Goal: Task Accomplishment & Management: Use online tool/utility

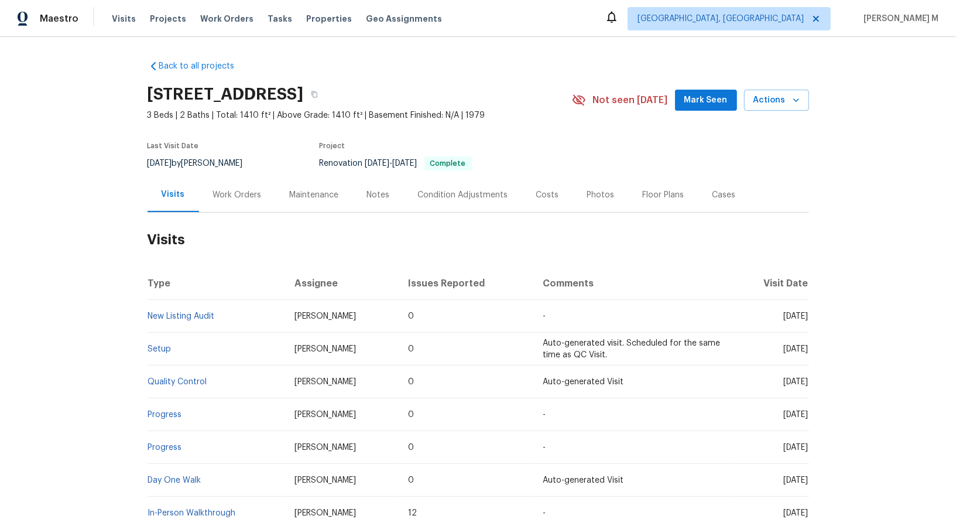
click at [230, 180] on div "Work Orders" at bounding box center [237, 194] width 77 height 35
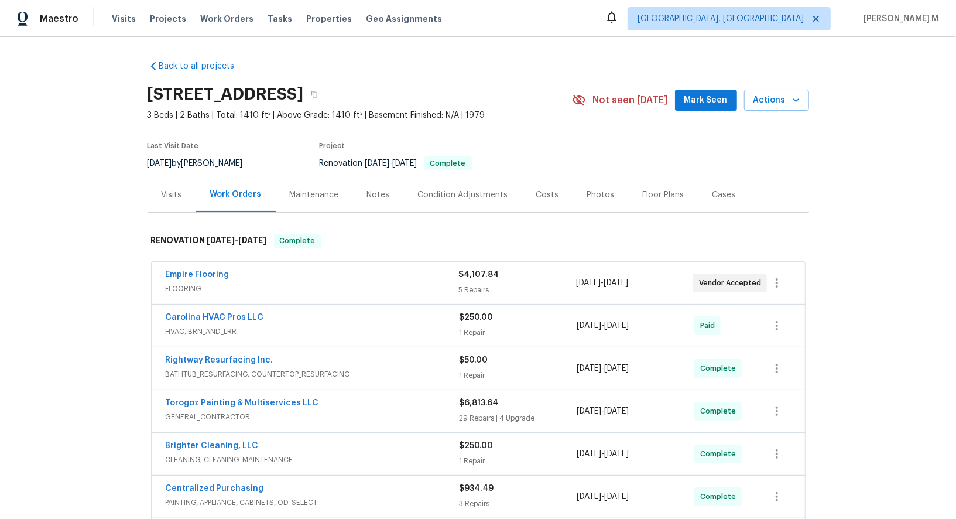
click at [196, 287] on span "FLOORING" at bounding box center [312, 289] width 293 height 12
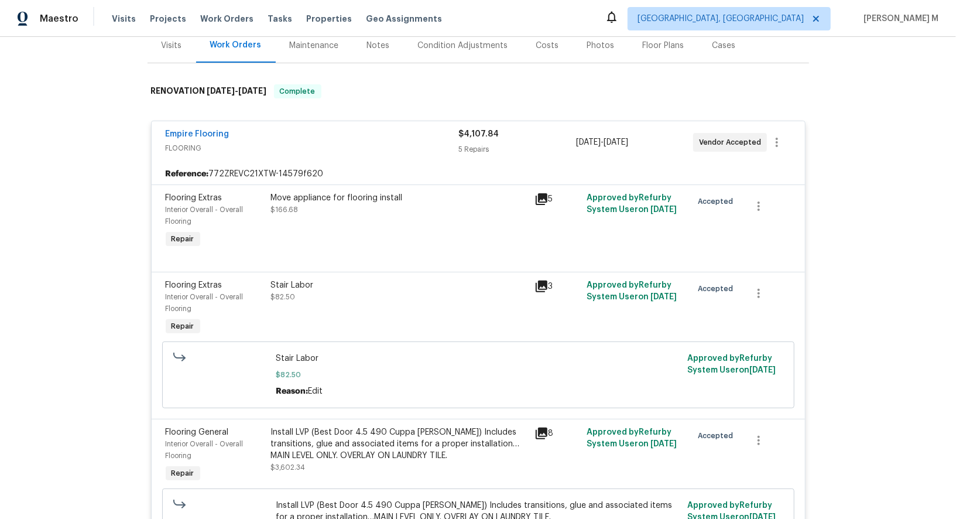
scroll to position [160, 0]
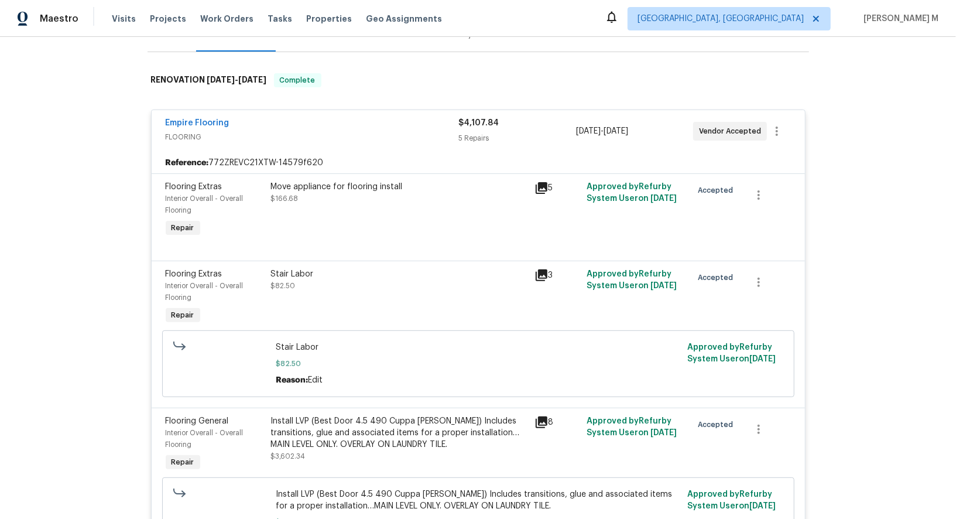
click at [340, 196] on div "Move appliance for flooring install $166.68" at bounding box center [399, 210] width 263 height 66
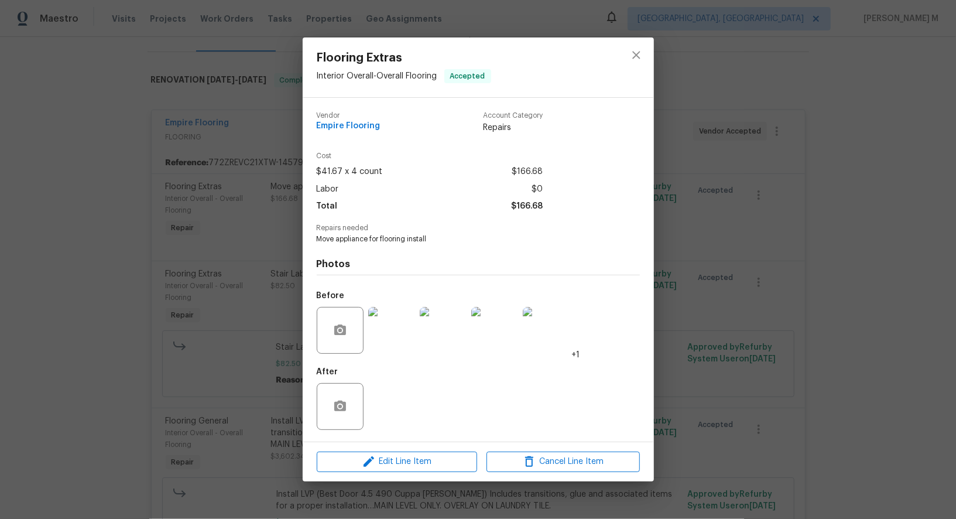
click at [403, 335] on img at bounding box center [391, 330] width 47 height 47
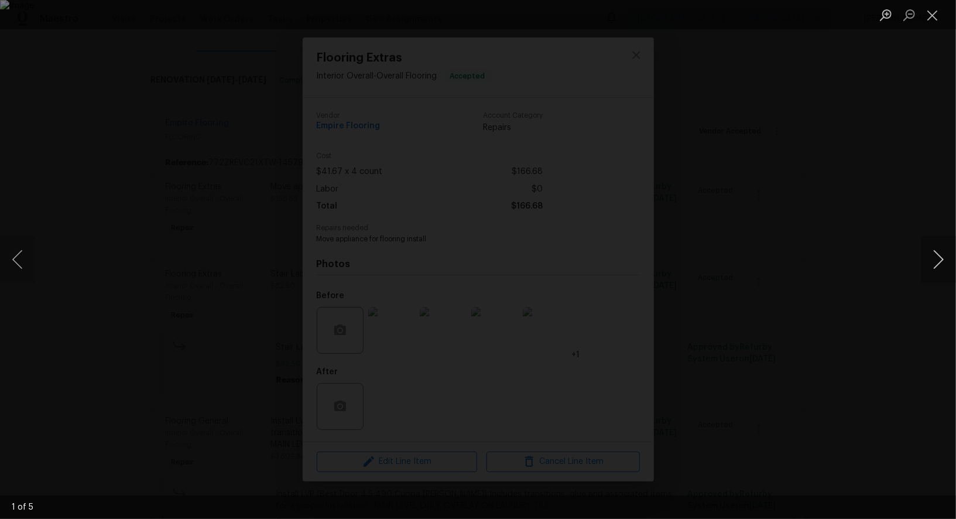
click at [933, 250] on button "Next image" at bounding box center [938, 259] width 35 height 47
click at [933, 255] on button "Next image" at bounding box center [938, 259] width 35 height 47
click at [865, 107] on div "Lightbox" at bounding box center [478, 259] width 956 height 519
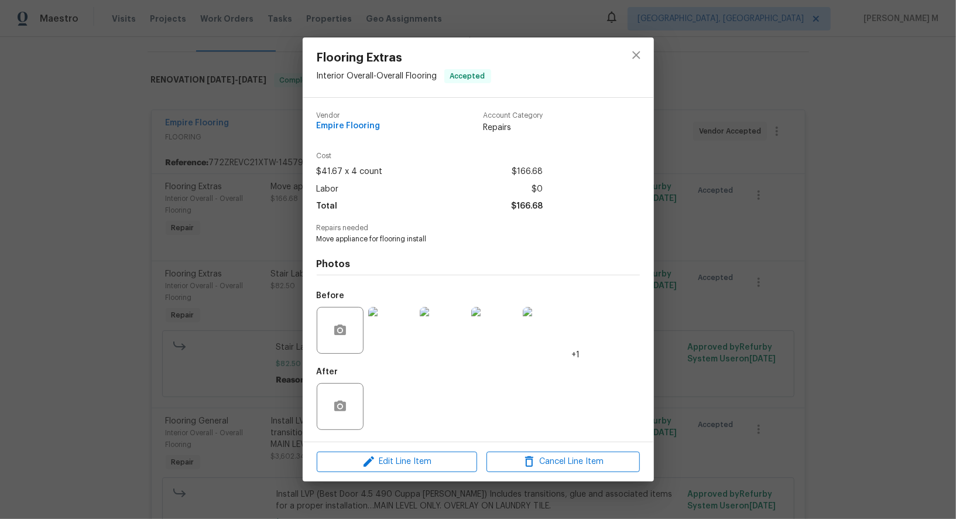
click at [865, 107] on div "Flooring Extras Interior Overall - Overall Flooring Accepted Vendor Empire Floo…" at bounding box center [478, 259] width 956 height 519
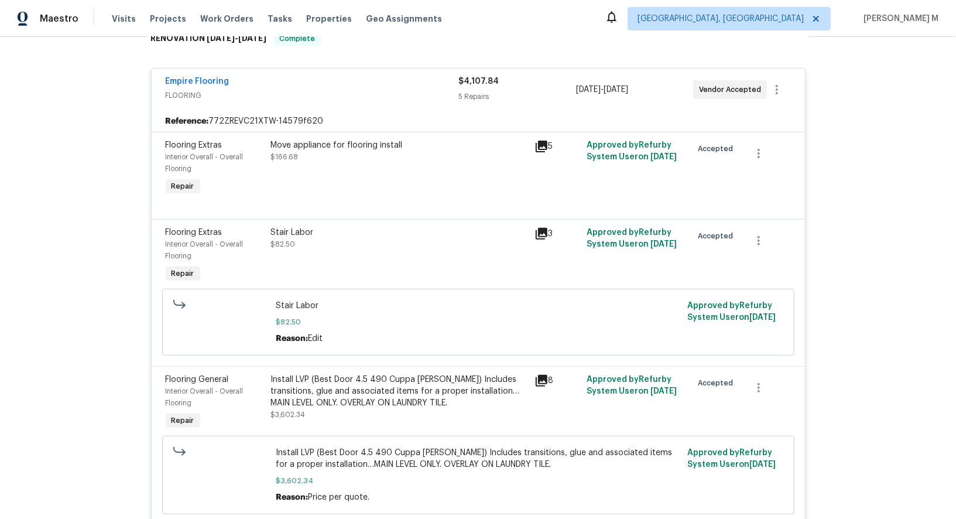
scroll to position [203, 0]
click at [383, 262] on div "Stair Labor $82.50" at bounding box center [399, 255] width 263 height 66
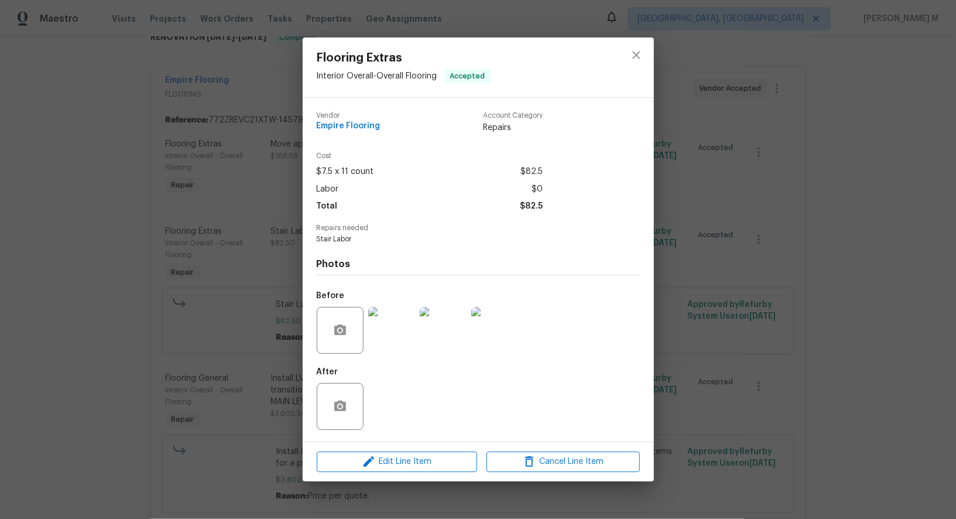
click at [391, 325] on img at bounding box center [391, 330] width 47 height 47
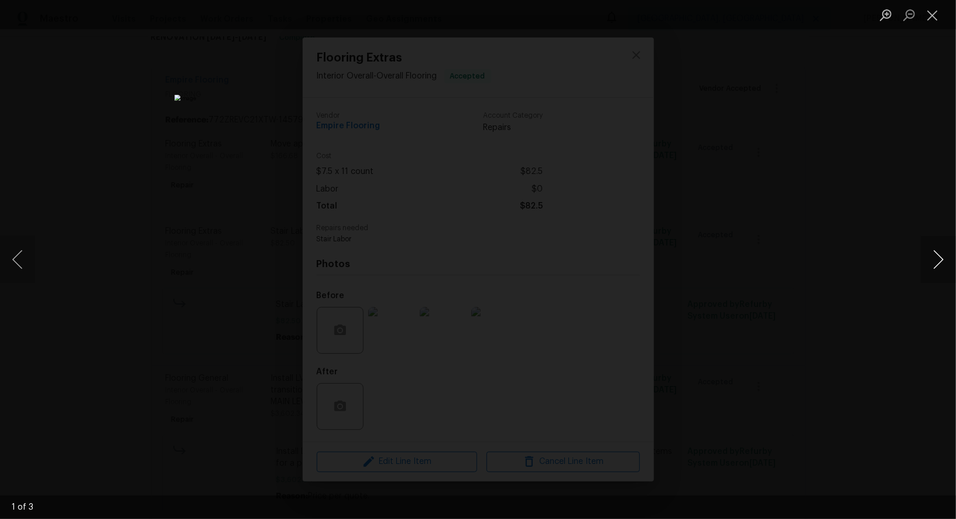
click at [932, 259] on button "Next image" at bounding box center [938, 259] width 35 height 47
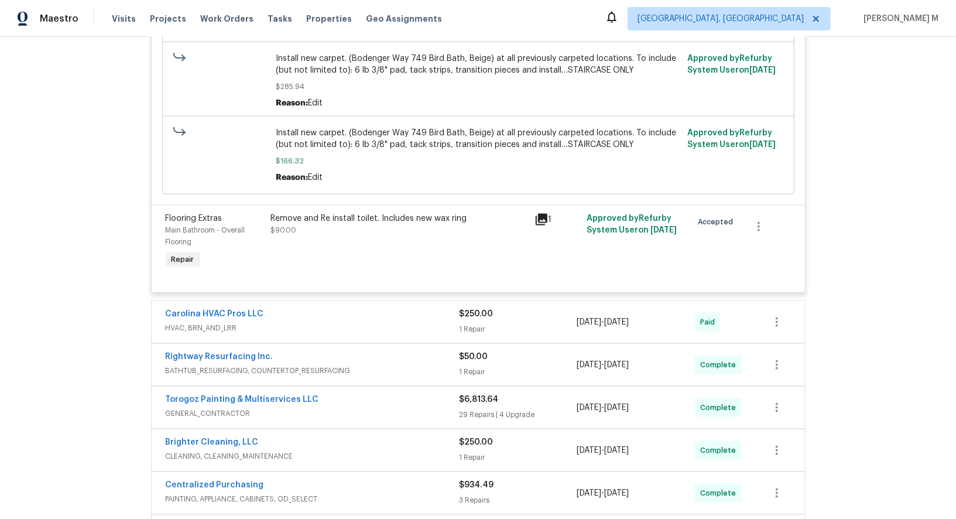
scroll to position [933, 0]
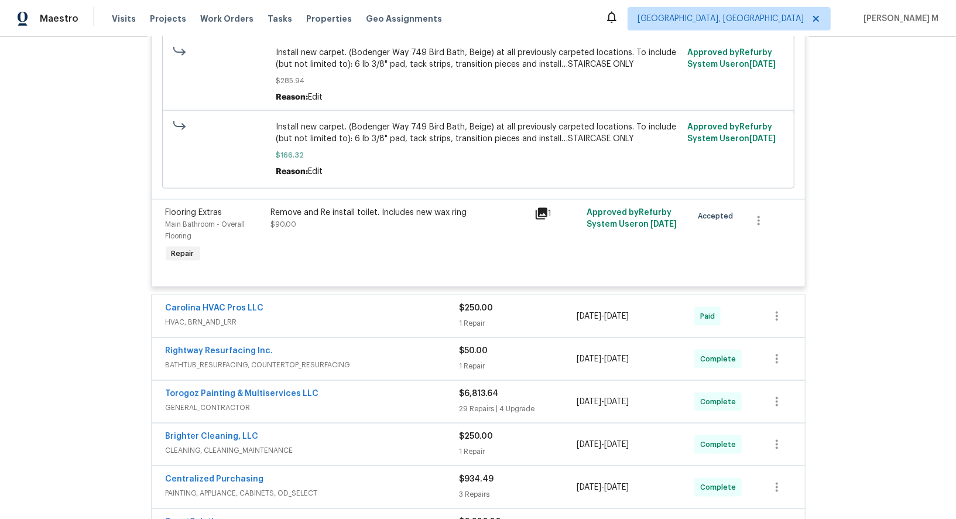
click at [390, 210] on div "Remove and Re install toilet. Includes new wax ring $90.00" at bounding box center [399, 236] width 263 height 66
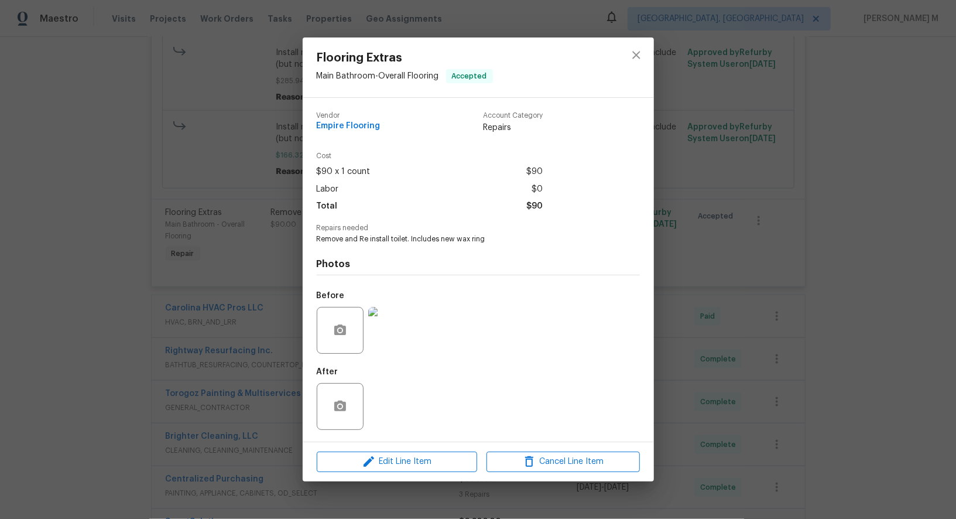
click at [389, 328] on img at bounding box center [391, 330] width 47 height 47
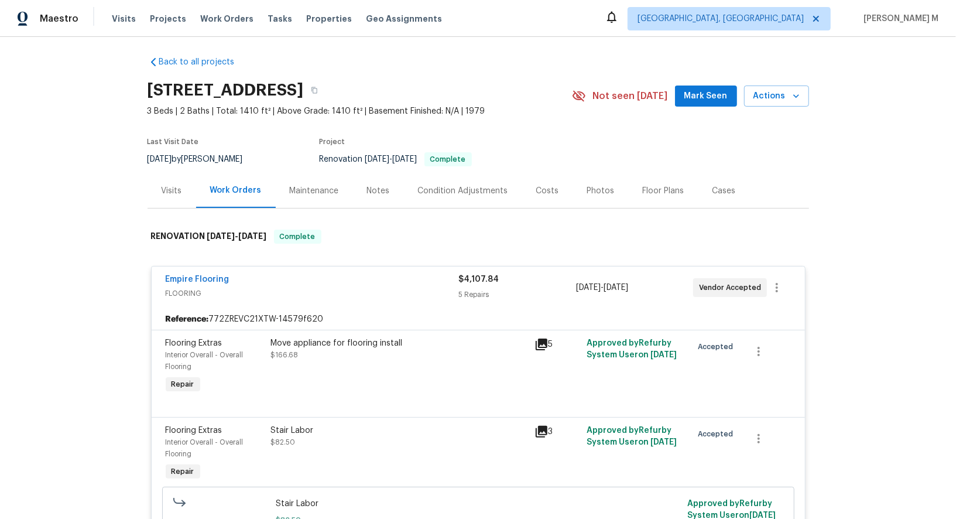
scroll to position [0, 0]
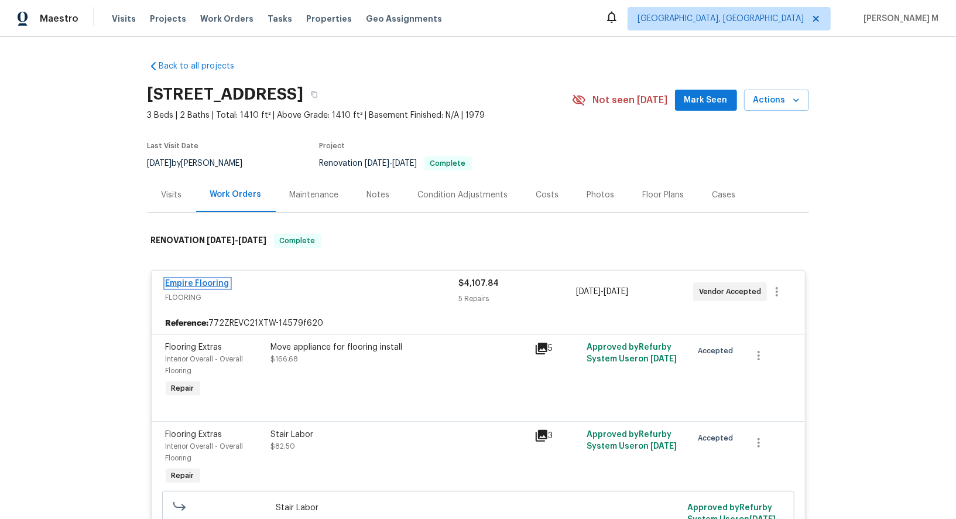
click at [194, 279] on link "Empire Flooring" at bounding box center [198, 283] width 64 height 8
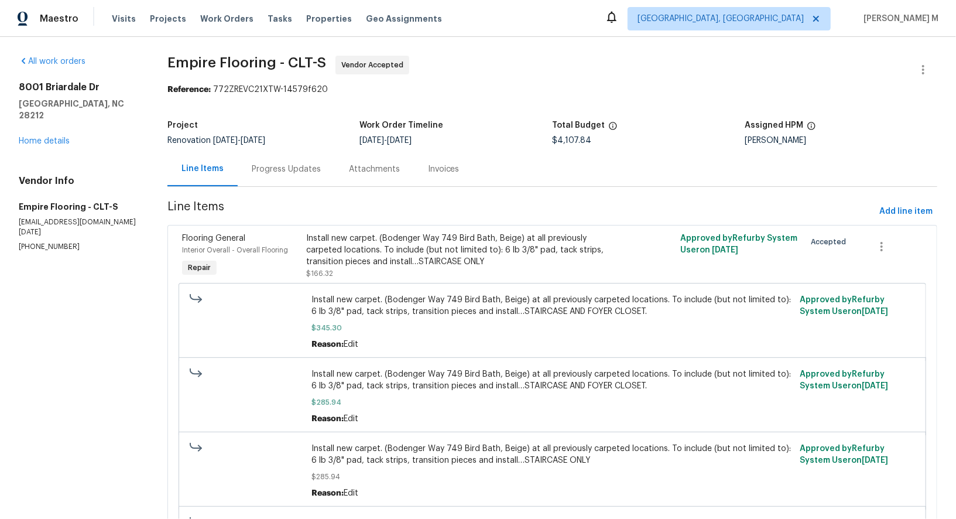
click at [354, 156] on div "Attachments" at bounding box center [374, 169] width 79 height 35
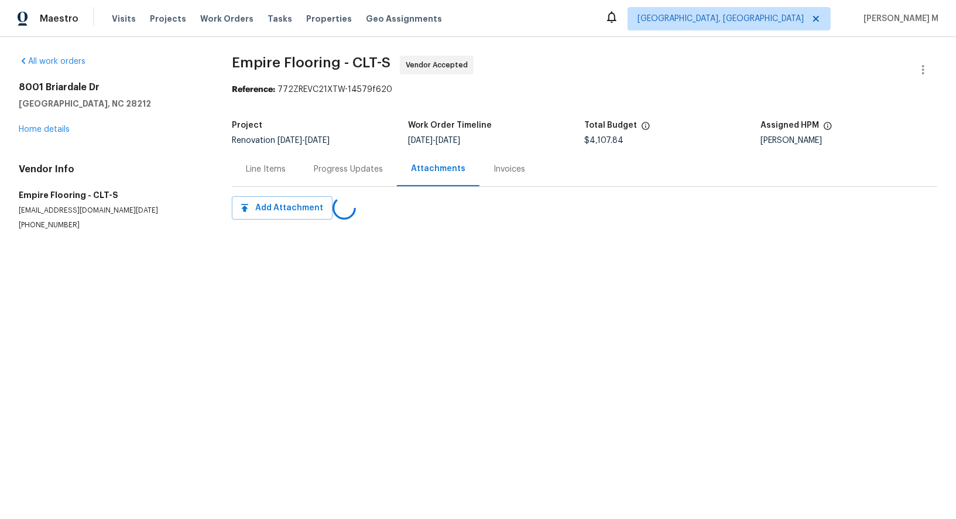
click at [338, 157] on div "Progress Updates" at bounding box center [348, 169] width 97 height 35
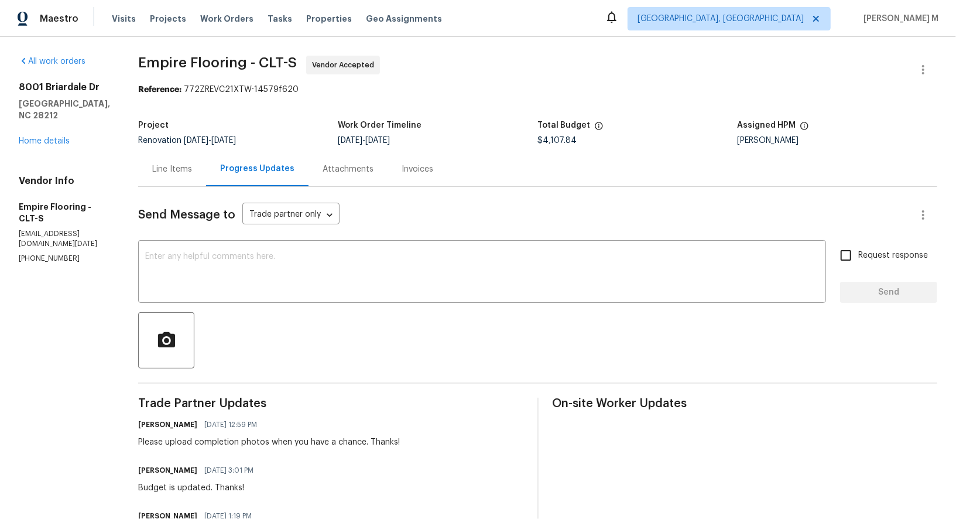
click at [160, 464] on h6 "Ryan Craven" at bounding box center [167, 470] width 59 height 12
copy h6 "Ryan Craven"
click at [181, 163] on div "Line Items" at bounding box center [172, 169] width 40 height 12
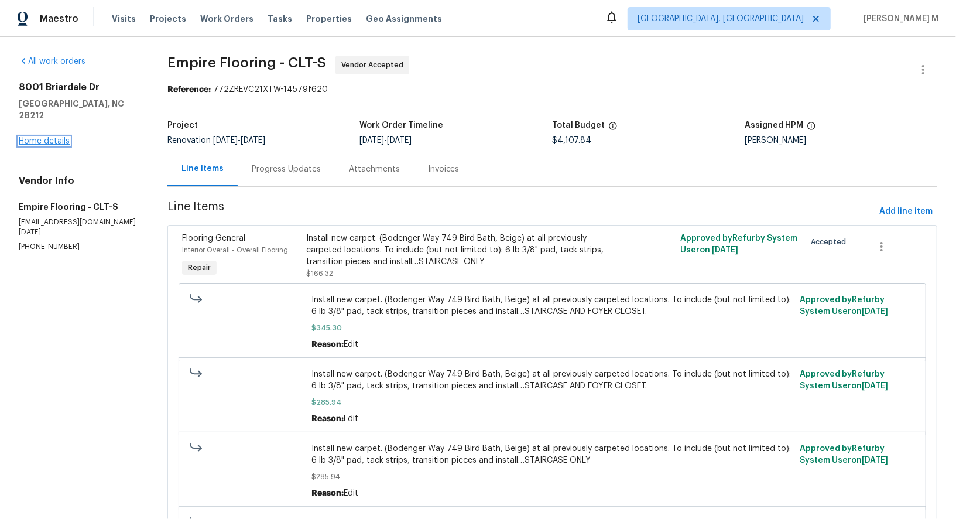
click at [56, 137] on link "Home details" at bounding box center [44, 141] width 51 height 8
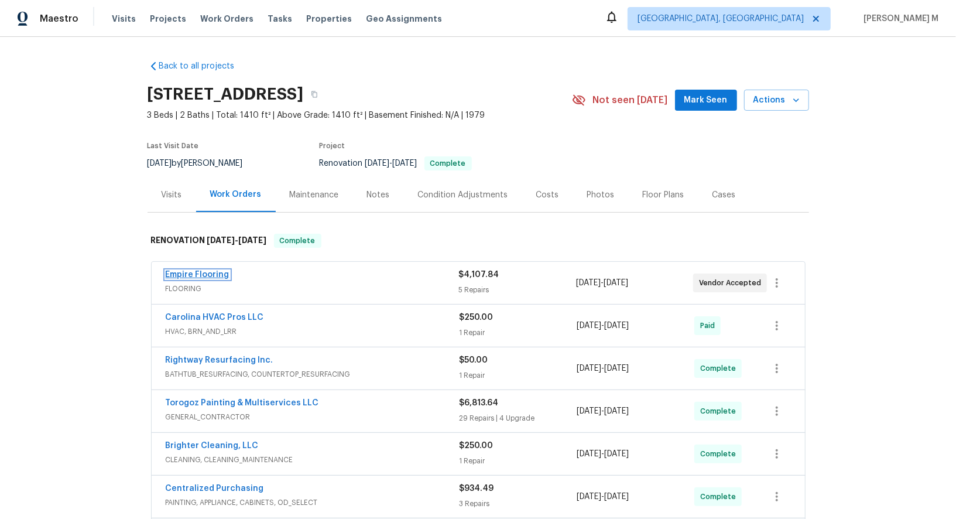
click at [204, 270] on link "Empire Flooring" at bounding box center [198, 274] width 64 height 8
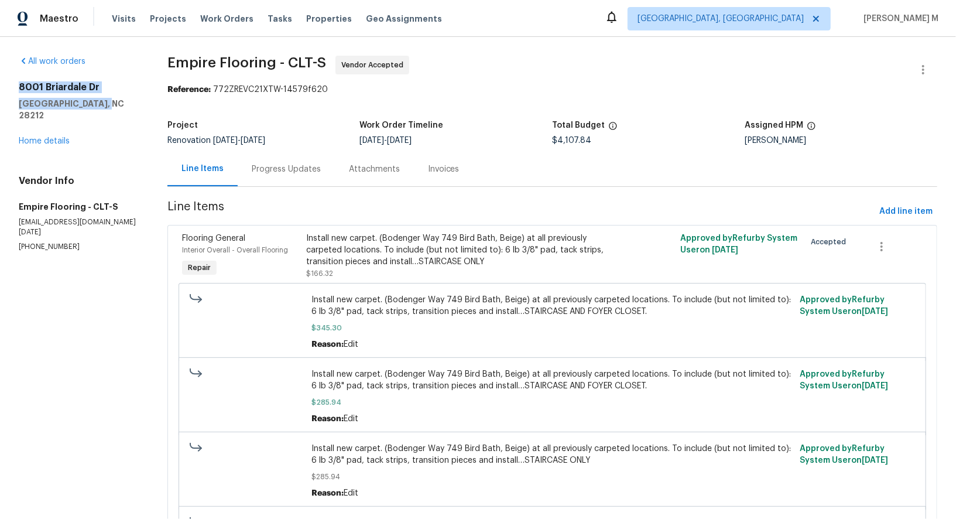
drag, startPoint x: 104, startPoint y: 104, endPoint x: 11, endPoint y: 88, distance: 94.9
copy div "8001 Briardale Dr Charlotte, NC 28212"
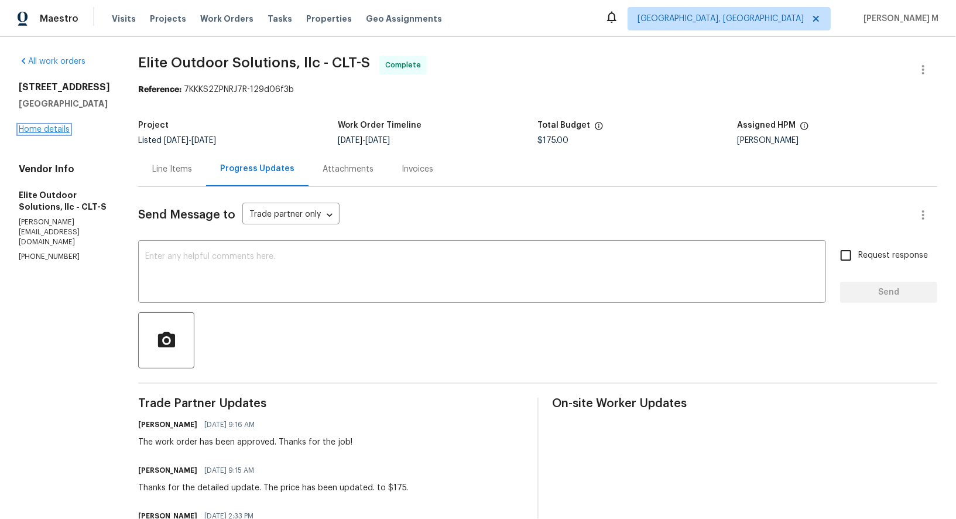
click at [61, 133] on link "Home details" at bounding box center [44, 129] width 51 height 8
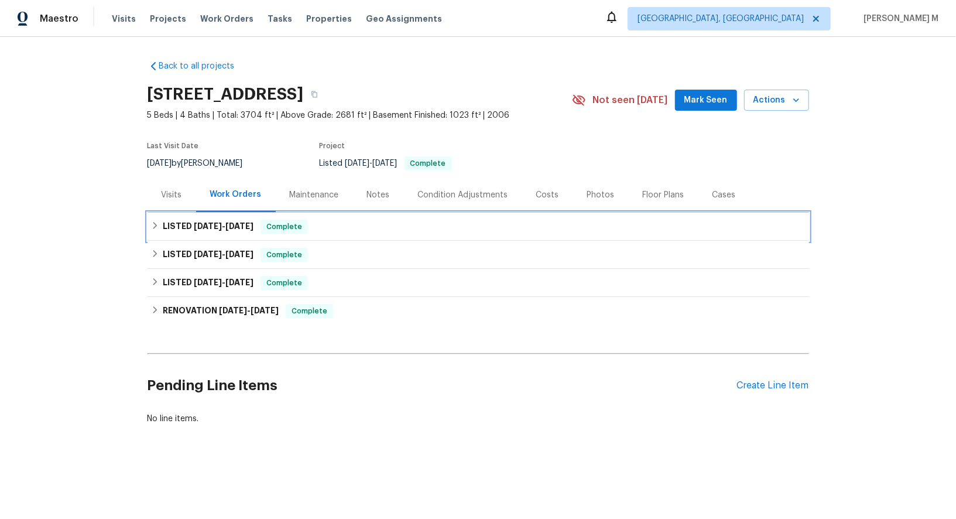
click at [200, 212] on div "LISTED 9/19/25 - 9/24/25 Complete" at bounding box center [478, 226] width 661 height 28
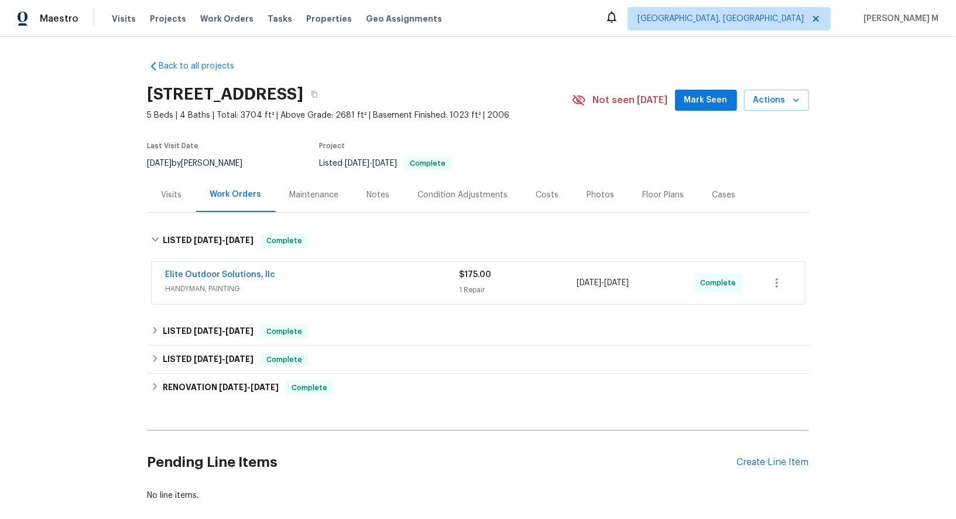
click at [190, 283] on span "HANDYMAN, PAINTING" at bounding box center [313, 289] width 294 height 12
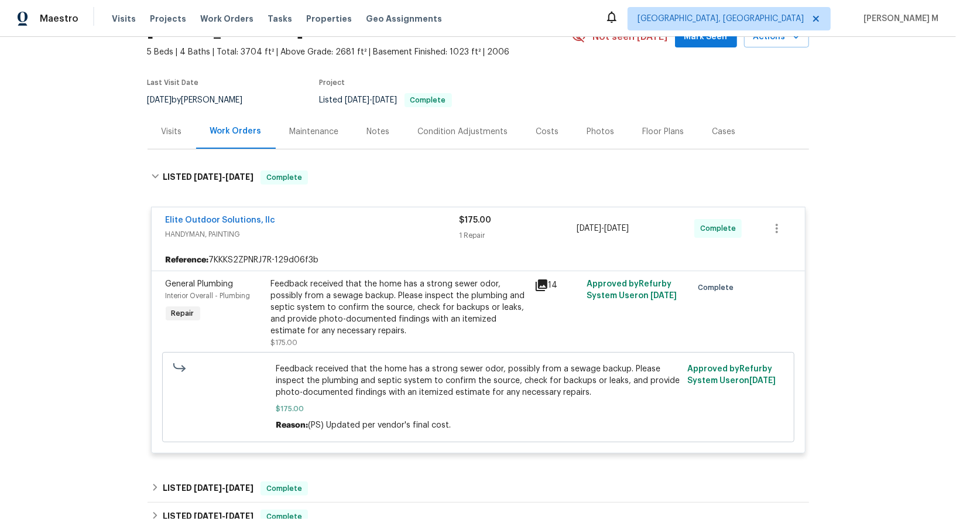
scroll to position [75, 0]
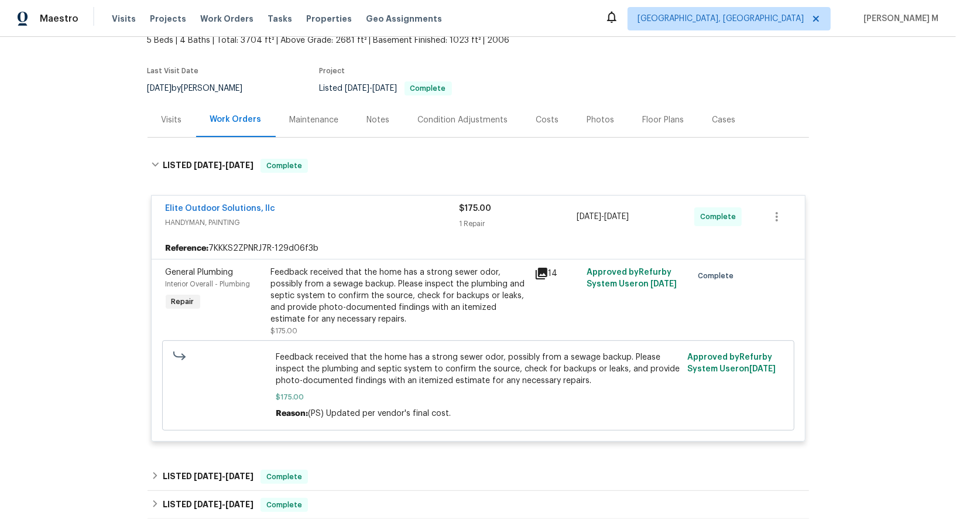
click at [372, 286] on div "Feedback received that the home has a strong sewer odor, possibly from a sewage…" at bounding box center [399, 295] width 256 height 59
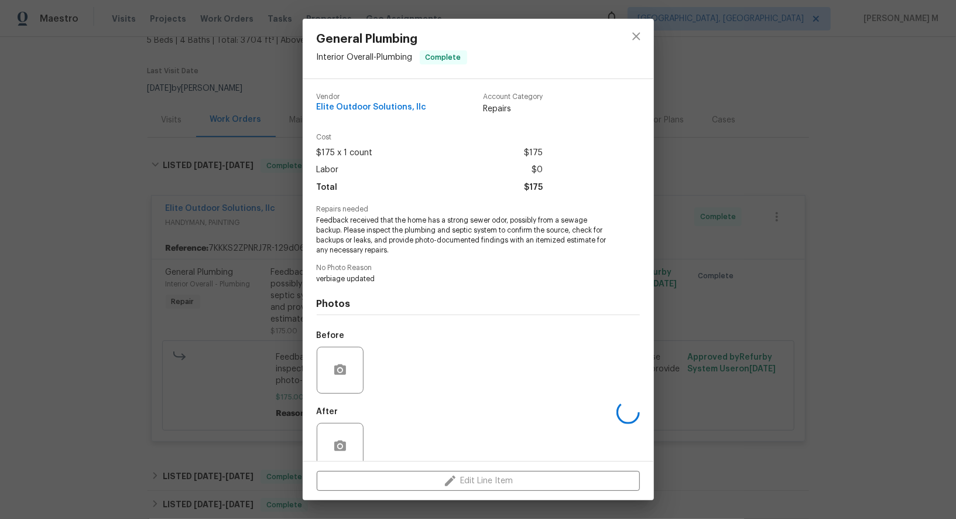
scroll to position [6, 0]
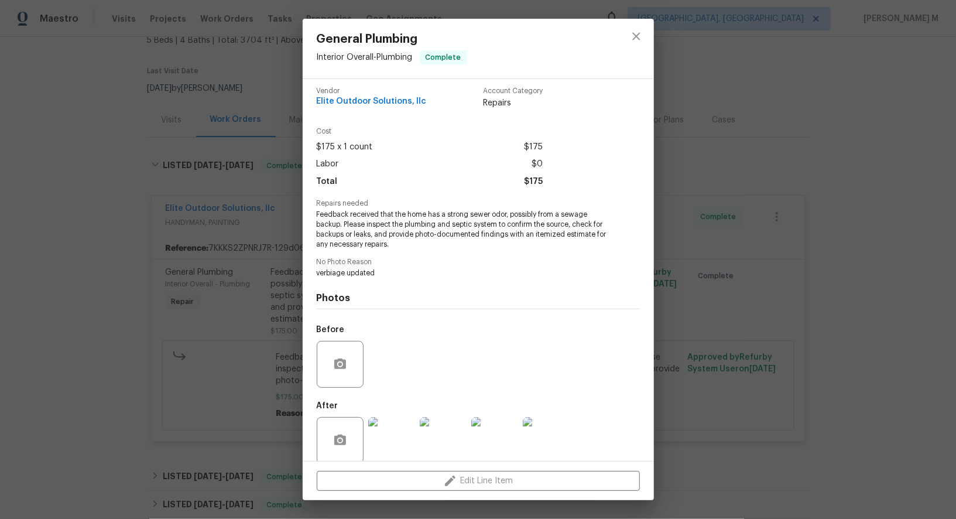
click at [386, 410] on div at bounding box center [392, 440] width 52 height 61
click at [396, 431] on img at bounding box center [391, 440] width 47 height 47
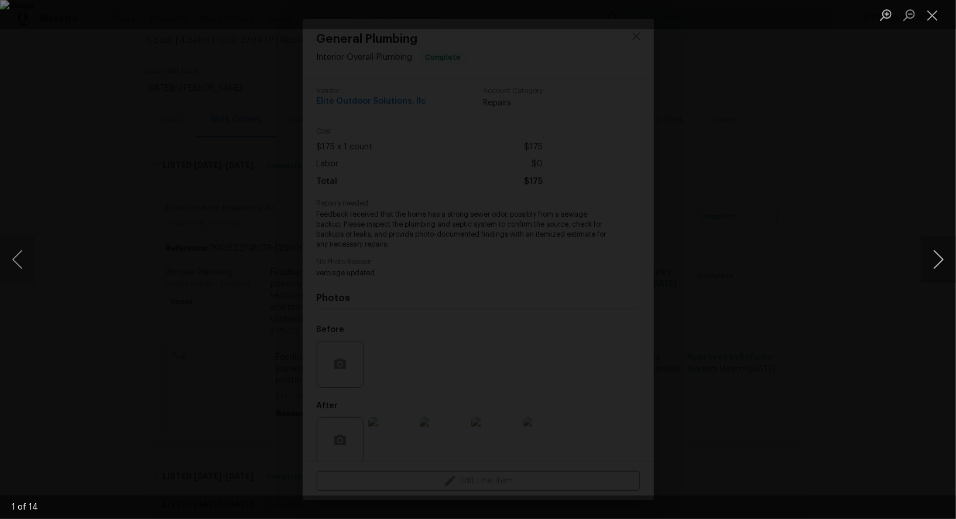
click at [937, 257] on button "Next image" at bounding box center [938, 259] width 35 height 47
click at [937, 258] on button "Next image" at bounding box center [938, 259] width 35 height 47
click at [937, 266] on button "Next image" at bounding box center [938, 259] width 35 height 47
click at [938, 266] on button "Next image" at bounding box center [938, 259] width 35 height 47
click at [887, 202] on div "Lightbox" at bounding box center [478, 259] width 956 height 519
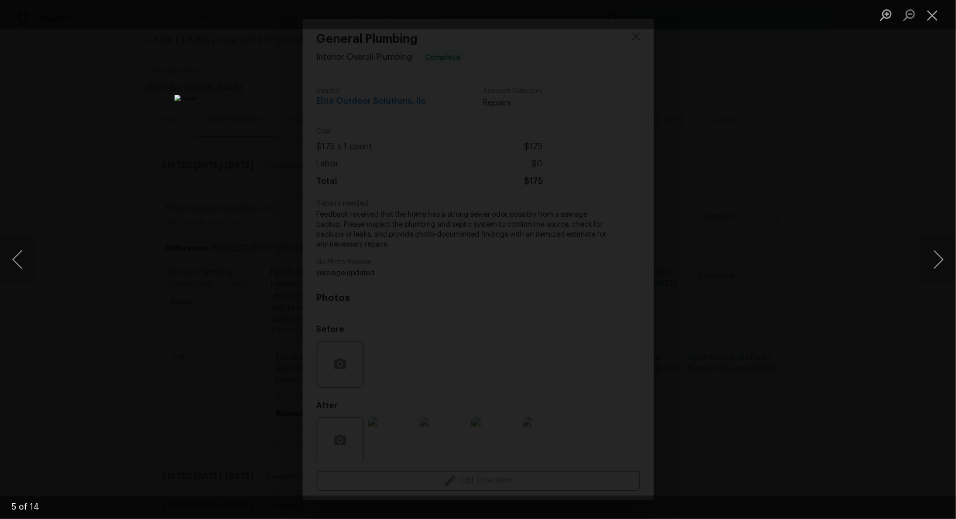
click at [887, 202] on div "Lightbox" at bounding box center [478, 259] width 956 height 519
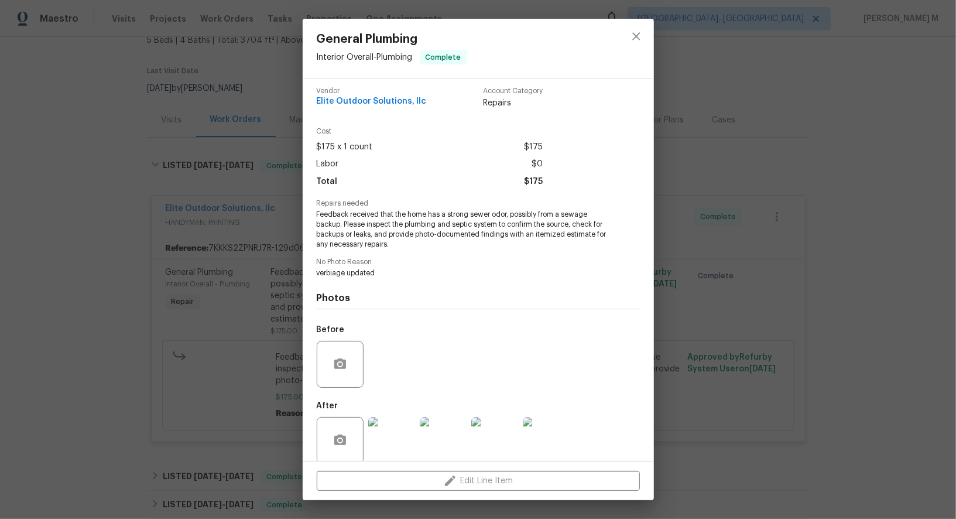
click at [882, 158] on div "General Plumbing Interior Overall - Plumbing Complete Vendor Elite Outdoor Solu…" at bounding box center [478, 259] width 956 height 519
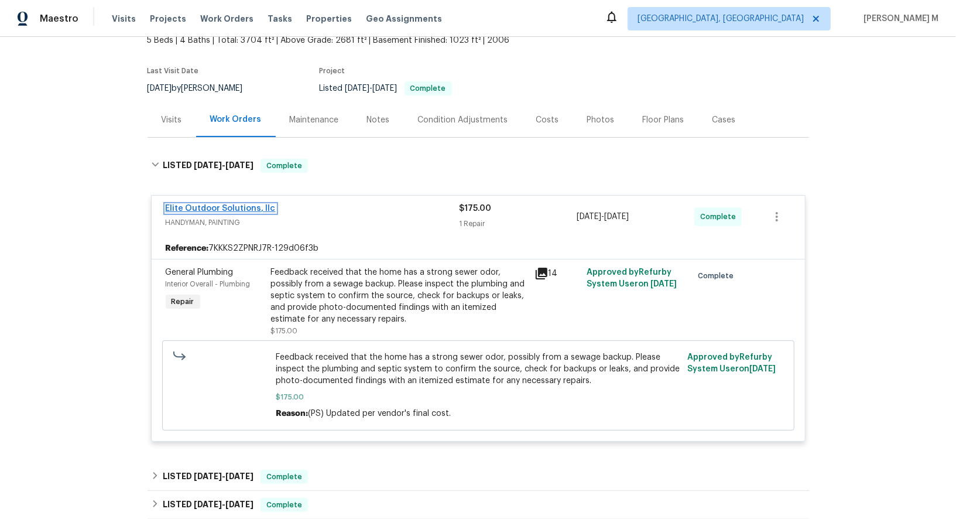
click at [233, 204] on link "Elite Outdoor Solutions, llc" at bounding box center [221, 208] width 110 height 8
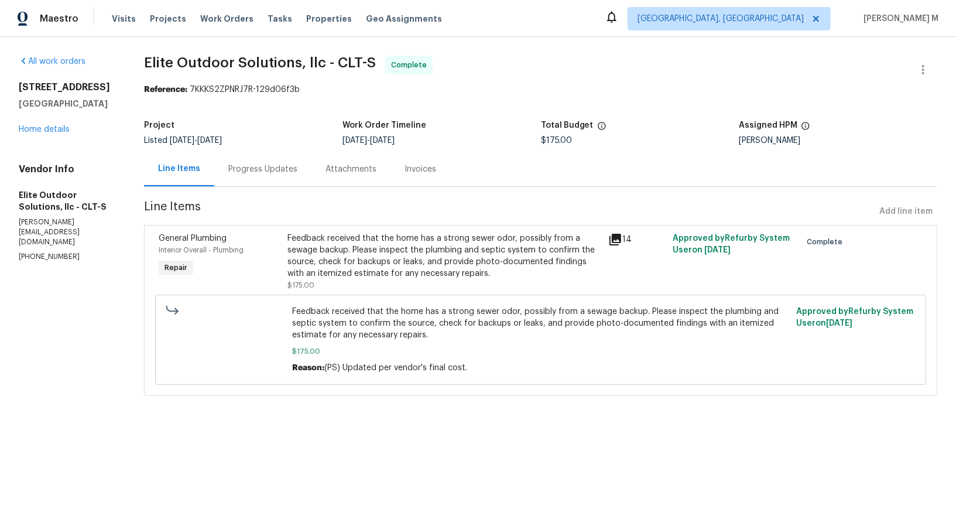
click at [247, 157] on div "Progress Updates" at bounding box center [262, 169] width 97 height 35
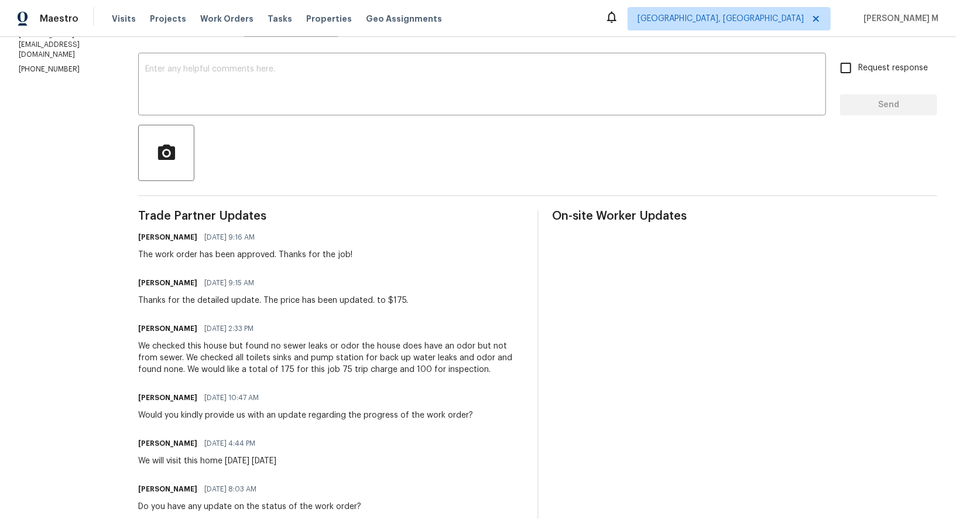
scroll to position [196, 0]
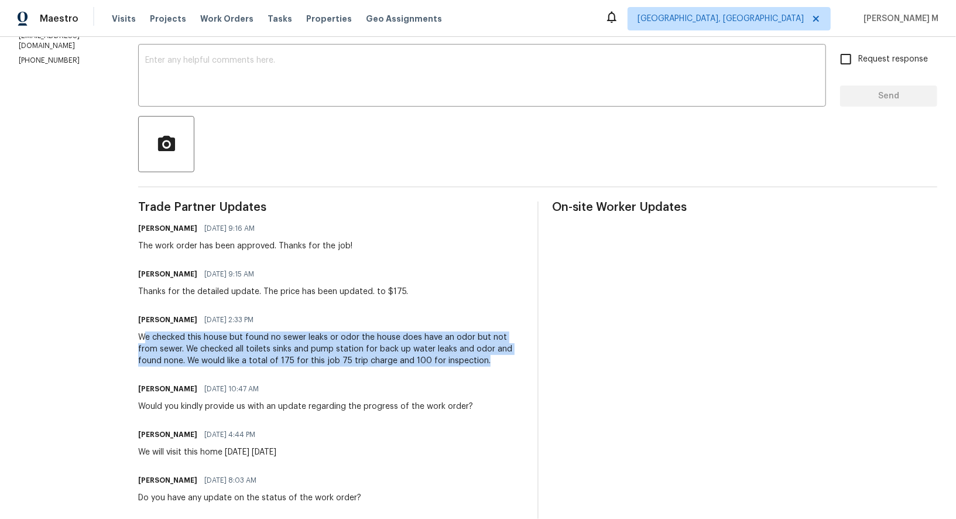
drag, startPoint x: 110, startPoint y: 323, endPoint x: 406, endPoint y: 351, distance: 296.9
click at [406, 351] on div "Trade Partner Updates Pavithra Sekar 09/24/2025 9:16 AM The work order has been…" at bounding box center [330, 423] width 385 height 444
drag, startPoint x: 406, startPoint y: 351, endPoint x: 98, endPoint y: 321, distance: 308.7
click at [98, 321] on div "All work orders 1228 N Dobys Bridge Rd Fort Mill, SC 29715 Home details Vendor …" at bounding box center [478, 252] width 956 height 823
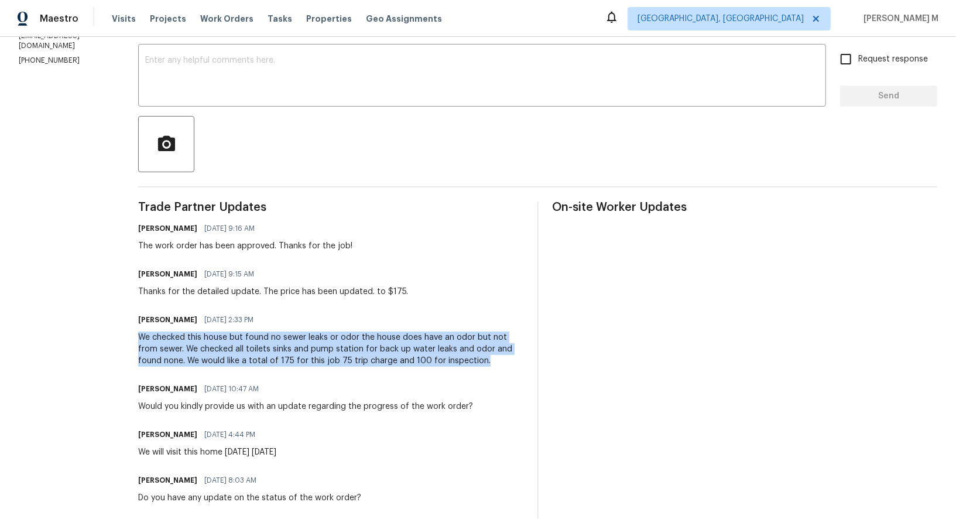
click at [345, 311] on div "Walter Arriola 09/23/2025 2:33 PM We checked this house but found no sewer leak…" at bounding box center [330, 338] width 385 height 55
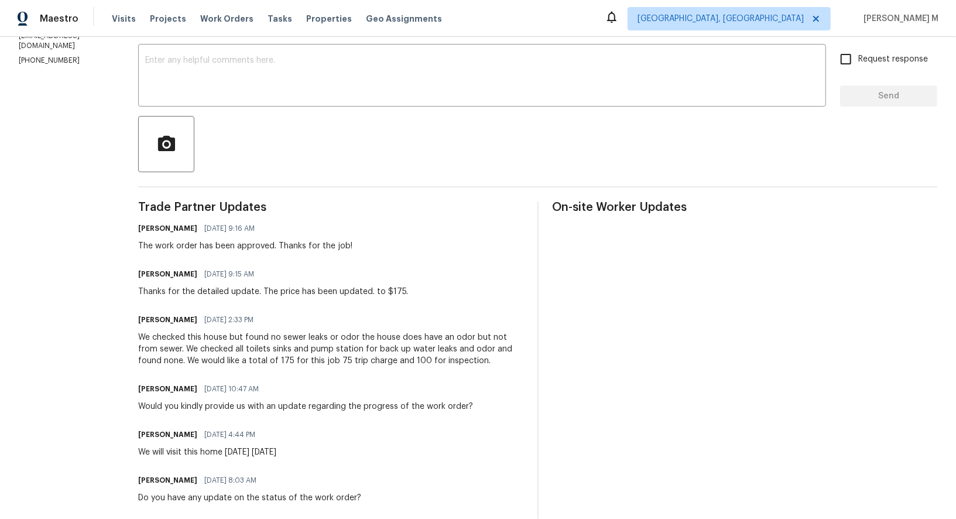
click at [344, 331] on div "We checked this house but found no sewer leaks or odor the house does have an o…" at bounding box center [330, 348] width 385 height 35
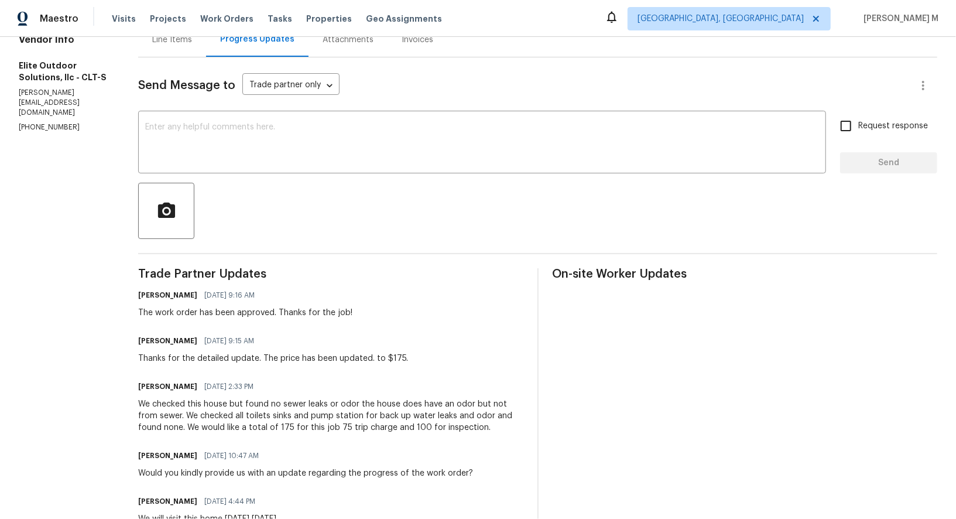
scroll to position [0, 0]
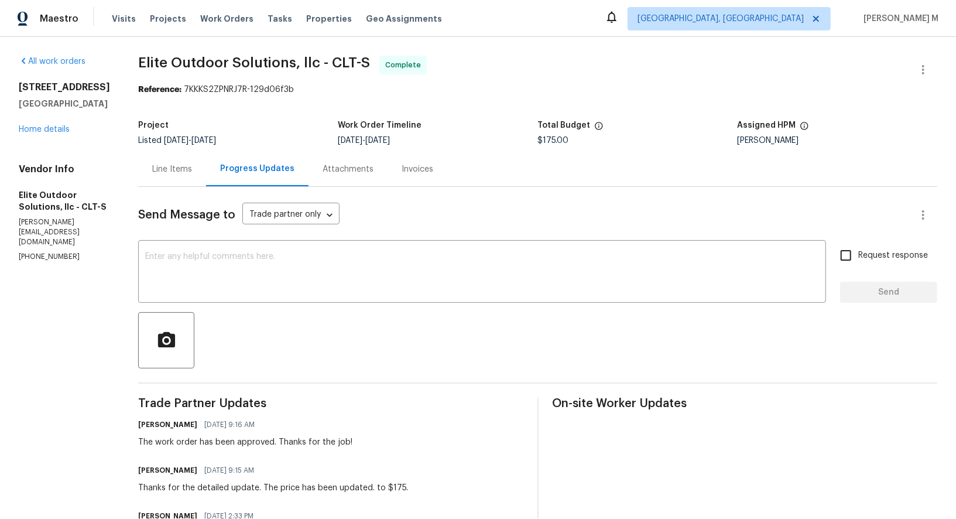
click at [152, 166] on div "Line Items" at bounding box center [172, 169] width 40 height 12
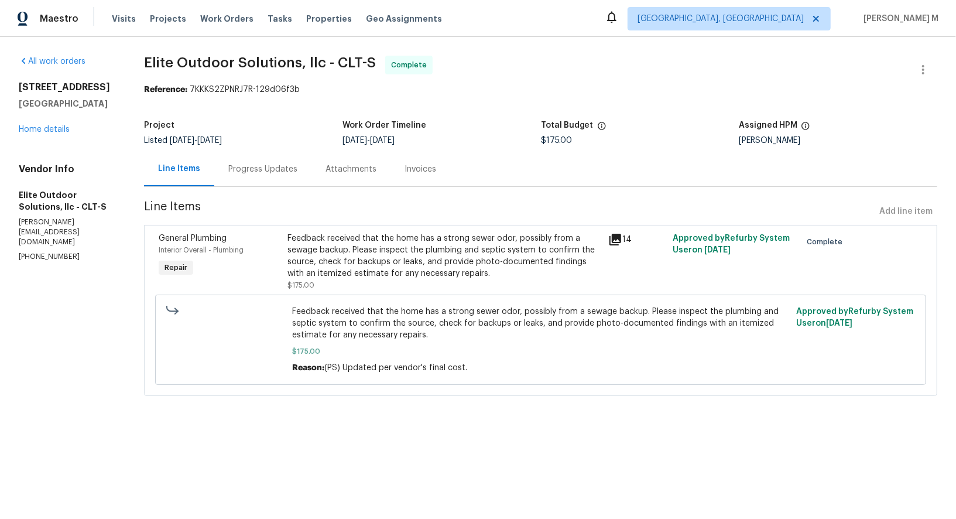
click at [483, 244] on div "Feedback received that the home has a strong sewer odor, possibly from a sewage…" at bounding box center [444, 255] width 314 height 47
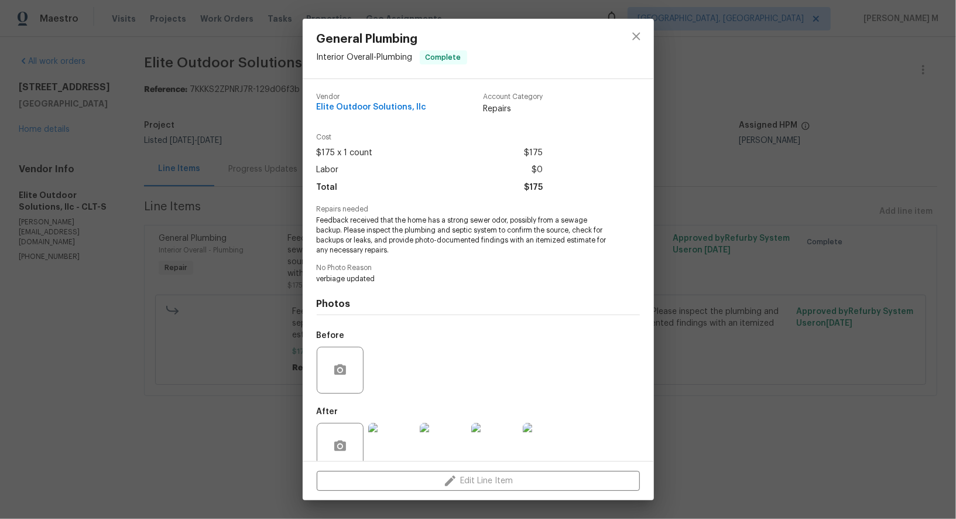
scroll to position [6, 0]
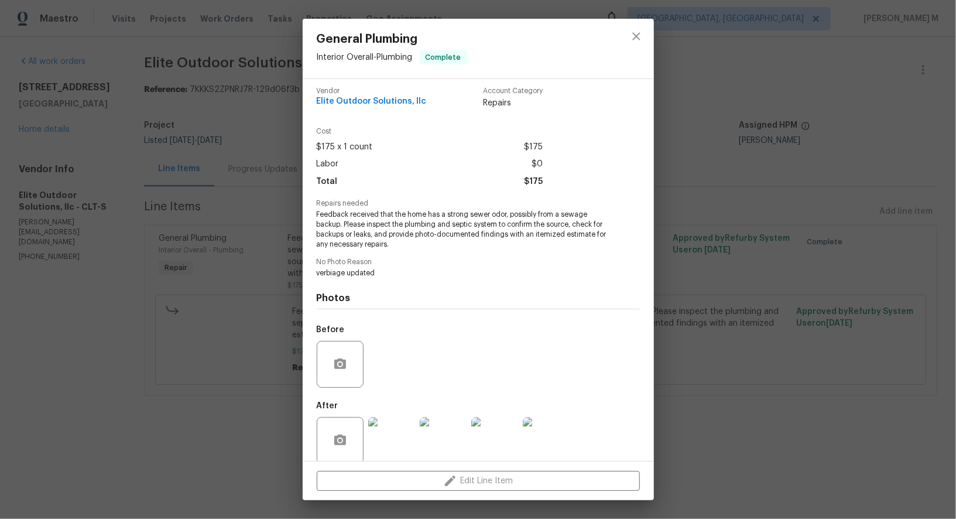
click at [546, 417] on img at bounding box center [546, 440] width 47 height 47
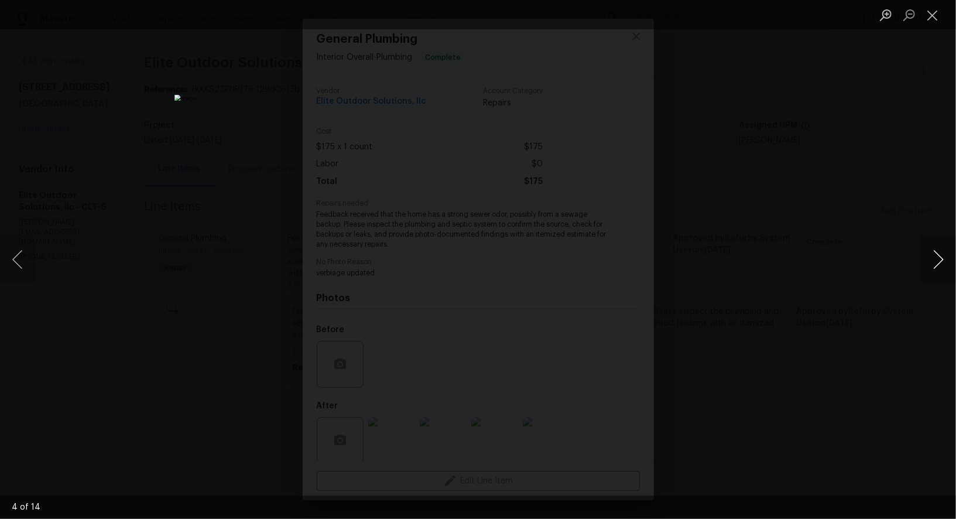
click at [924, 259] on button "Next image" at bounding box center [938, 259] width 35 height 47
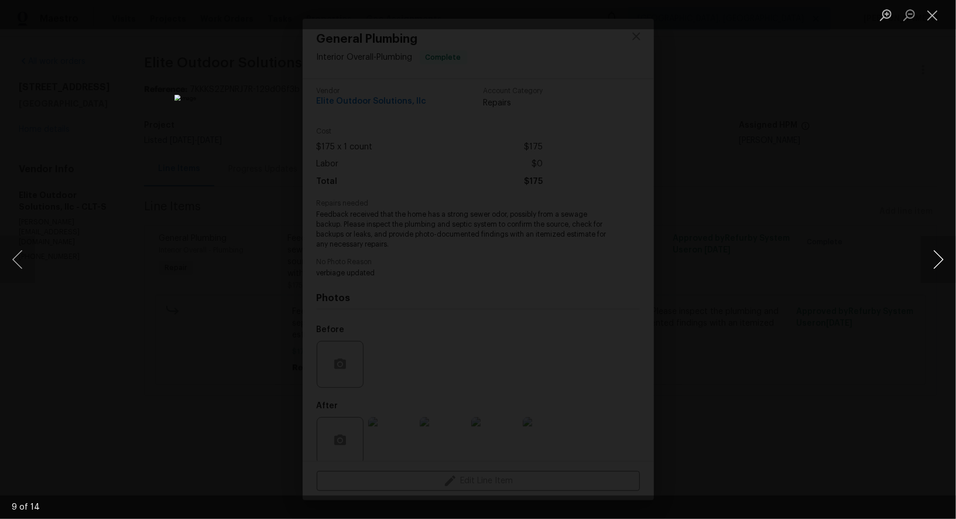
click at [924, 259] on button "Next image" at bounding box center [938, 259] width 35 height 47
click at [930, 190] on div "Lightbox" at bounding box center [478, 259] width 956 height 519
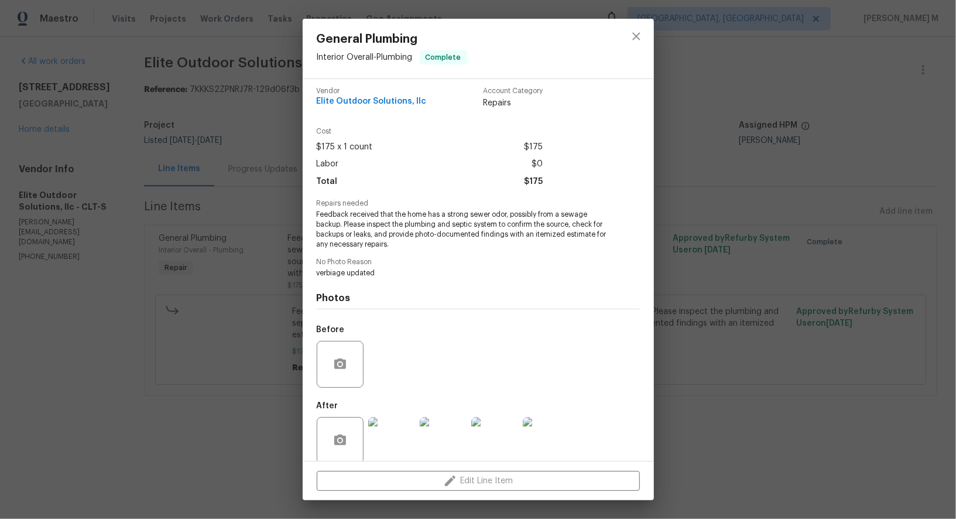
click at [227, 301] on div "General Plumbing Interior Overall - Plumbing Complete Vendor Elite Outdoor Solu…" at bounding box center [478, 259] width 956 height 519
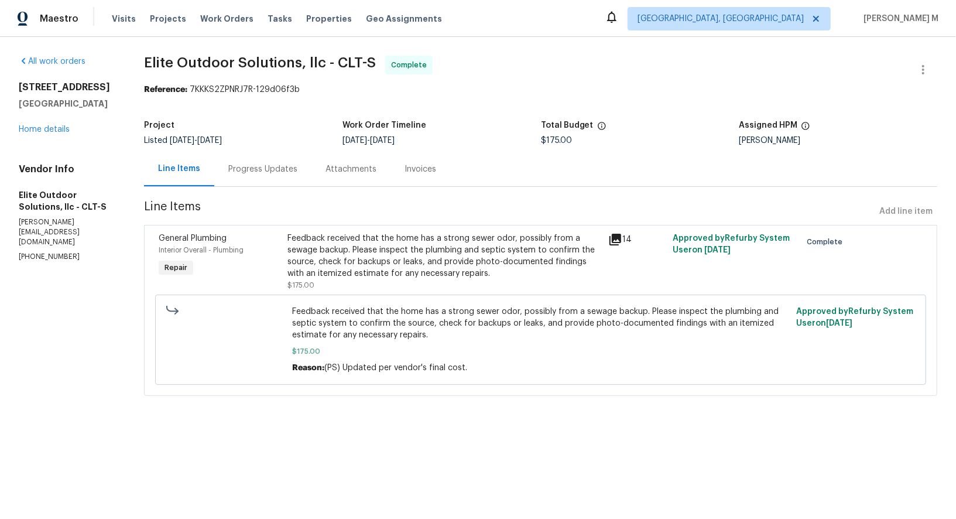
click at [262, 167] on div "Progress Updates" at bounding box center [262, 169] width 69 height 12
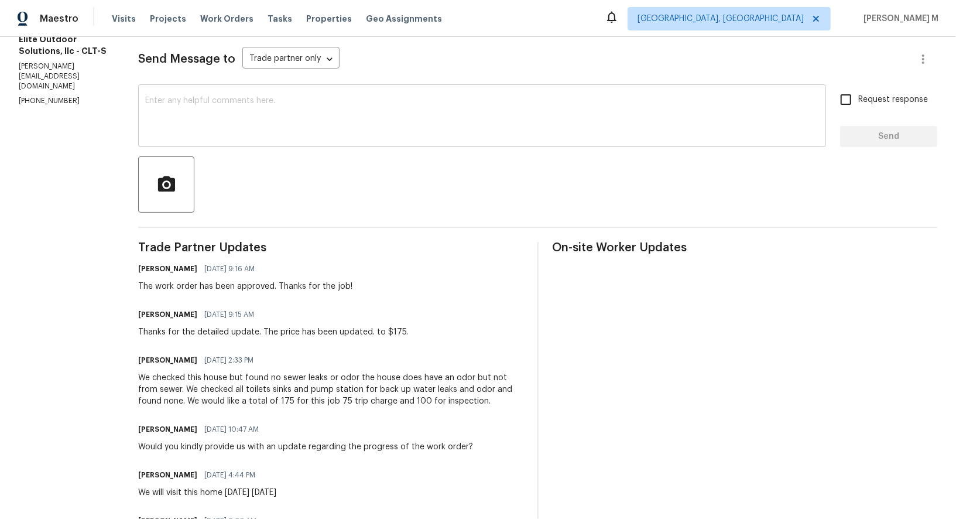
scroll to position [303, 0]
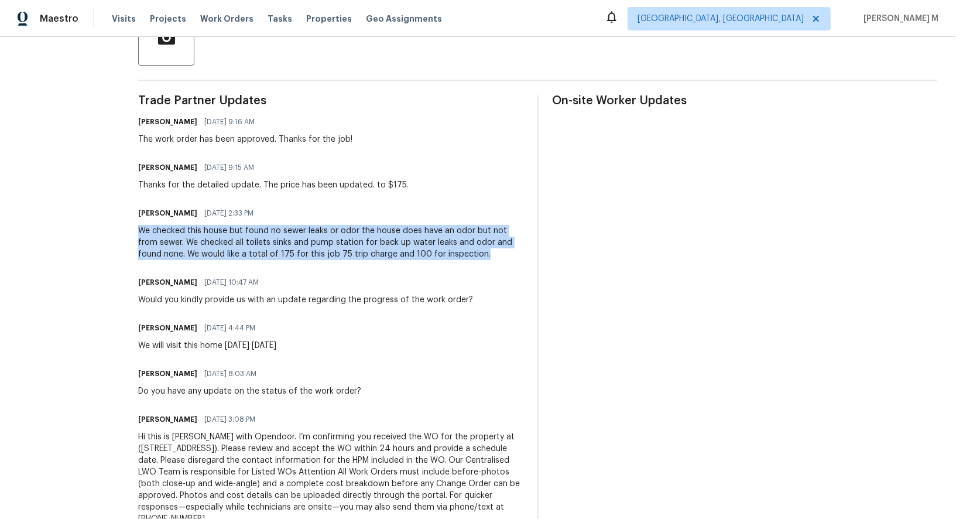
drag, startPoint x: 101, startPoint y: 217, endPoint x: 483, endPoint y: 231, distance: 382.0
click at [483, 231] on div "All work orders 1228 N Dobys Bridge Rd Fort Mill, SC 29715 Home details Vendor …" at bounding box center [478, 145] width 956 height 823
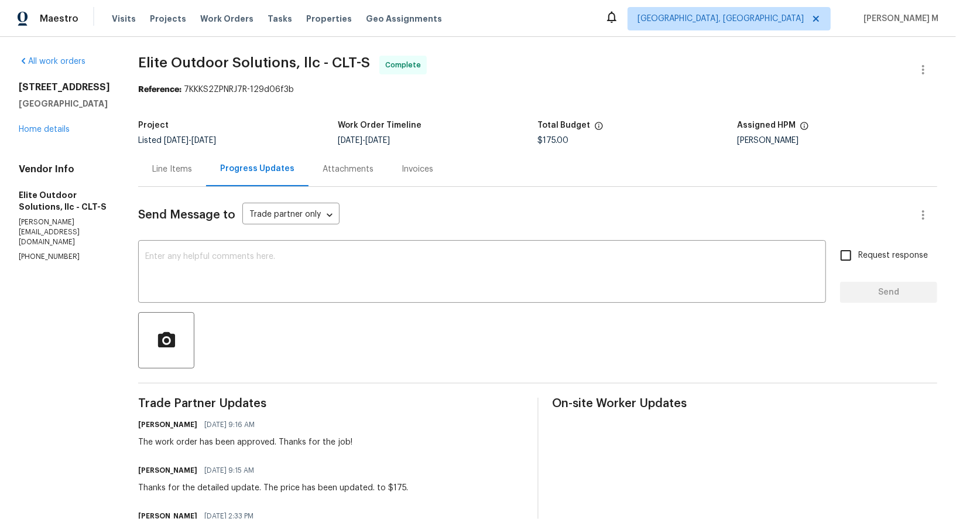
click at [138, 152] on div "Line Items" at bounding box center [172, 169] width 68 height 35
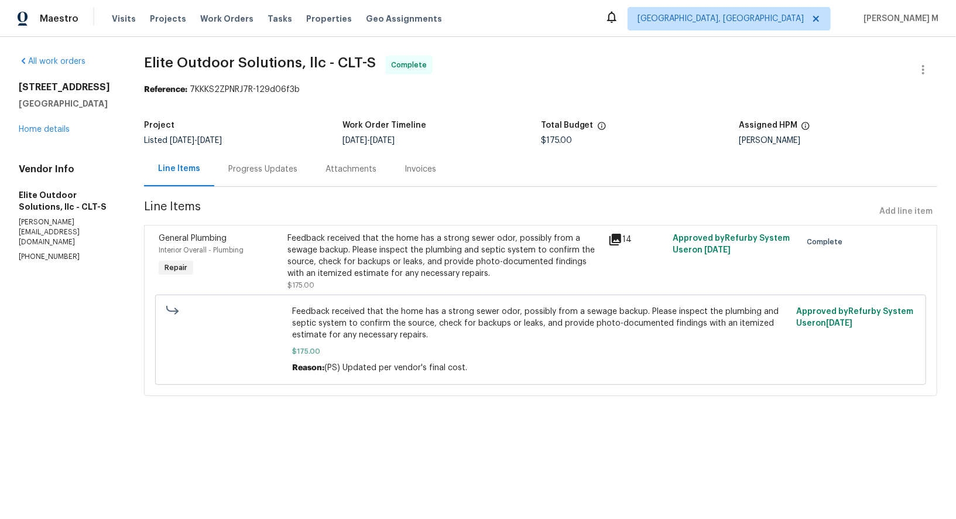
click at [445, 248] on div "Feedback received that the home has a strong sewer odor, possibly from a sewage…" at bounding box center [444, 255] width 314 height 47
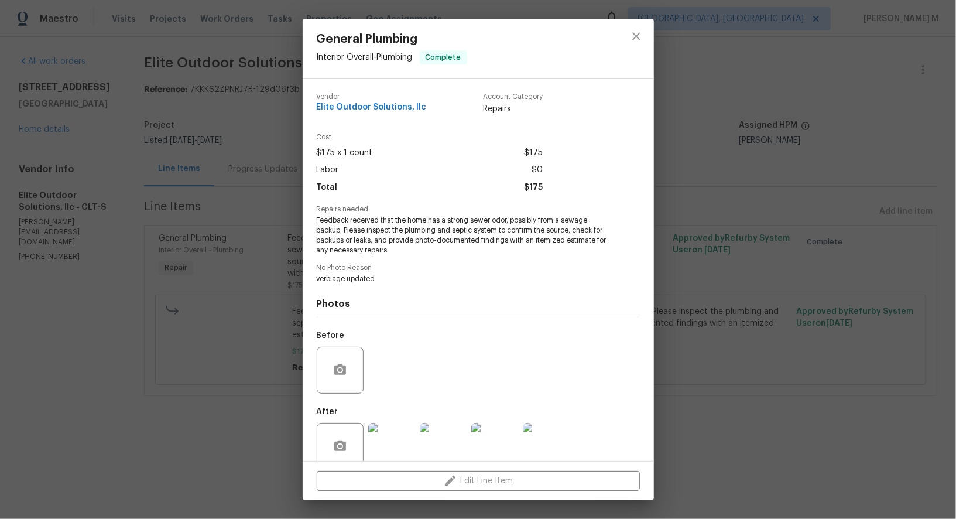
scroll to position [6, 0]
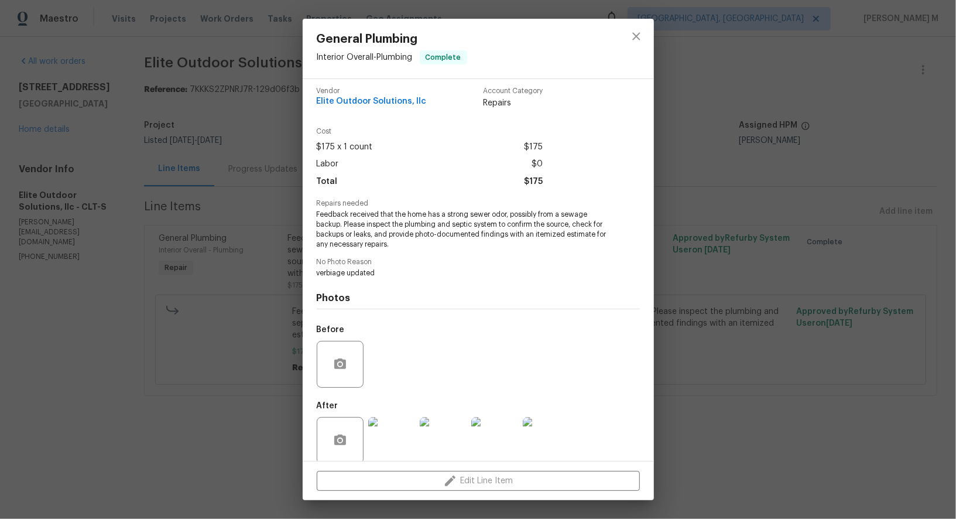
click at [393, 458] on div "Vendor Elite Outdoor Solutions, llc Account Category Repairs Cost $175 x 1 coun…" at bounding box center [478, 270] width 351 height 382
click at [393, 433] on img at bounding box center [391, 440] width 47 height 47
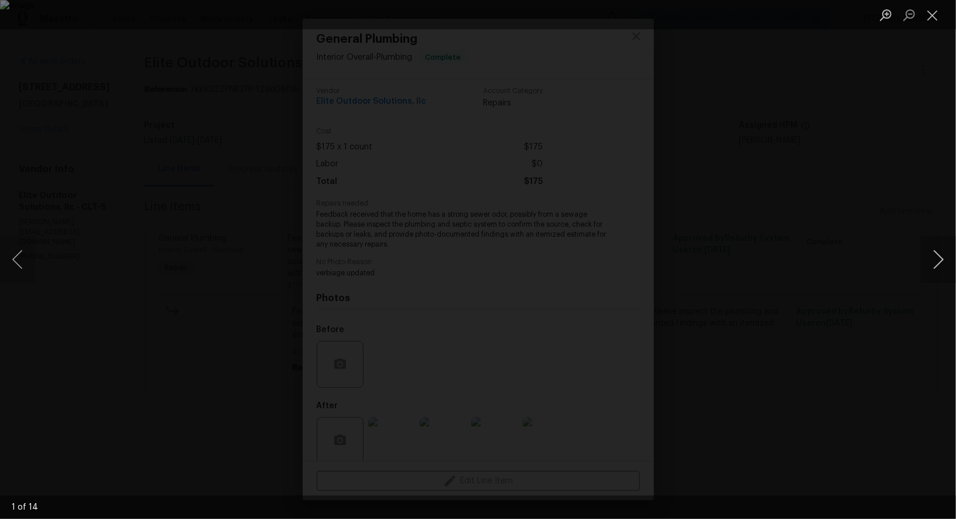
click at [937, 279] on button "Next image" at bounding box center [938, 259] width 35 height 47
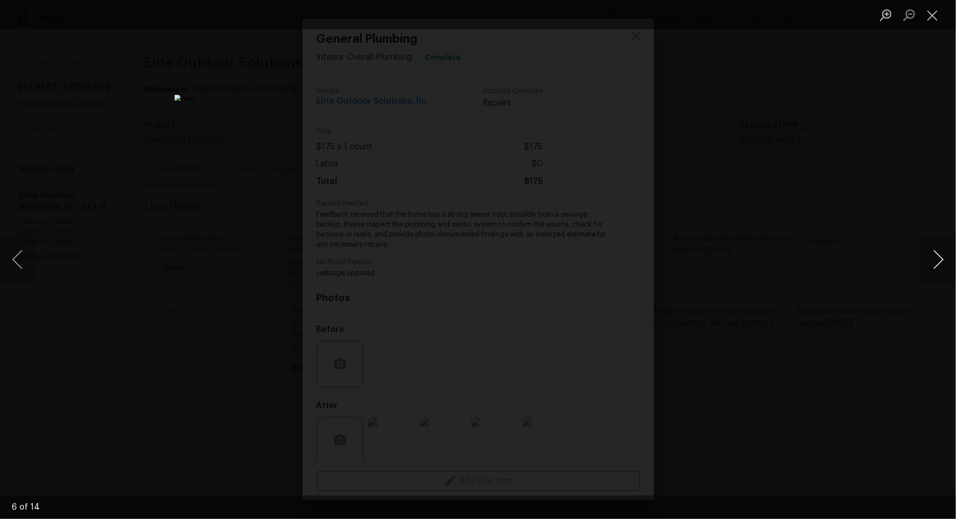
click at [937, 279] on button "Next image" at bounding box center [938, 259] width 35 height 47
click at [918, 192] on div "Lightbox" at bounding box center [478, 259] width 956 height 519
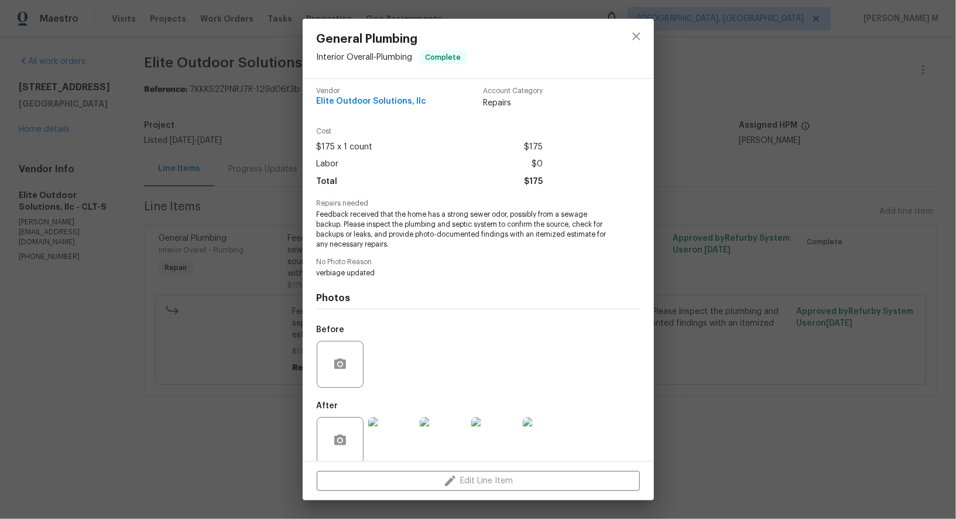
click at [916, 100] on div "General Plumbing Interior Overall - Plumbing Complete Vendor Elite Outdoor Solu…" at bounding box center [478, 259] width 956 height 519
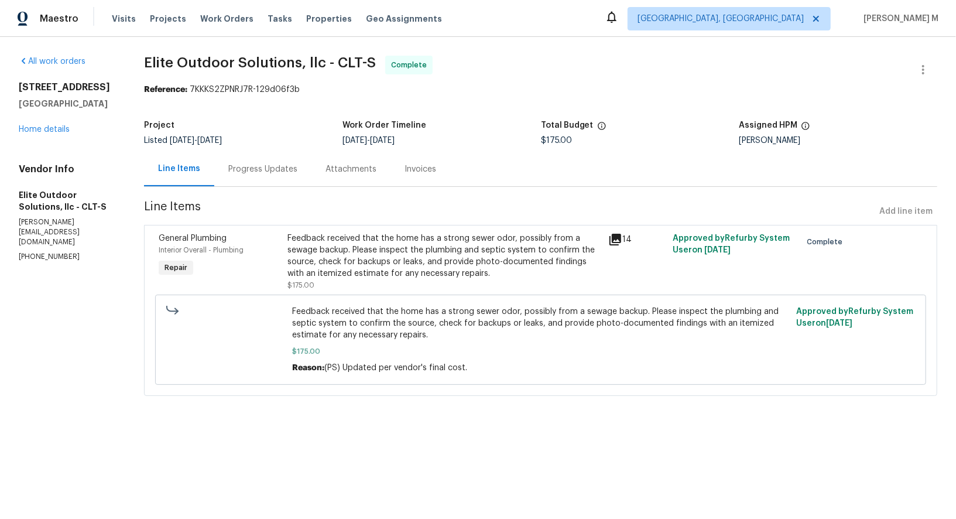
click at [246, 163] on div "Progress Updates" at bounding box center [262, 169] width 69 height 12
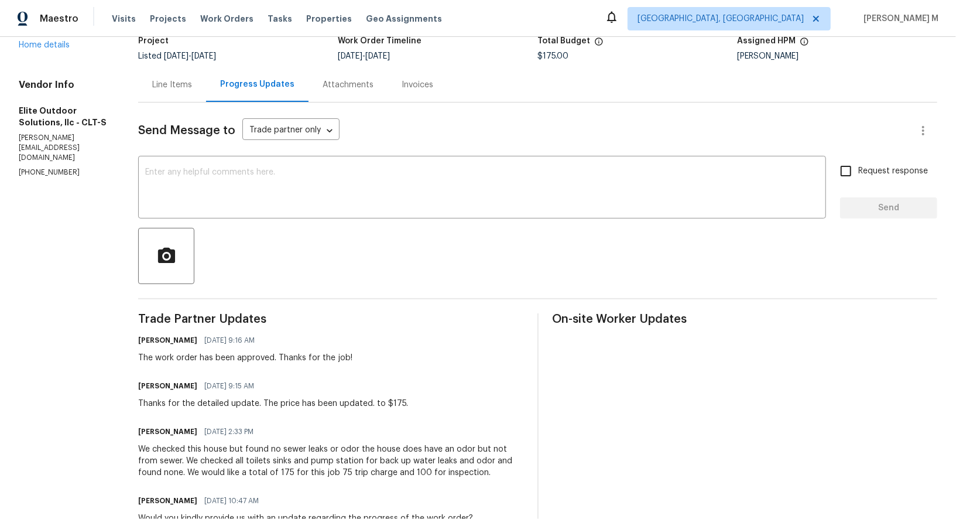
scroll to position [27, 0]
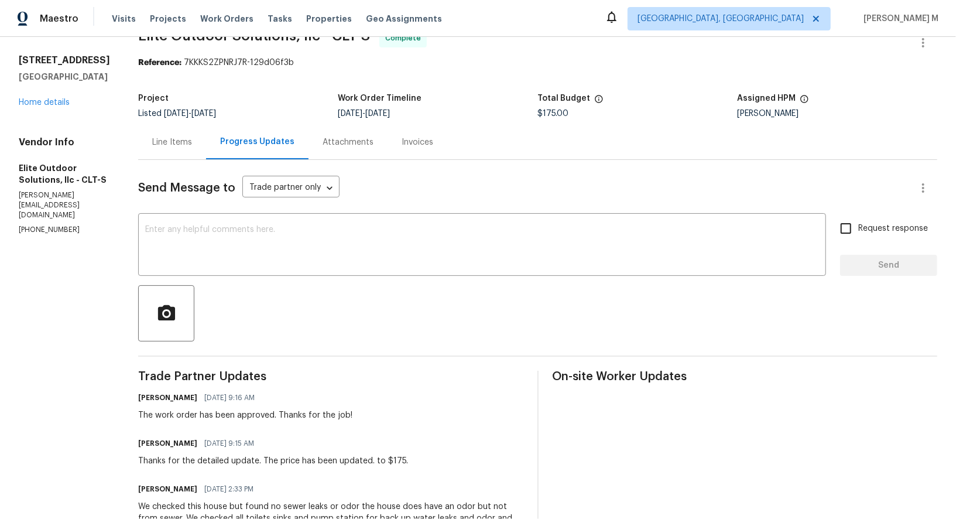
click at [150, 125] on div "Line Items" at bounding box center [172, 142] width 68 height 35
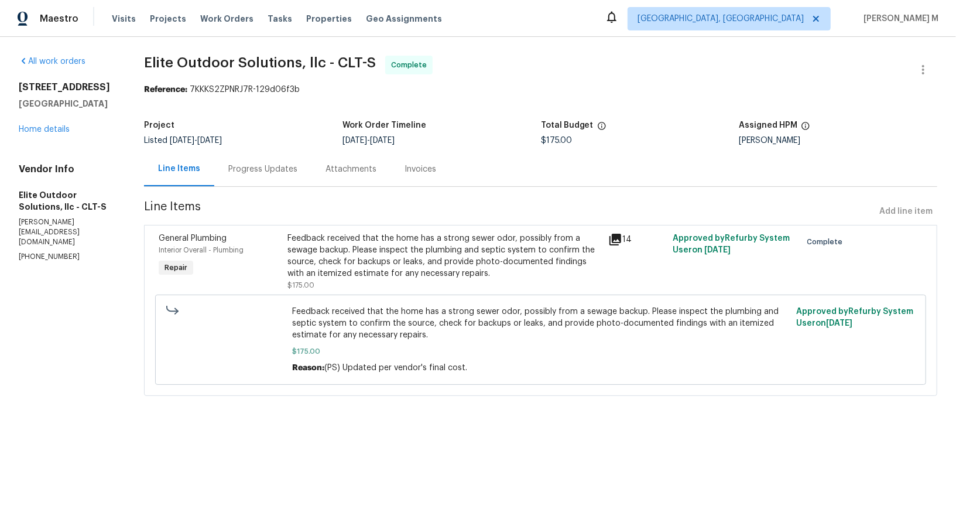
click at [508, 249] on div "Feedback received that the home has a strong sewer odor, possibly from a sewage…" at bounding box center [444, 255] width 314 height 47
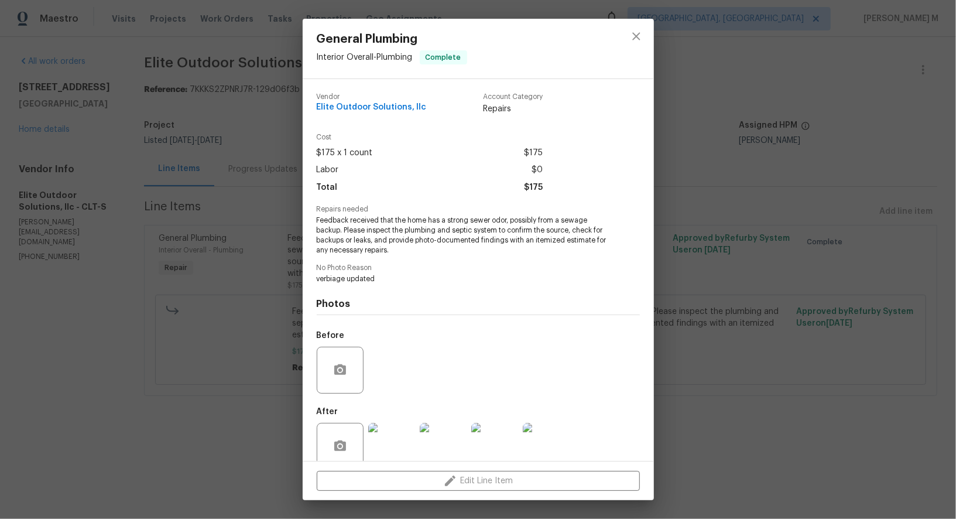
scroll to position [6, 0]
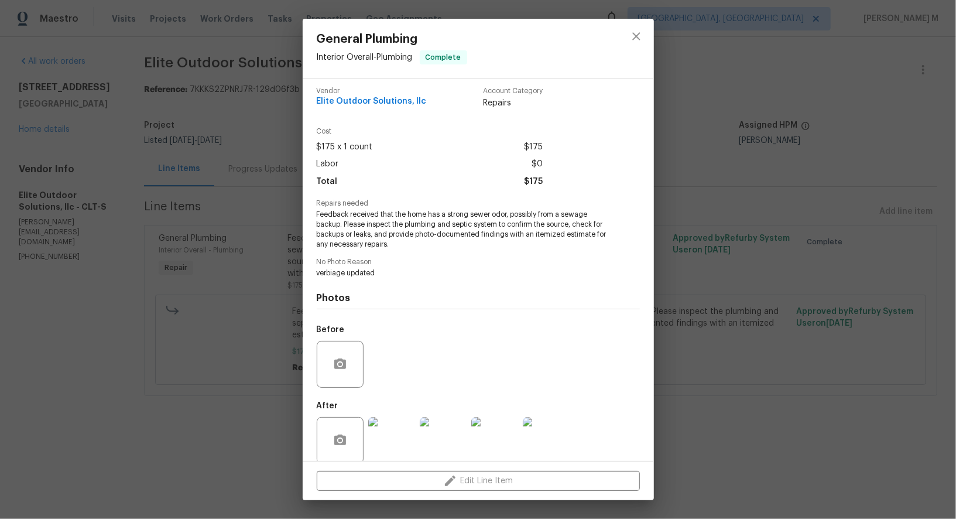
click at [566, 447] on img at bounding box center [546, 440] width 47 height 47
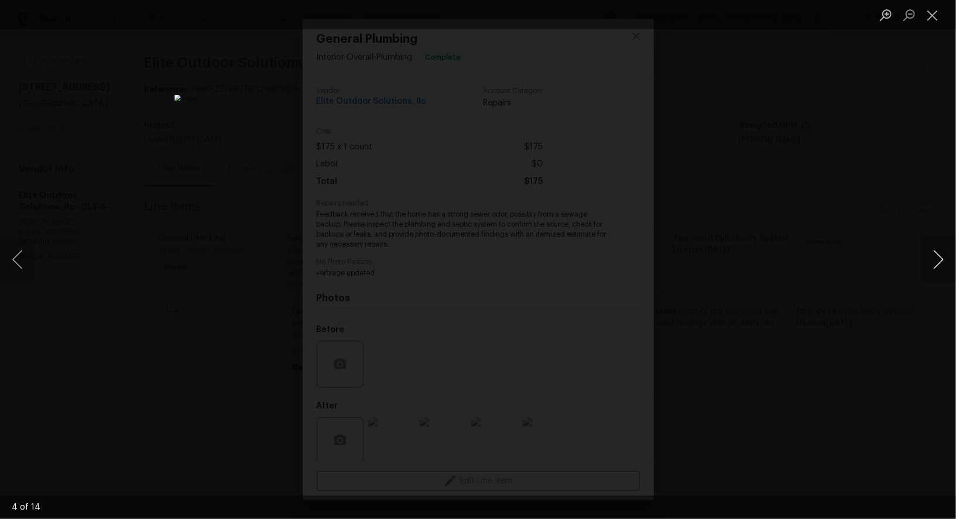
click at [940, 268] on button "Next image" at bounding box center [938, 259] width 35 height 47
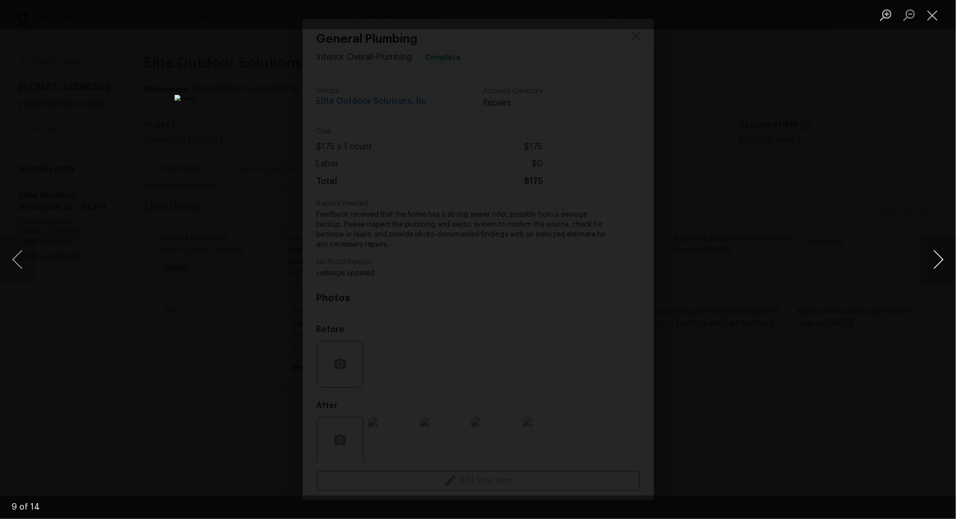
click at [940, 268] on button "Next image" at bounding box center [938, 259] width 35 height 47
click at [941, 268] on button "Next image" at bounding box center [938, 259] width 35 height 47
click at [813, 177] on div "Lightbox" at bounding box center [478, 259] width 956 height 519
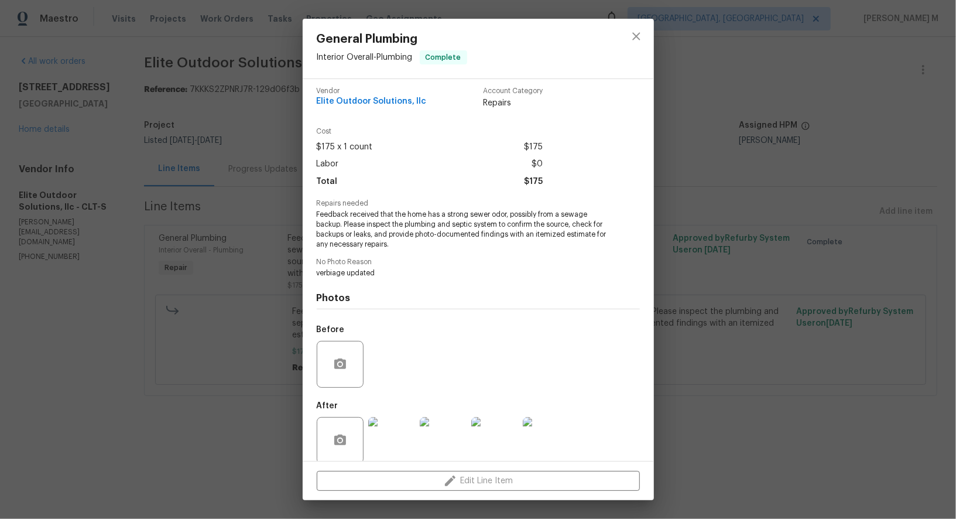
click at [813, 177] on div "General Plumbing Interior Overall - Plumbing Complete Vendor Elite Outdoor Solu…" at bounding box center [478, 259] width 956 height 519
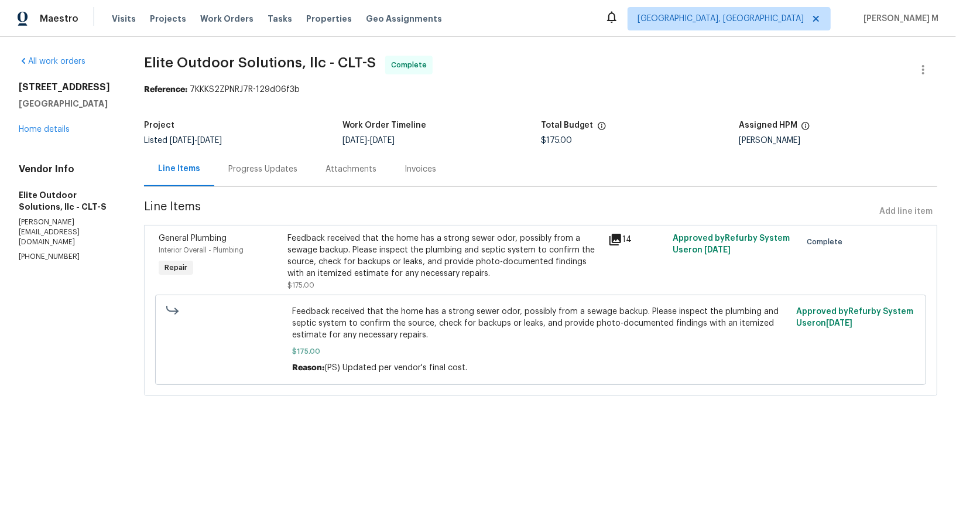
click at [268, 163] on div "Progress Updates" at bounding box center [262, 169] width 69 height 12
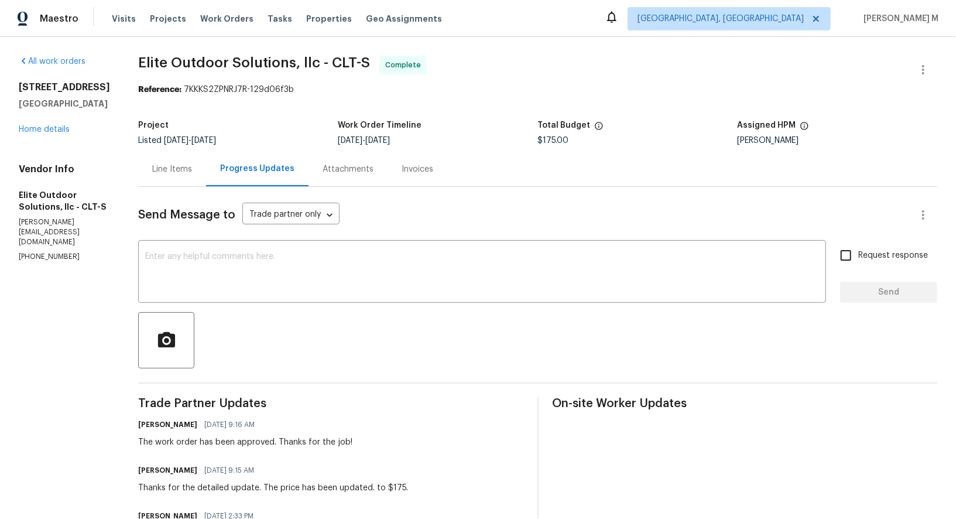
click at [153, 152] on div "Line Items" at bounding box center [172, 169] width 68 height 35
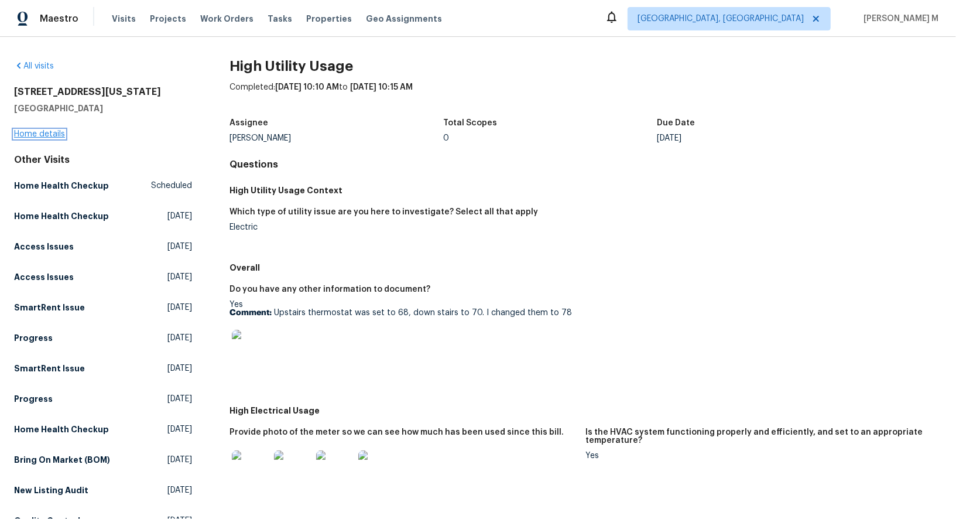
click at [47, 130] on link "Home details" at bounding box center [39, 134] width 51 height 8
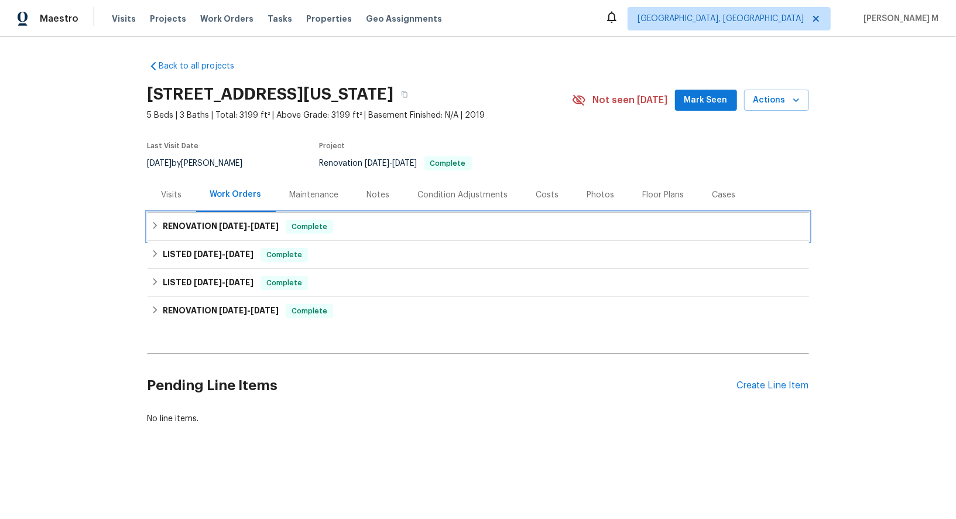
click at [212, 220] on h6 "RENOVATION 5/19/25 - 5/19/25" at bounding box center [221, 227] width 116 height 14
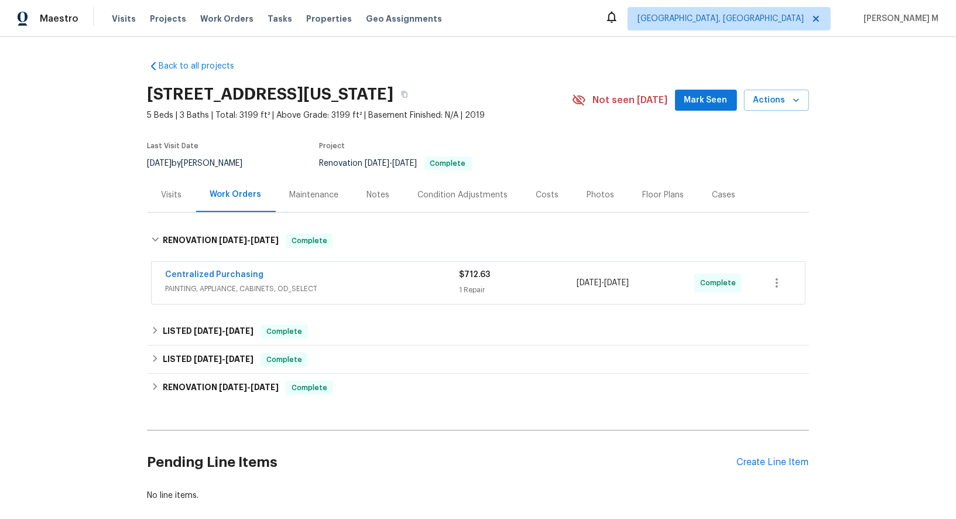
click at [196, 283] on span "PAINTING, APPLIANCE, CABINETS, OD_SELECT" at bounding box center [313, 289] width 294 height 12
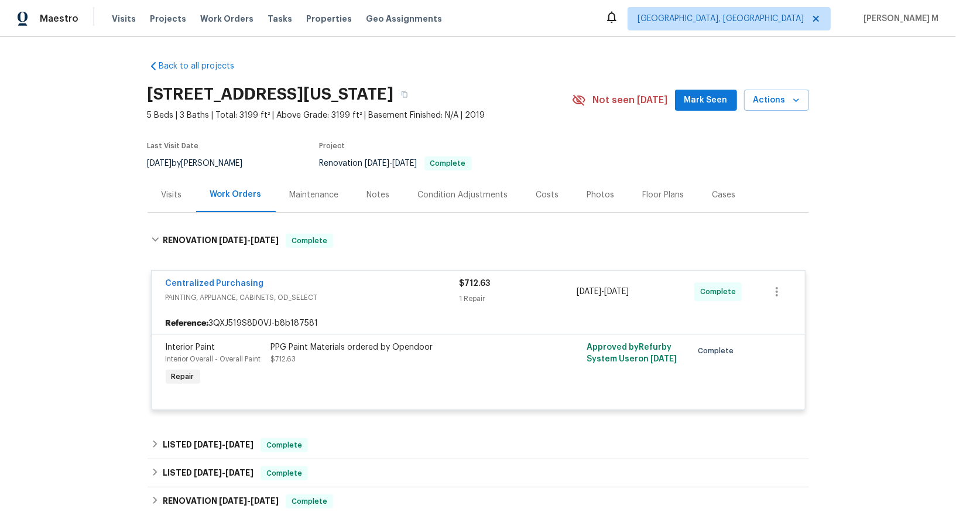
click at [457, 56] on div "Back to all projects 6416 Texas Cowboy Dr, Fort Worth, TX 76123 5 Beds | 3 Bath…" at bounding box center [478, 337] width 661 height 573
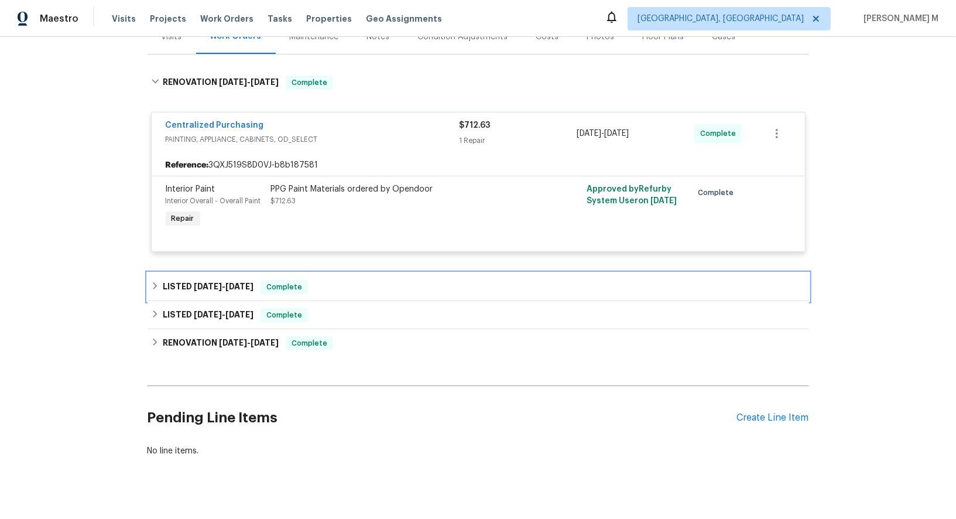
click at [174, 280] on h6 "LISTED 1/23/25 - 5/24/25" at bounding box center [208, 287] width 91 height 14
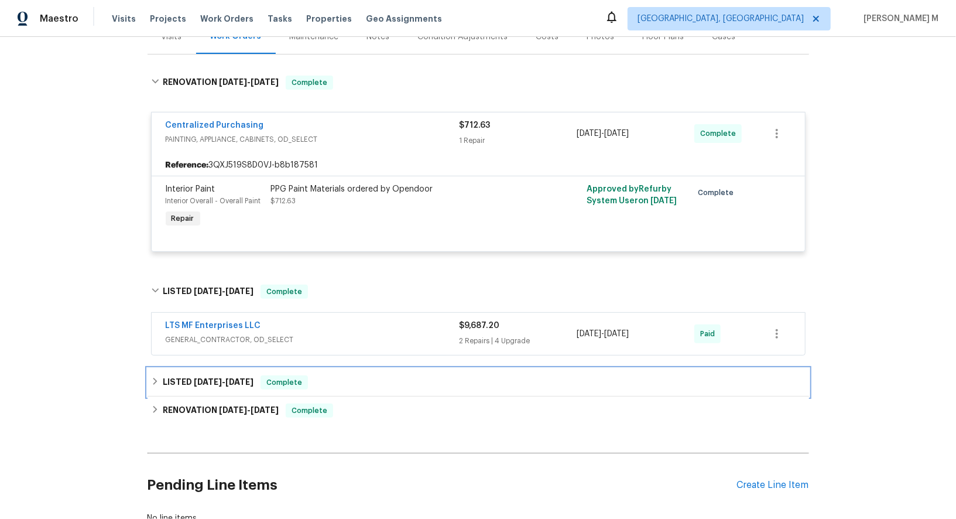
click at [187, 375] on h6 "LISTED 1/15/25 - 1/24/25" at bounding box center [208, 382] width 91 height 14
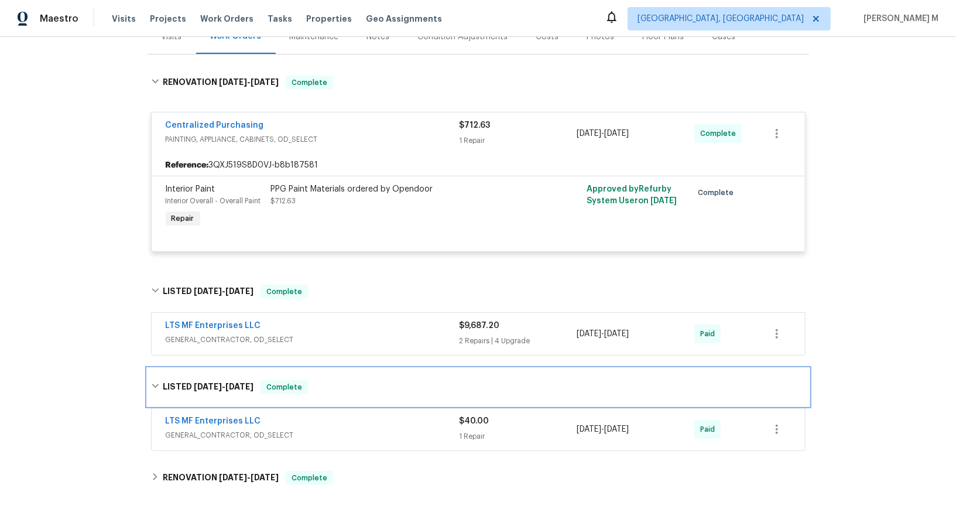
scroll to position [287, 0]
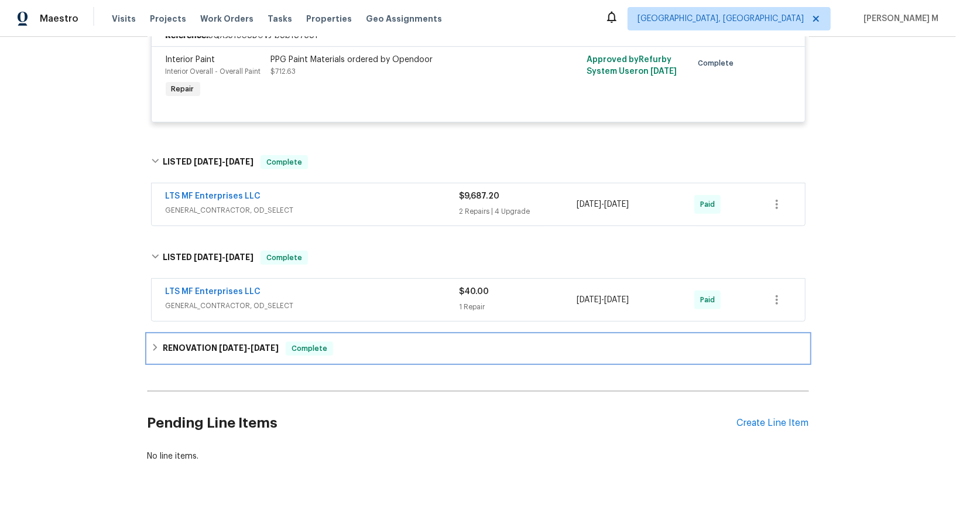
click at [205, 341] on div "RENOVATION 11/18/24 - 11/21/24 Complete" at bounding box center [478, 348] width 661 height 28
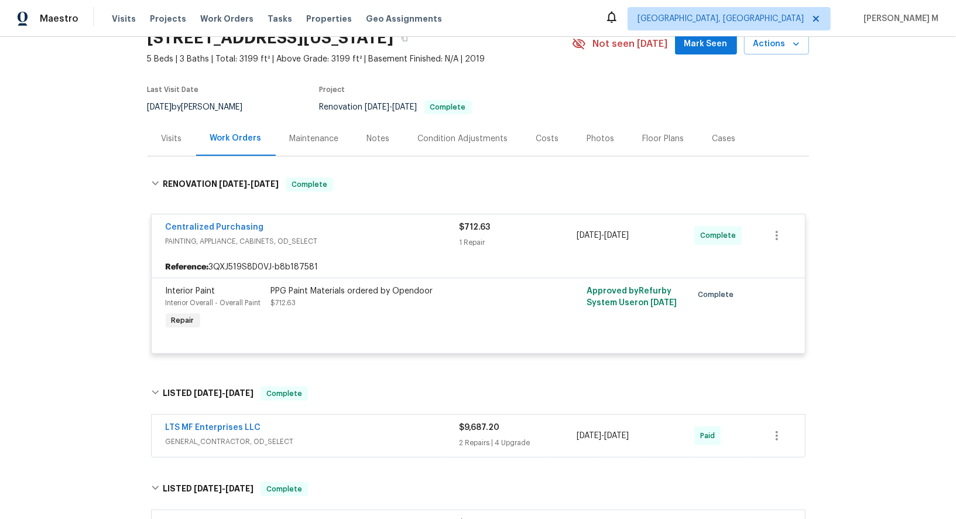
scroll to position [53, 0]
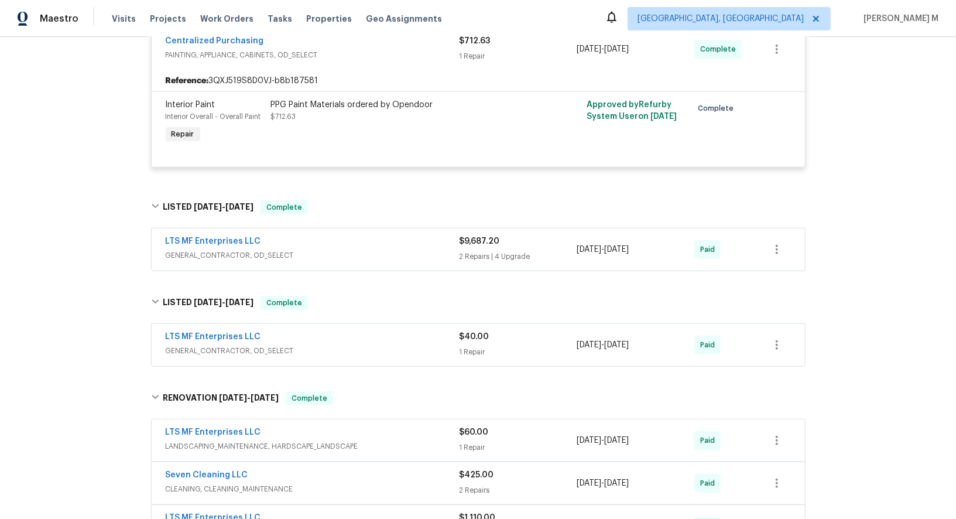
click at [282, 249] on span "GENERAL_CONTRACTOR, OD_SELECT" at bounding box center [313, 255] width 294 height 12
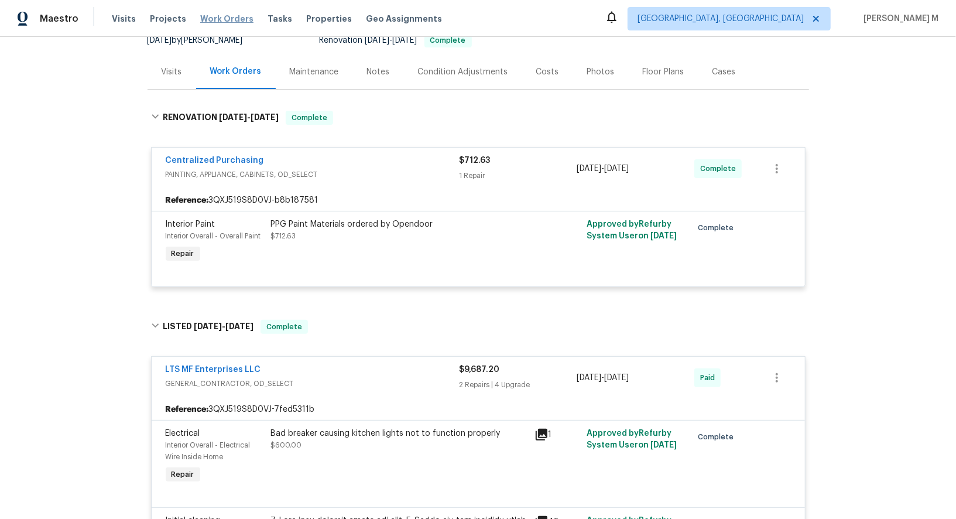
scroll to position [114, 0]
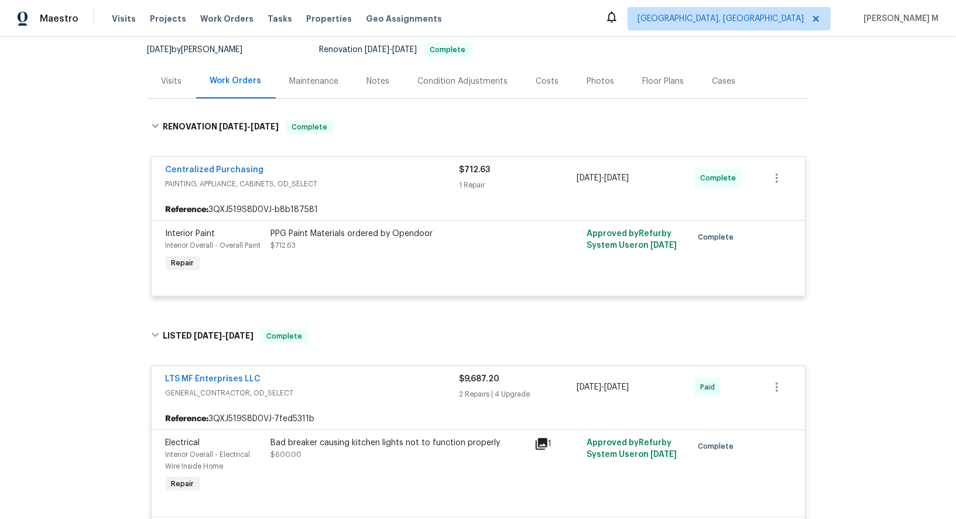
click at [170, 90] on div "Visits" at bounding box center [172, 81] width 49 height 35
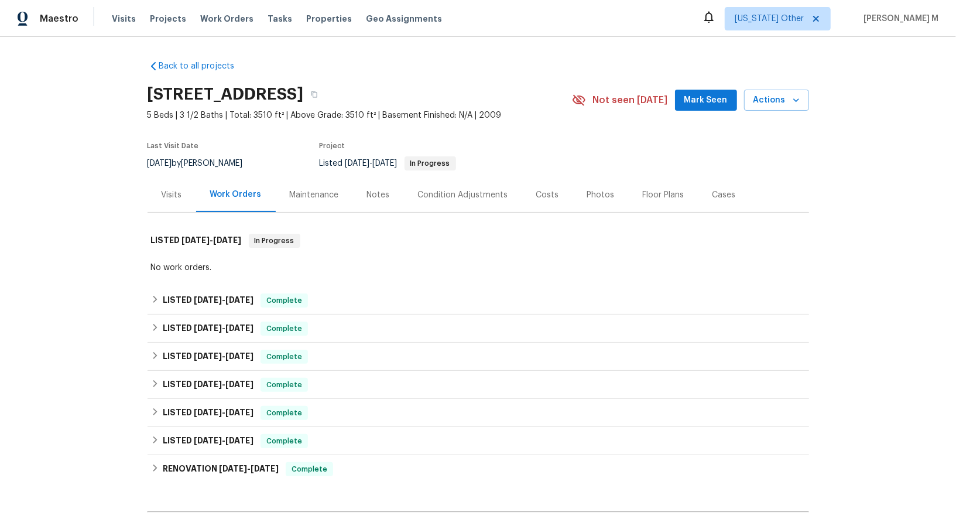
click at [184, 199] on div "Visits" at bounding box center [172, 194] width 49 height 35
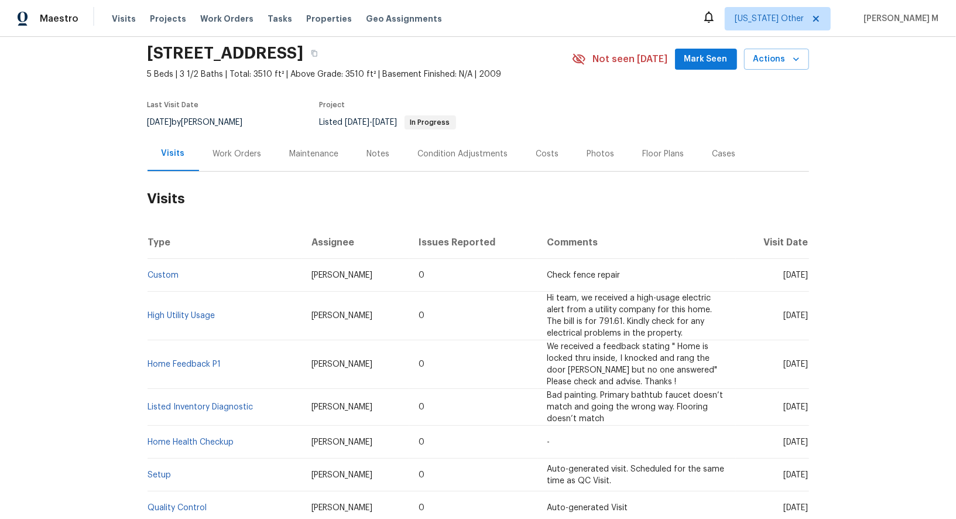
scroll to position [44, 0]
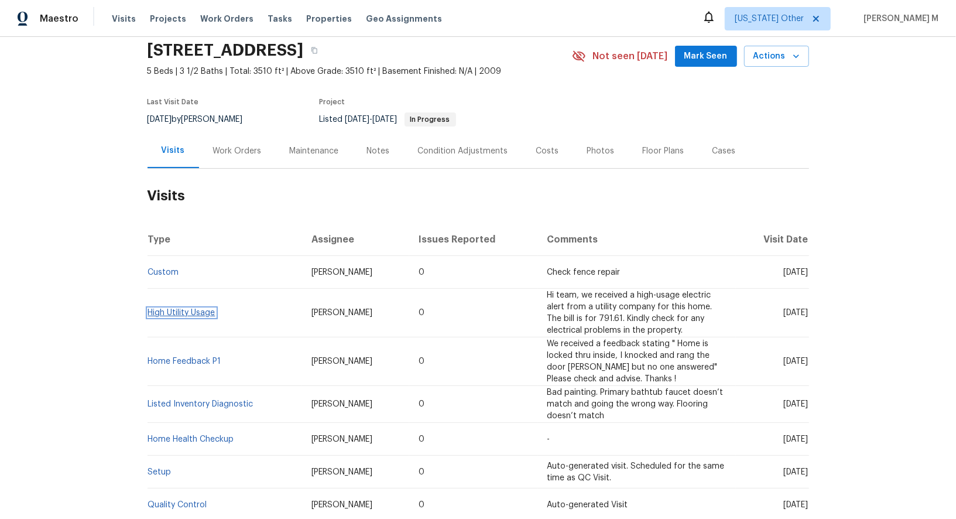
click at [188, 308] on link "High Utility Usage" at bounding box center [181, 312] width 67 height 8
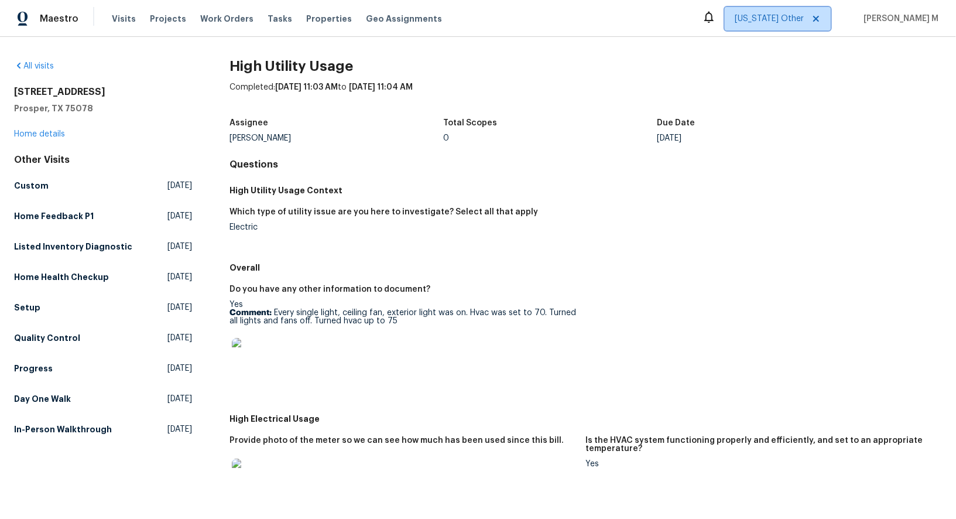
click at [796, 29] on span "[US_STATE] Other" at bounding box center [778, 18] width 106 height 23
click at [688, 201] on div "Which type of utility issue are you here to investigate? Select all that apply …" at bounding box center [585, 229] width 712 height 56
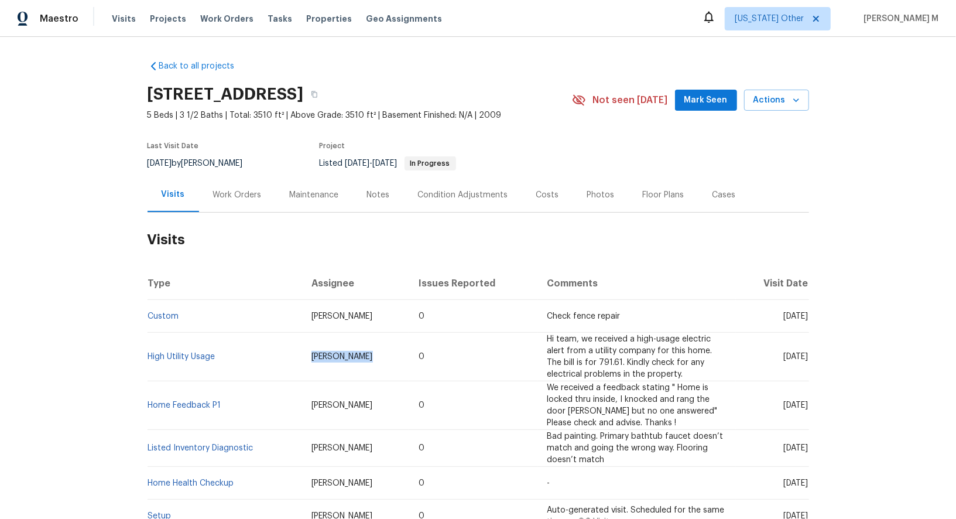
drag, startPoint x: 300, startPoint y: 348, endPoint x: 374, endPoint y: 348, distance: 74.3
click at [374, 348] on td "Alicia Anices" at bounding box center [356, 356] width 108 height 49
click at [246, 199] on div "Work Orders" at bounding box center [237, 194] width 77 height 35
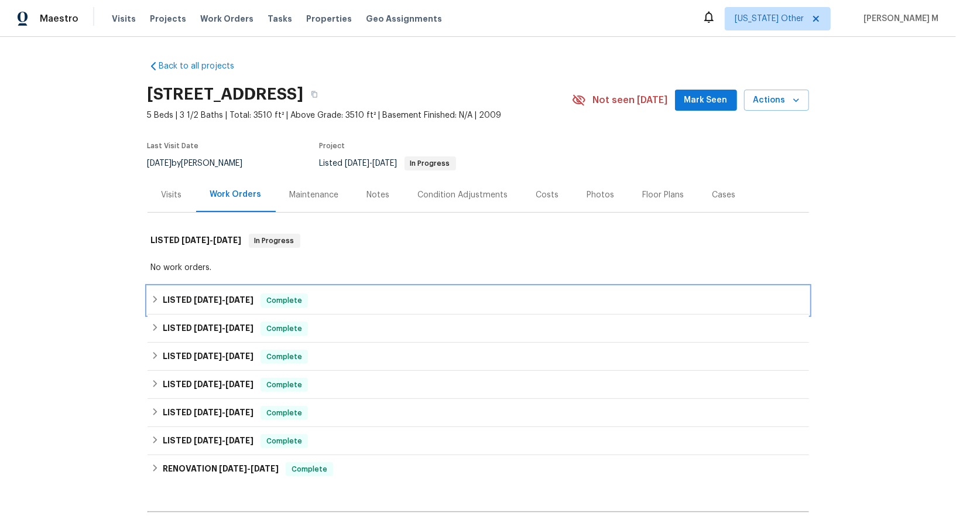
click at [228, 296] on span "7/2/25" at bounding box center [239, 300] width 28 height 8
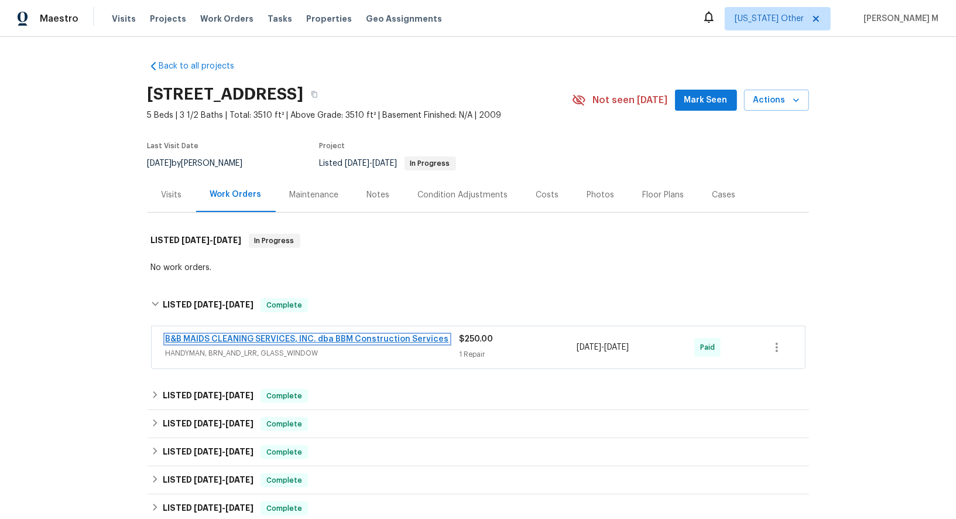
click at [211, 335] on link "B&B MAIDS CLEANING SERVICES, INC. dba BBM Construction Services" at bounding box center [307, 339] width 283 height 8
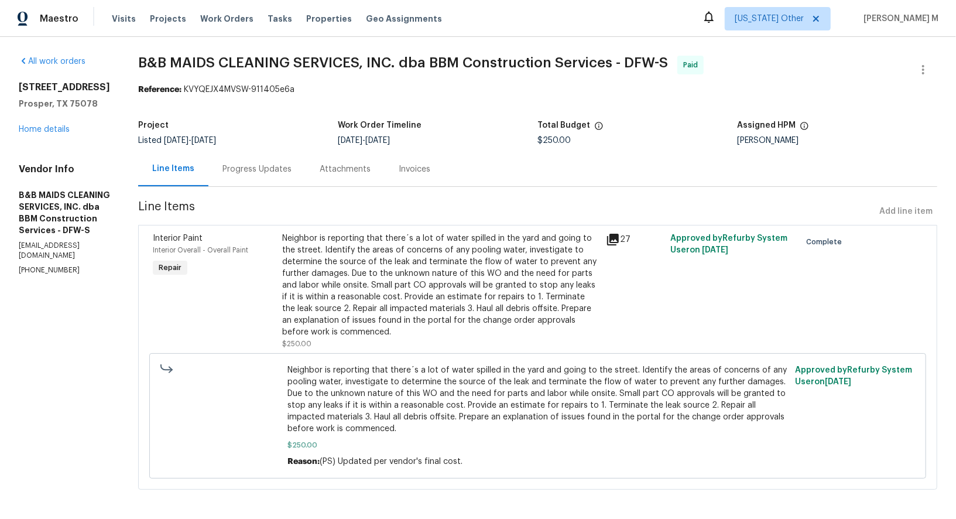
click at [263, 177] on div "Progress Updates" at bounding box center [256, 169] width 97 height 35
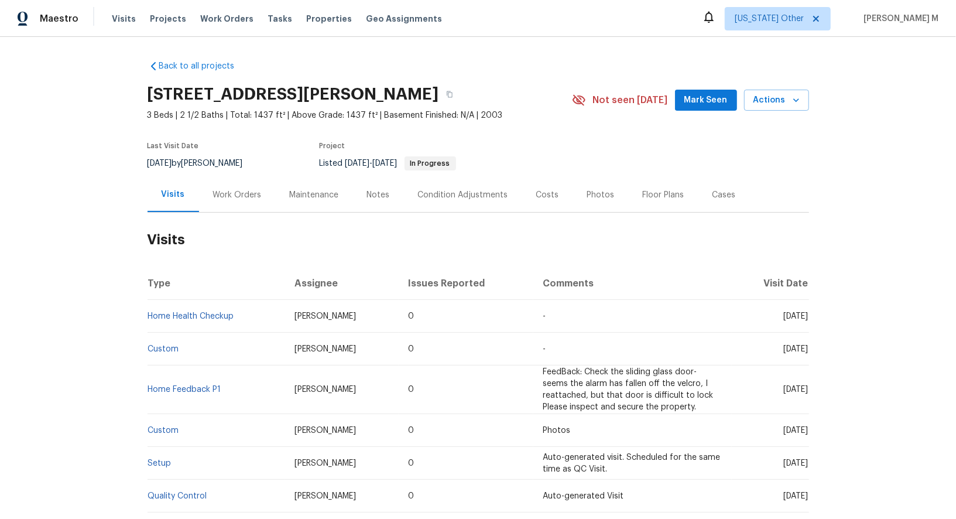
click at [222, 189] on div "Work Orders" at bounding box center [237, 195] width 49 height 12
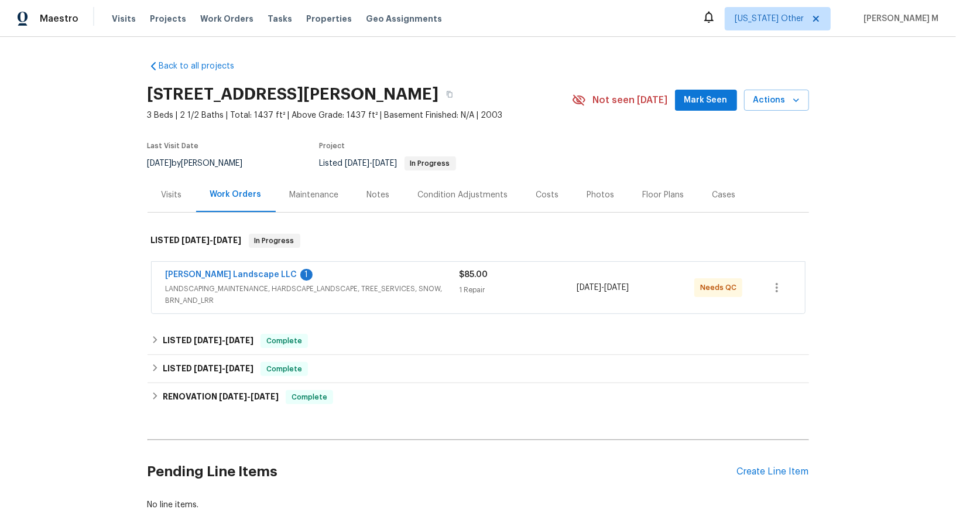
click at [226, 284] on span "LANDSCAPING_MAINTENANCE, HARDSCAPE_LANDSCAPE, TREE_SERVICES, SNOW, BRN_AND_LRR" at bounding box center [313, 294] width 294 height 23
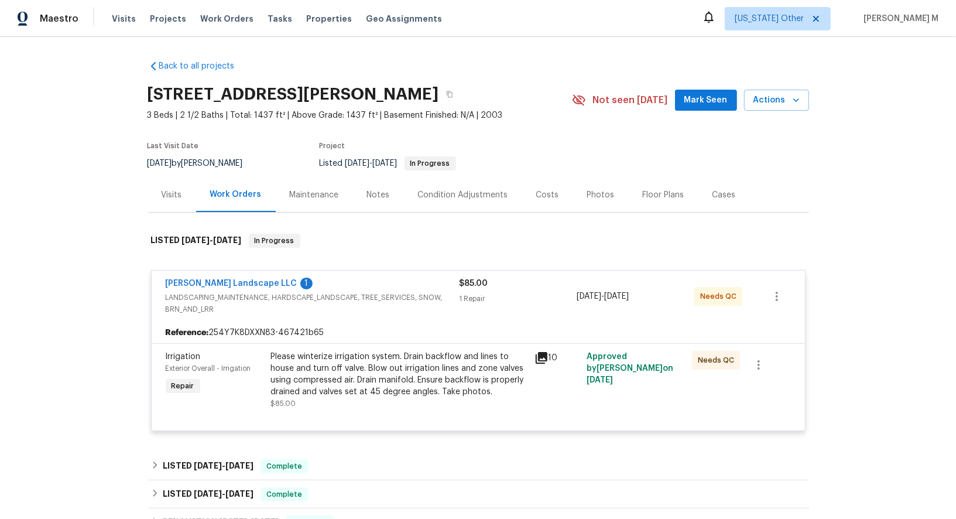
click at [410, 379] on div "Please winterize irrigation system. Drain backflow and lines to house and turn …" at bounding box center [399, 374] width 256 height 47
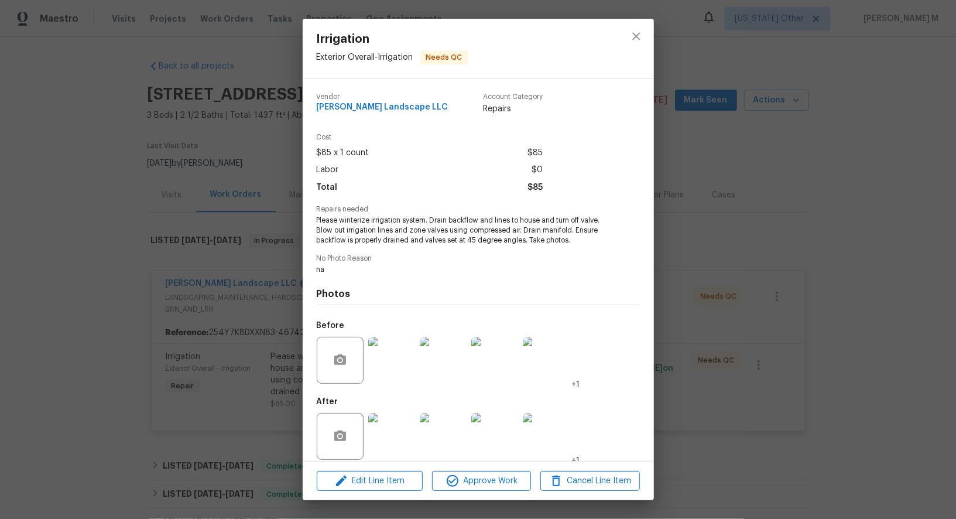
click at [397, 361] on img at bounding box center [391, 360] width 47 height 47
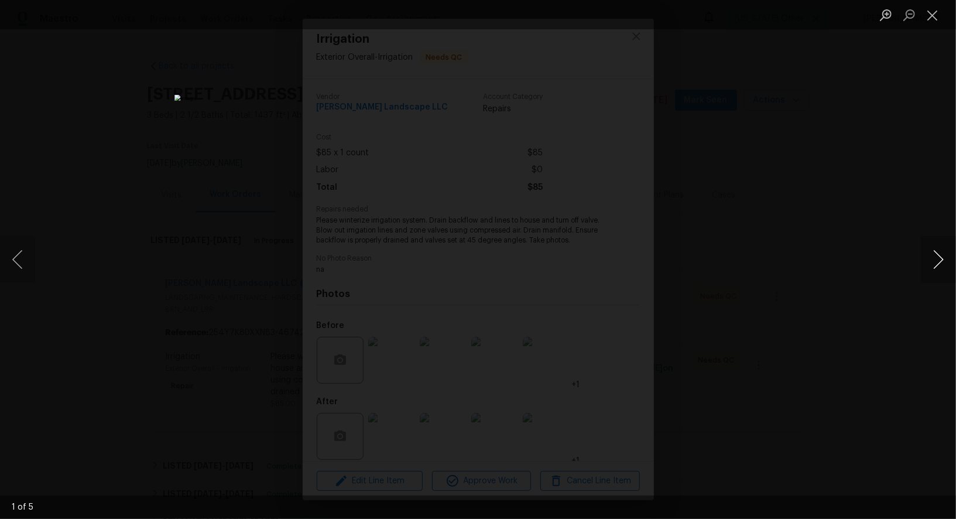
click at [942, 256] on button "Next image" at bounding box center [938, 259] width 35 height 47
click at [19, 272] on button "Previous image" at bounding box center [17, 259] width 35 height 47
click at [941, 266] on button "Next image" at bounding box center [938, 259] width 35 height 47
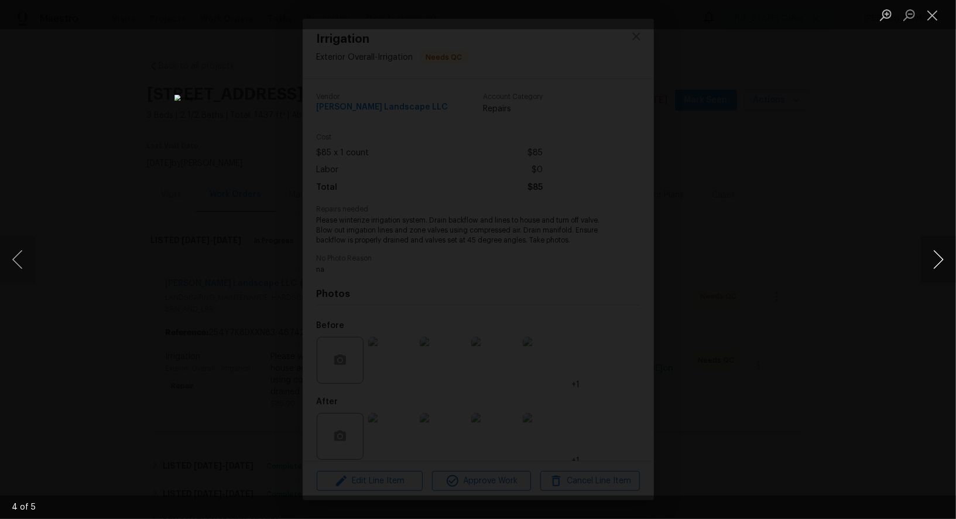
click at [941, 266] on button "Next image" at bounding box center [938, 259] width 35 height 47
click at [905, 166] on div "Lightbox" at bounding box center [478, 259] width 956 height 519
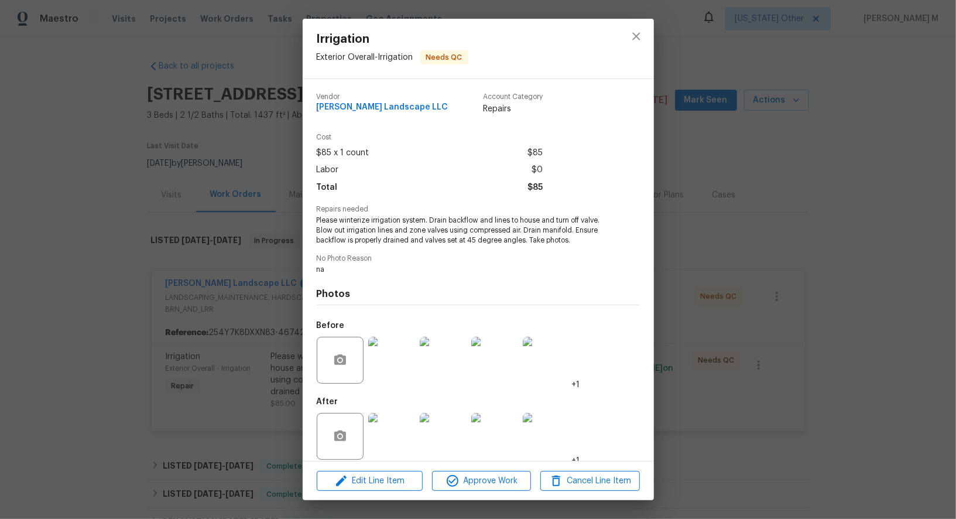
click at [905, 166] on div "Irrigation Exterior Overall - Irrigation Needs QC Vendor Dalia Landscape LLC Ac…" at bounding box center [478, 259] width 956 height 519
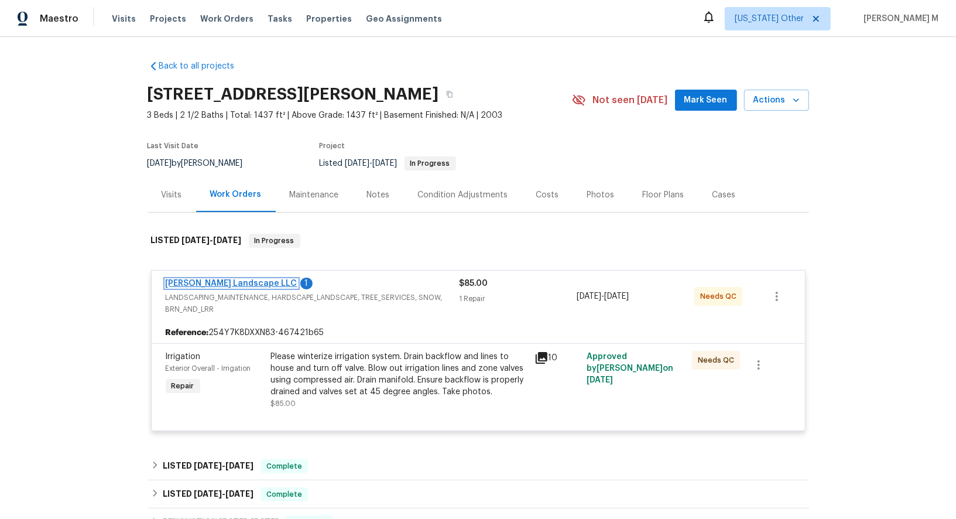
click at [177, 279] on link "Dalia Landscape LLC" at bounding box center [232, 283] width 132 height 8
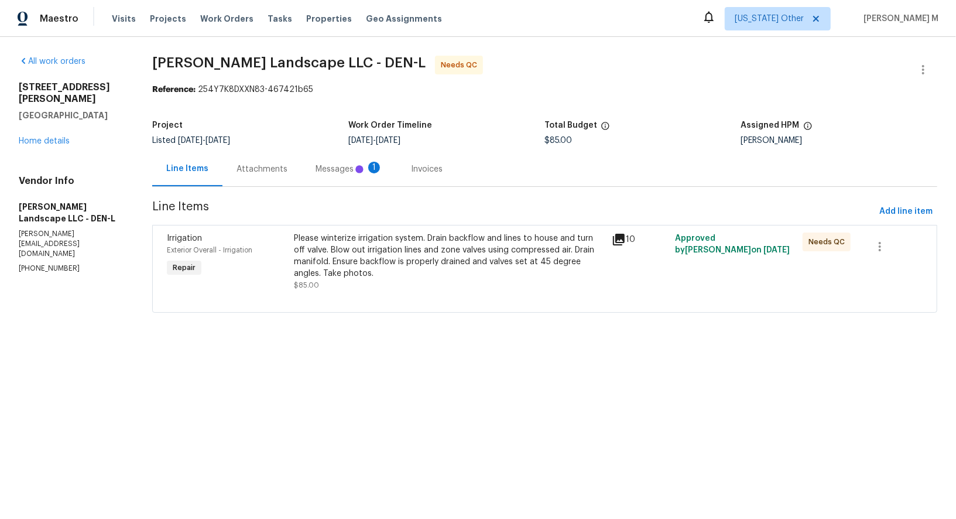
click at [301, 175] on div "Messages 1" at bounding box center [348, 169] width 95 height 35
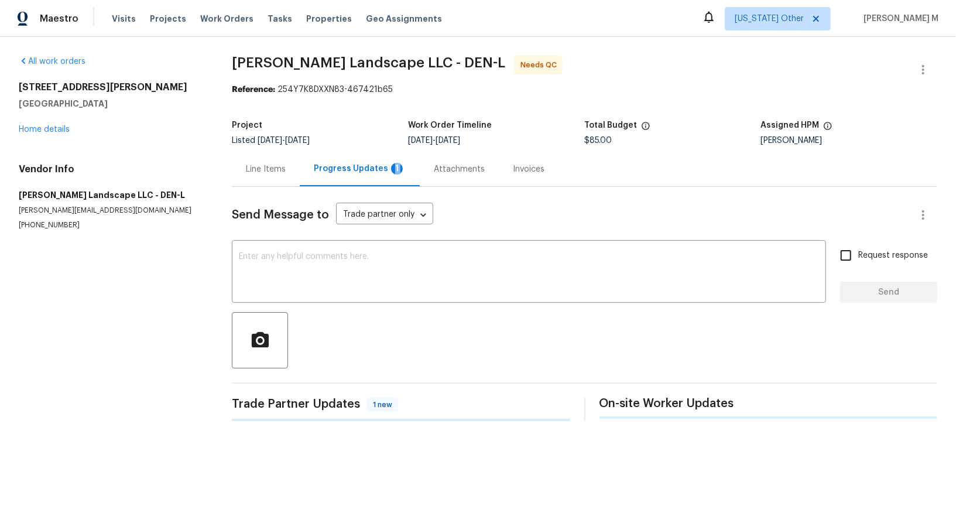
click at [300, 175] on div "Progress Updates 1" at bounding box center [360, 169] width 120 height 35
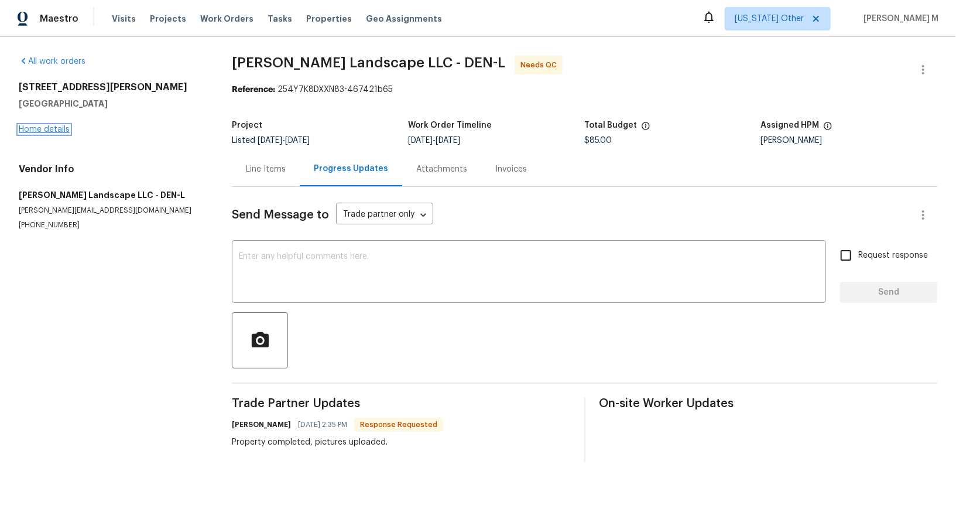
click at [60, 126] on link "Home details" at bounding box center [44, 129] width 51 height 8
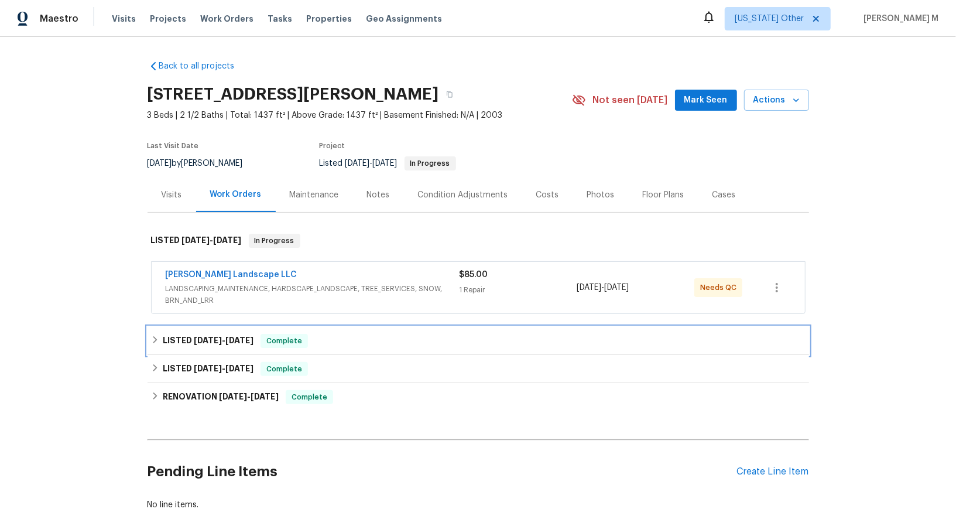
click at [201, 336] on span "8/13/25" at bounding box center [208, 340] width 28 height 8
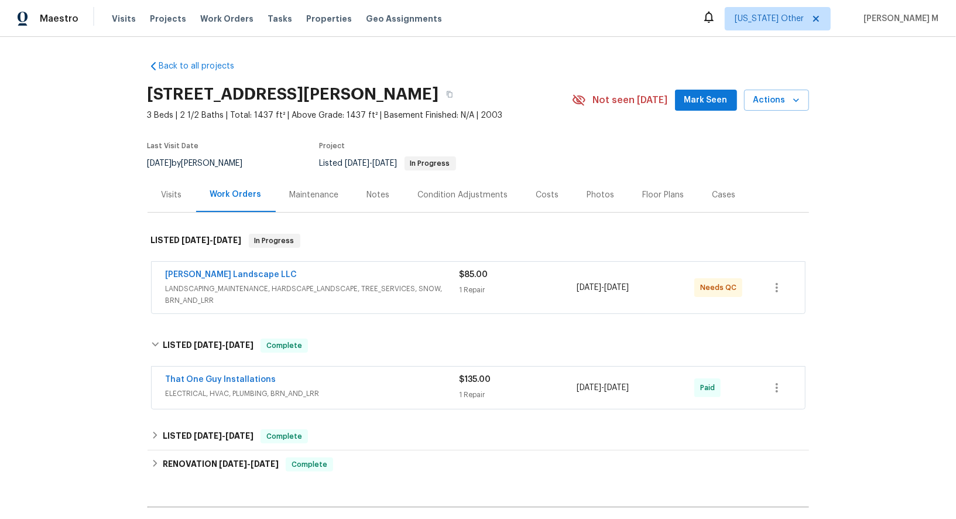
click at [323, 189] on div "Maintenance" at bounding box center [314, 195] width 49 height 12
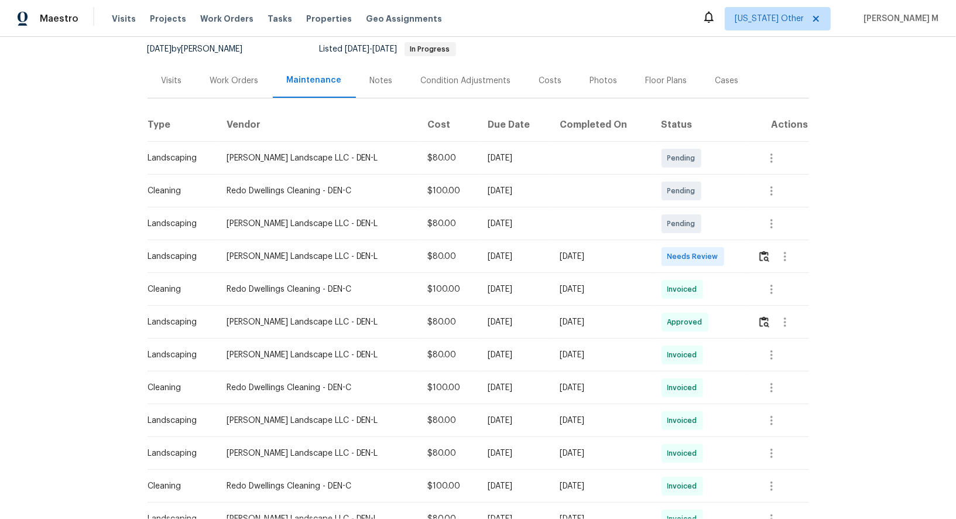
scroll to position [127, 0]
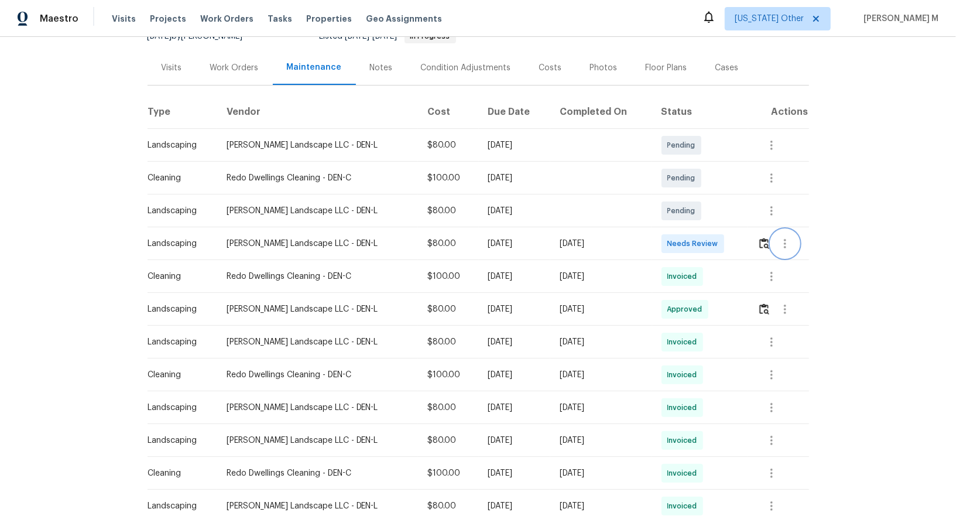
click at [793, 239] on button "button" at bounding box center [785, 243] width 28 height 28
click at [793, 263] on li "View details" at bounding box center [813, 256] width 82 height 19
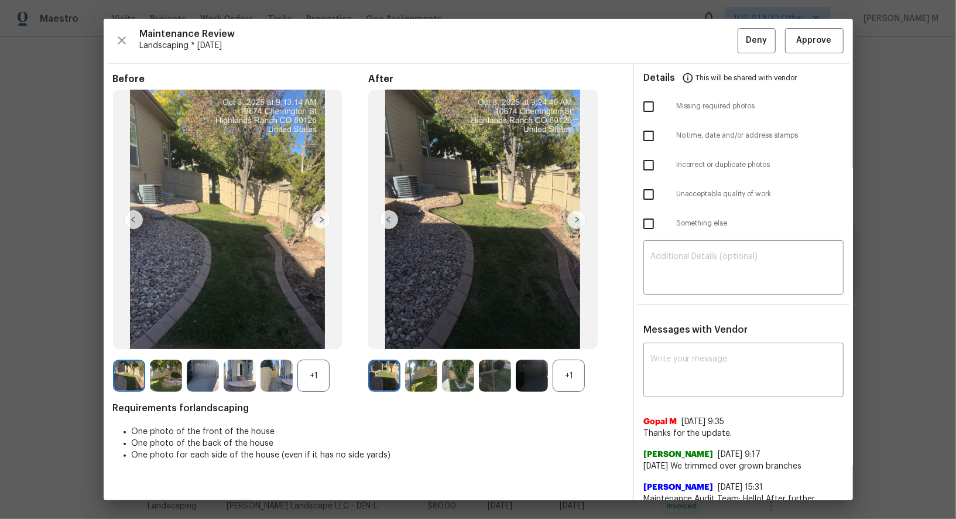
click at [578, 375] on div "+1" at bounding box center [569, 375] width 32 height 32
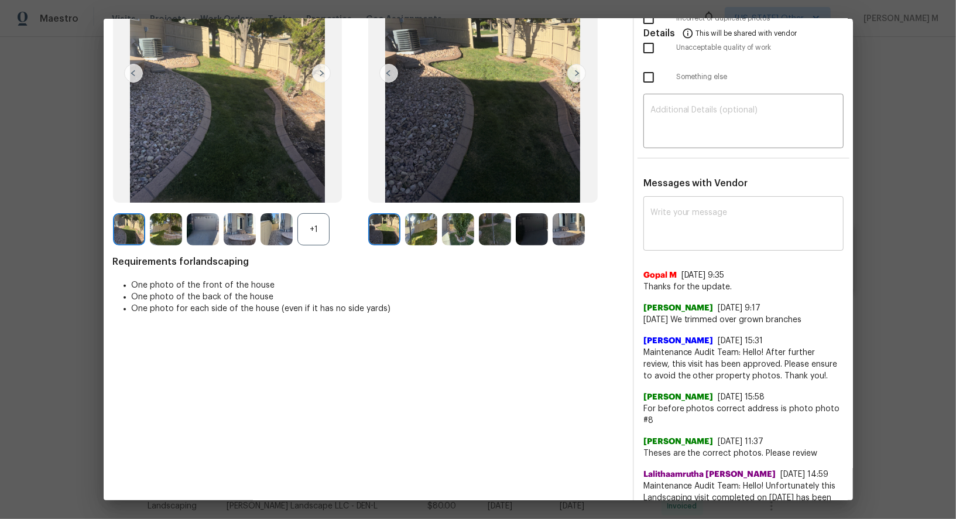
scroll to position [0, 0]
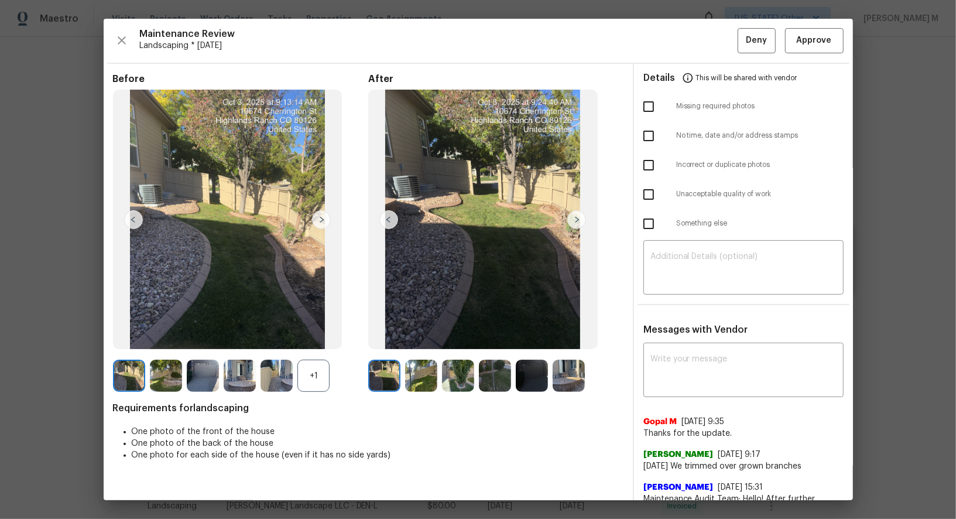
click at [572, 215] on img at bounding box center [576, 219] width 19 height 19
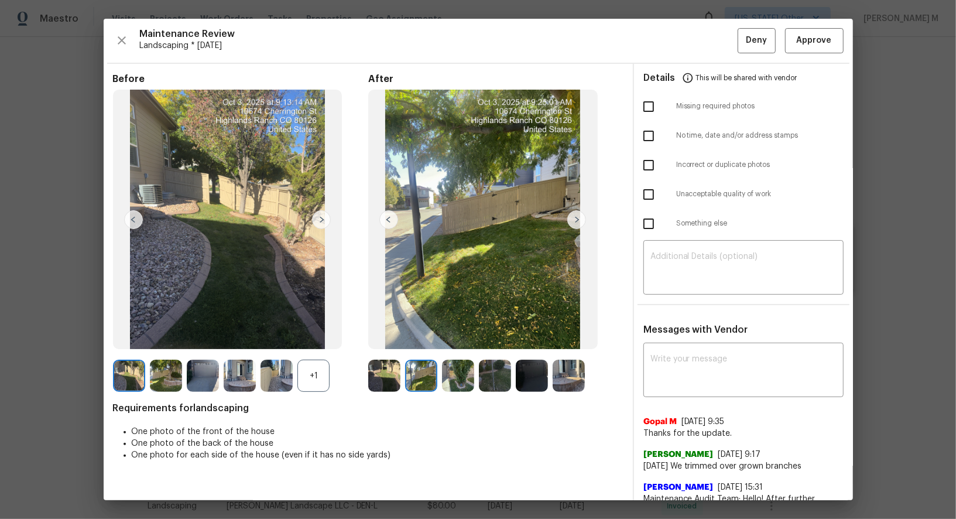
click at [560, 372] on img at bounding box center [569, 375] width 32 height 32
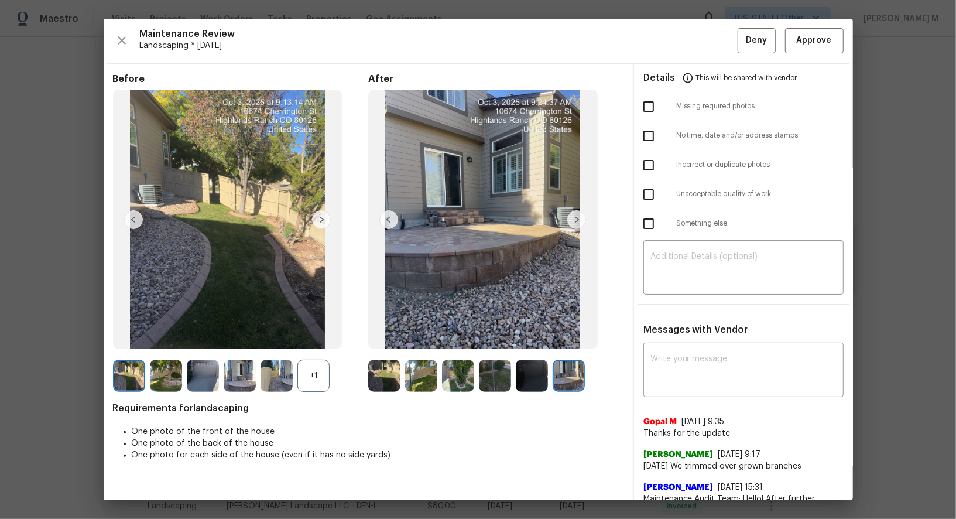
click at [325, 386] on div "+1" at bounding box center [313, 375] width 32 height 32
click at [288, 379] on img at bounding box center [276, 375] width 32 height 32
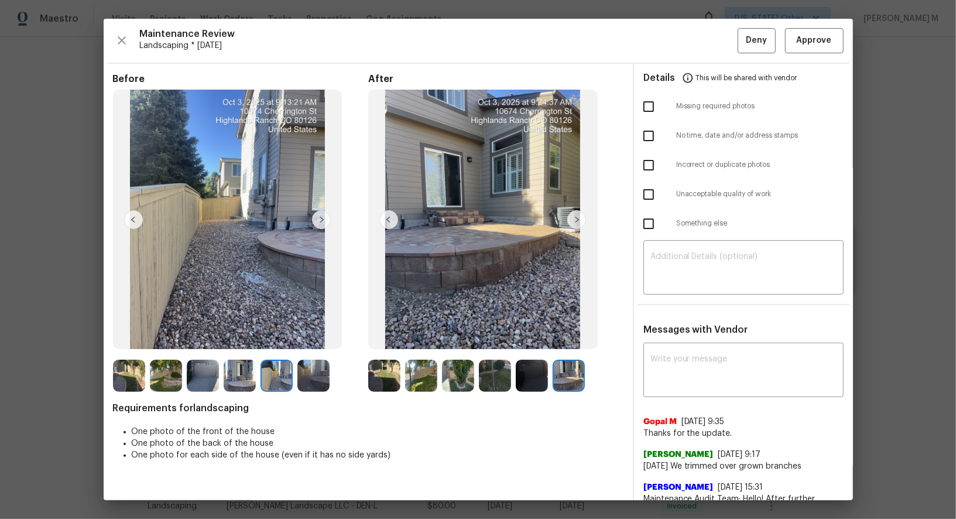
click at [317, 380] on img at bounding box center [313, 375] width 32 height 32
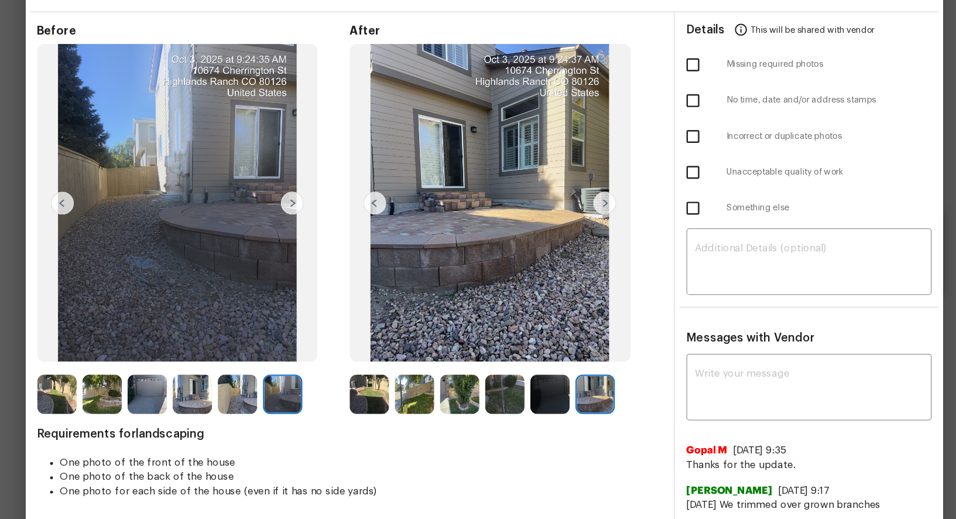
click at [380, 218] on img at bounding box center [388, 219] width 19 height 19
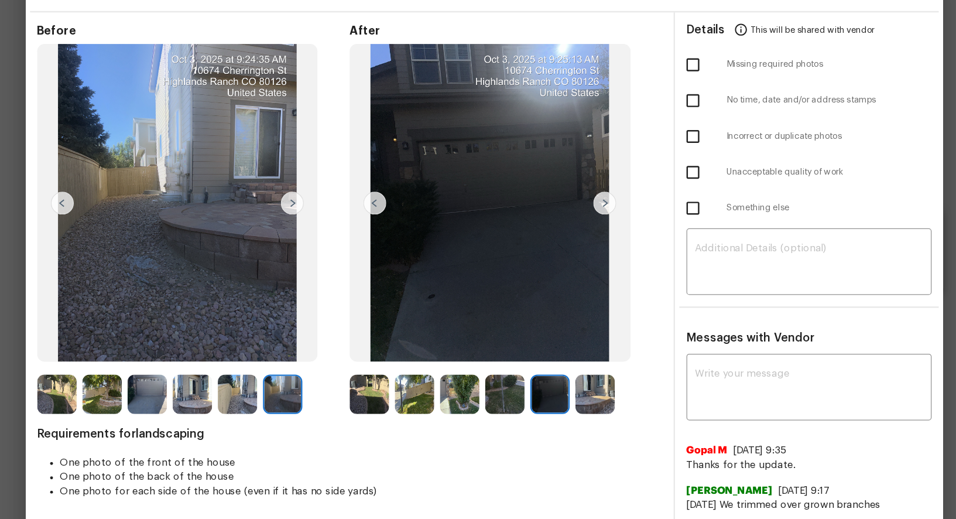
click at [569, 378] on img at bounding box center [569, 375] width 32 height 32
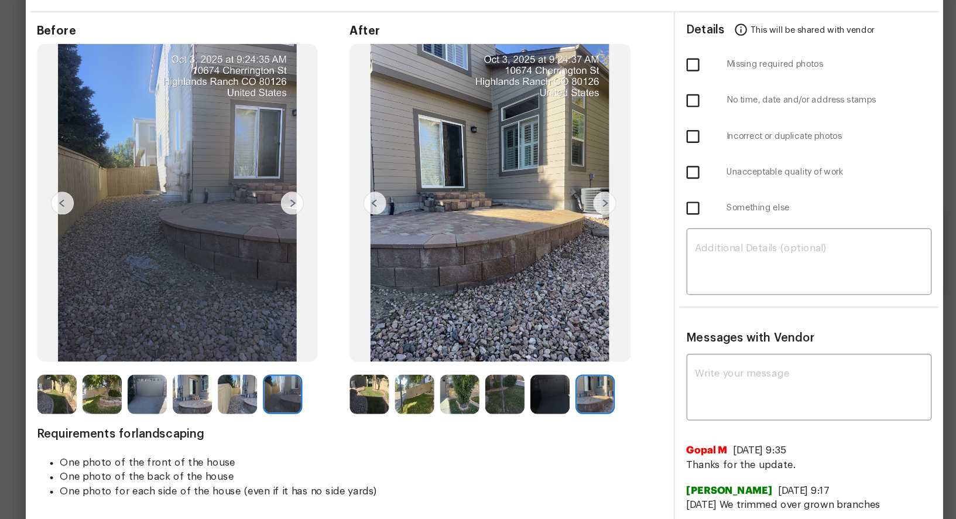
click at [387, 369] on img at bounding box center [384, 375] width 32 height 32
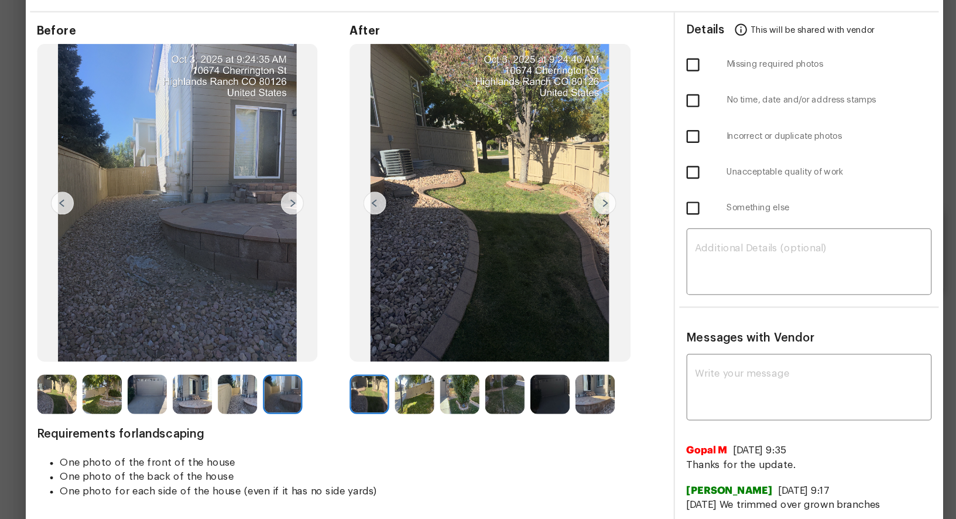
click at [249, 382] on img at bounding box center [240, 375] width 32 height 32
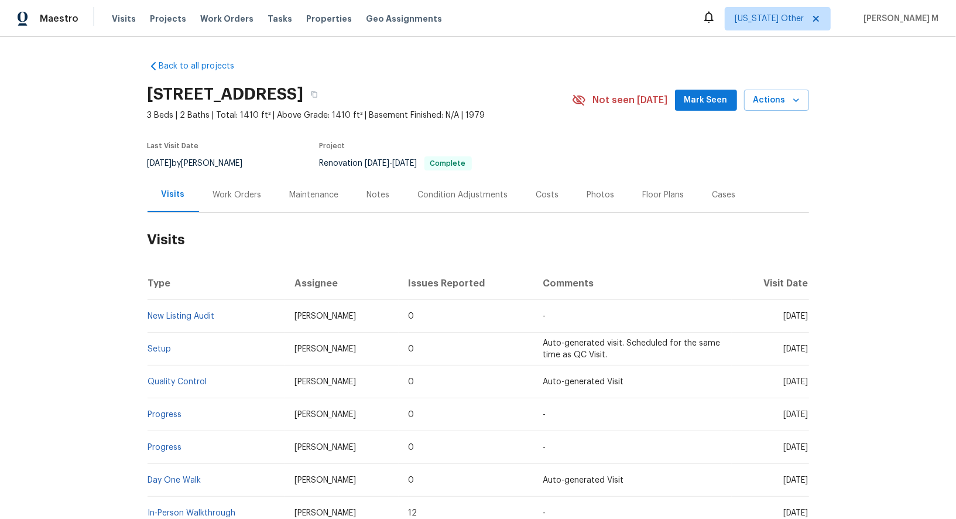
click at [244, 190] on div "Work Orders" at bounding box center [237, 195] width 49 height 12
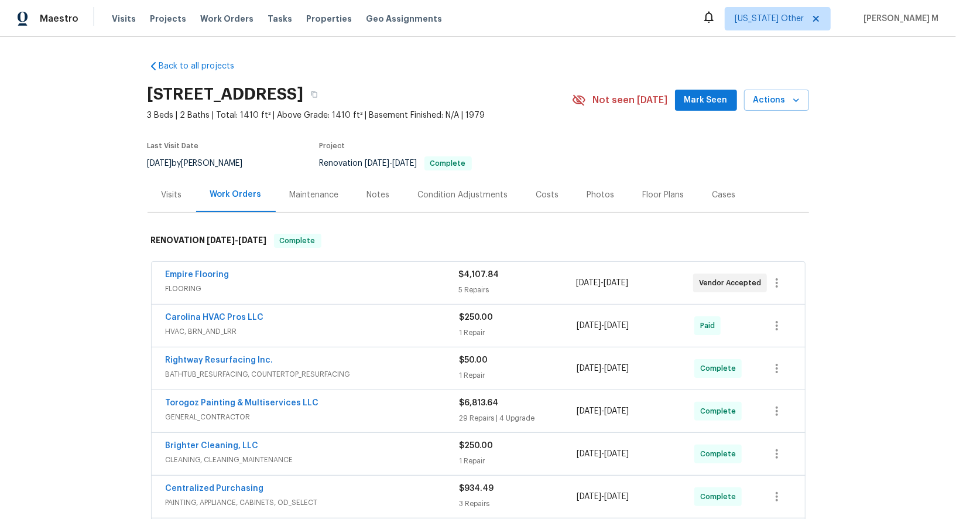
click at [180, 287] on div "Empire Flooring FLOORING" at bounding box center [312, 283] width 293 height 28
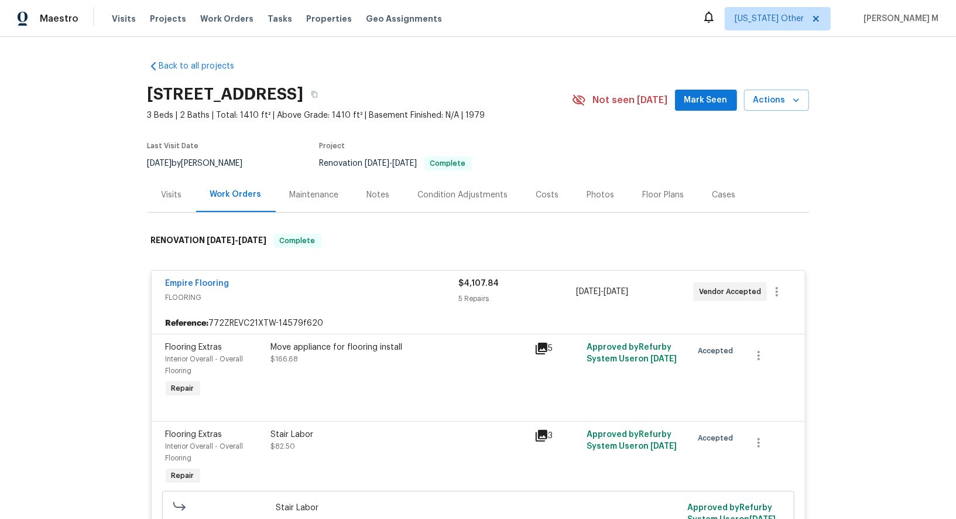
click at [320, 190] on div "Maintenance" at bounding box center [314, 195] width 49 height 12
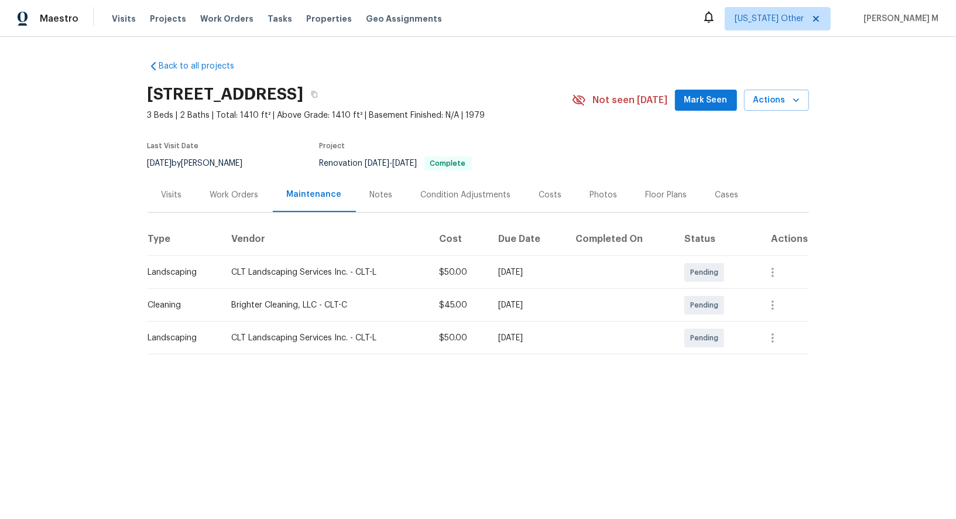
click at [215, 195] on div "Work Orders" at bounding box center [234, 194] width 77 height 35
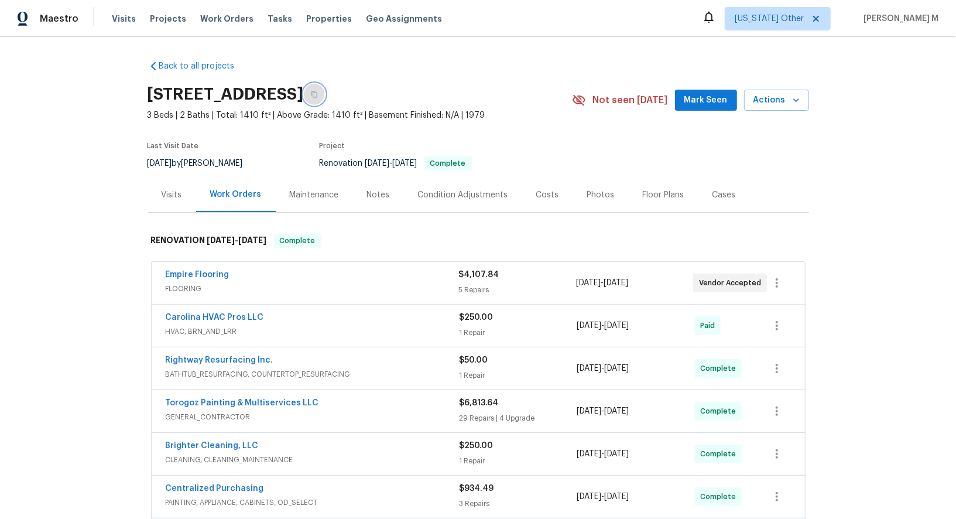
click at [317, 91] on icon "button" at bounding box center [314, 94] width 6 height 6
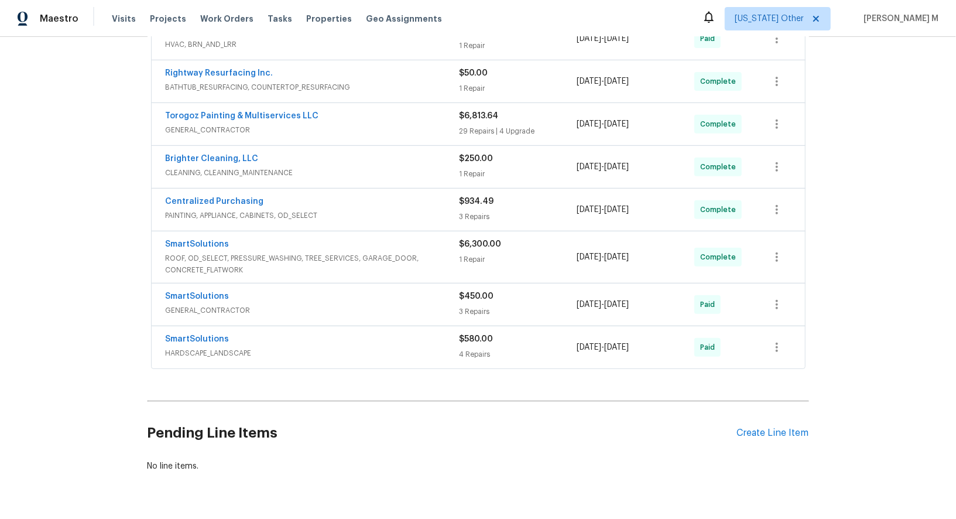
click at [772, 408] on div "Pending Line Items Create Line Item" at bounding box center [478, 433] width 661 height 54
click at [772, 406] on div "Pending Line Items Create Line Item" at bounding box center [478, 433] width 661 height 54
click at [772, 427] on div "Create Line Item" at bounding box center [773, 432] width 72 height 11
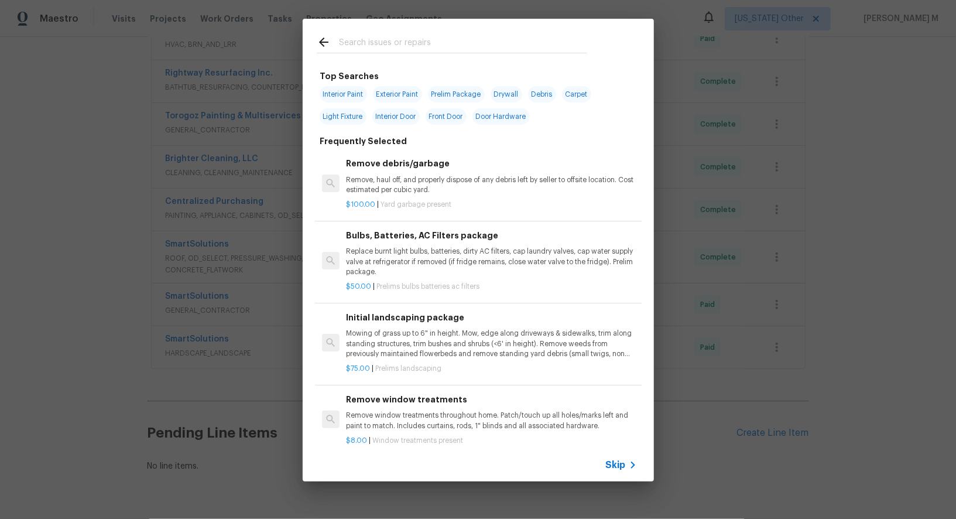
click at [601, 463] on div "Skip" at bounding box center [478, 464] width 351 height 33
click at [611, 462] on span "Skip" at bounding box center [616, 465] width 20 height 12
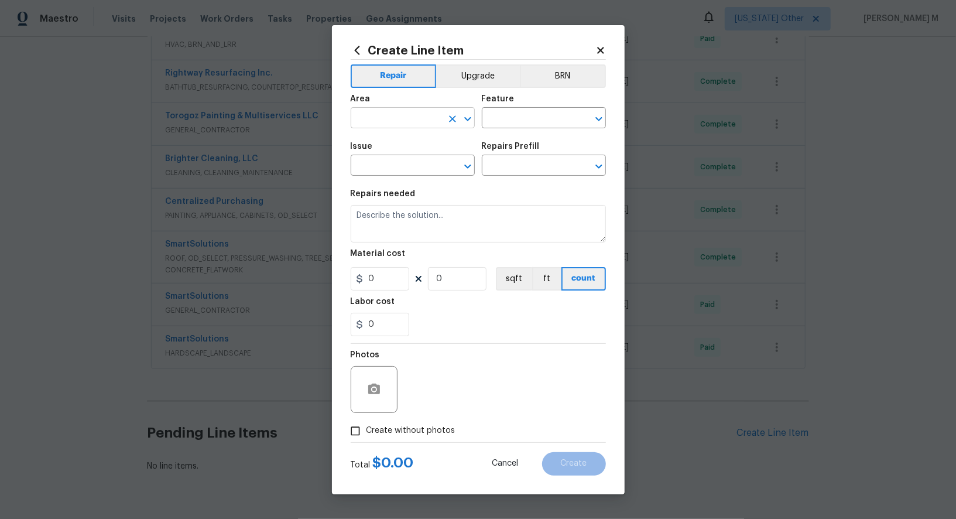
click at [393, 124] on input "text" at bounding box center [396, 119] width 91 height 18
click at [416, 170] on li "Interior Overall" at bounding box center [411, 169] width 125 height 19
type input "Interior Overall"
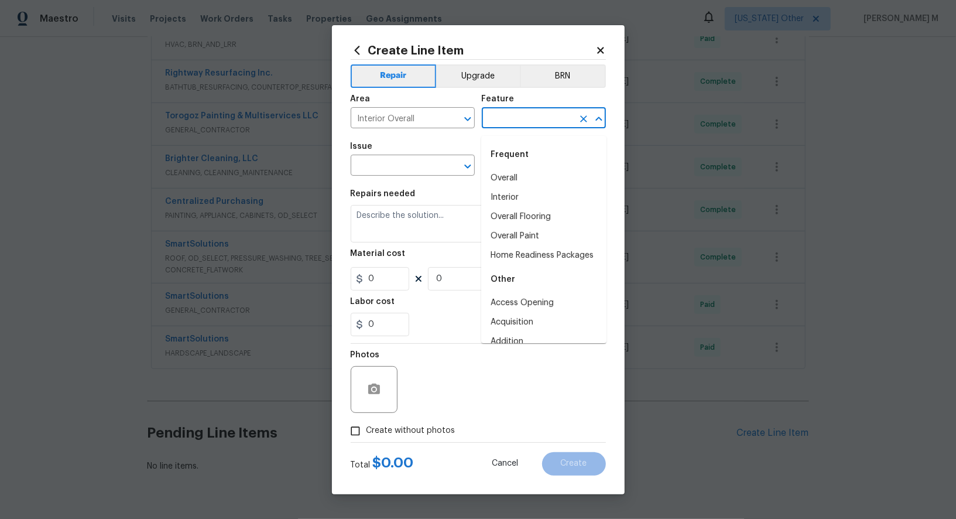
click at [488, 128] on input "text" at bounding box center [527, 119] width 91 height 18
click at [497, 175] on li "Doors" at bounding box center [543, 178] width 125 height 19
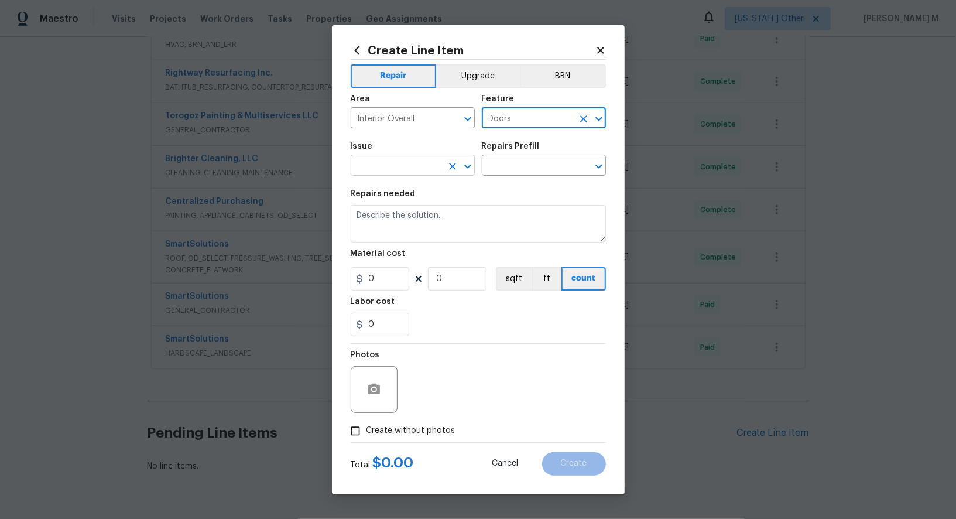
type input "Doors"
click at [423, 175] on input "text" at bounding box center [396, 166] width 91 height 18
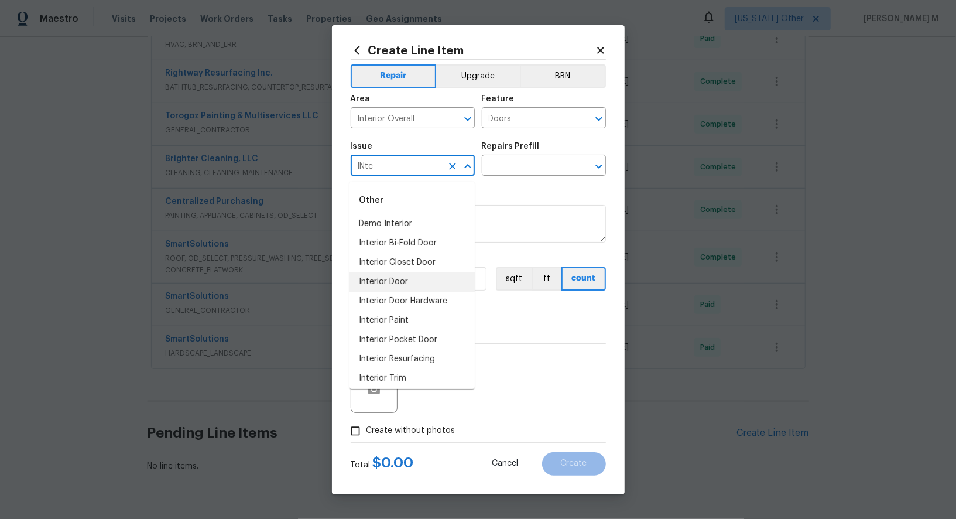
click at [415, 279] on li "Interior Door" at bounding box center [411, 281] width 125 height 19
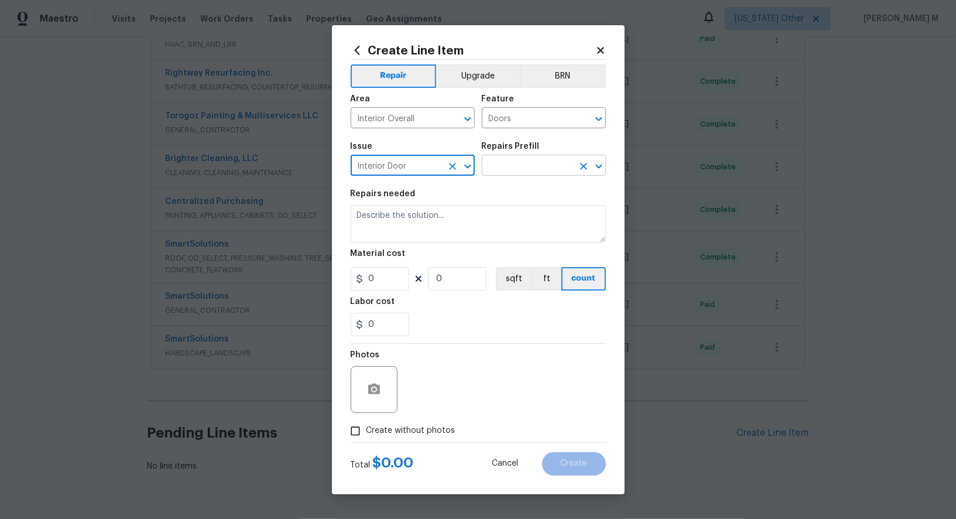
type input "Interior Door"
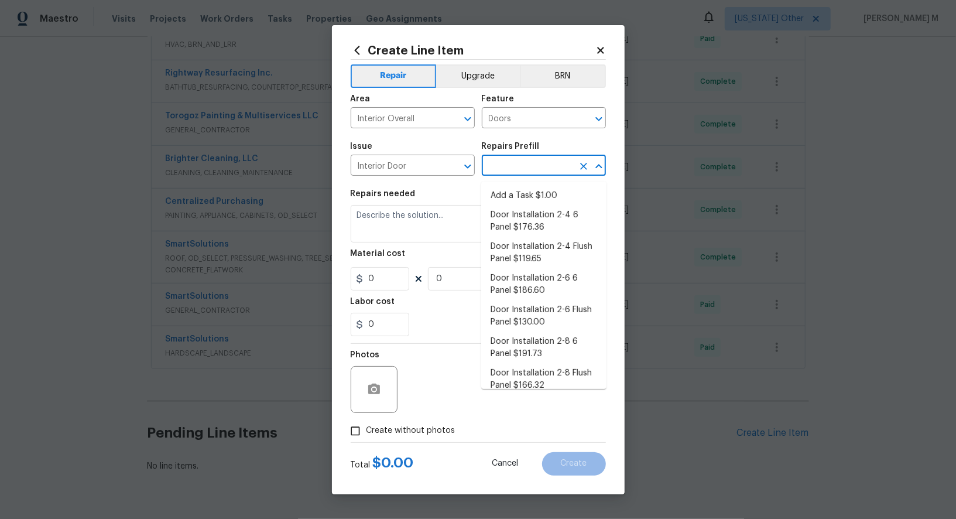
click at [515, 161] on input "text" at bounding box center [527, 166] width 91 height 18
click at [510, 202] on li "Add a Task $1.00" at bounding box center [543, 195] width 125 height 19
type input "Interior Door"
type input "Add a Task $1.00"
type textarea "HPM to detail"
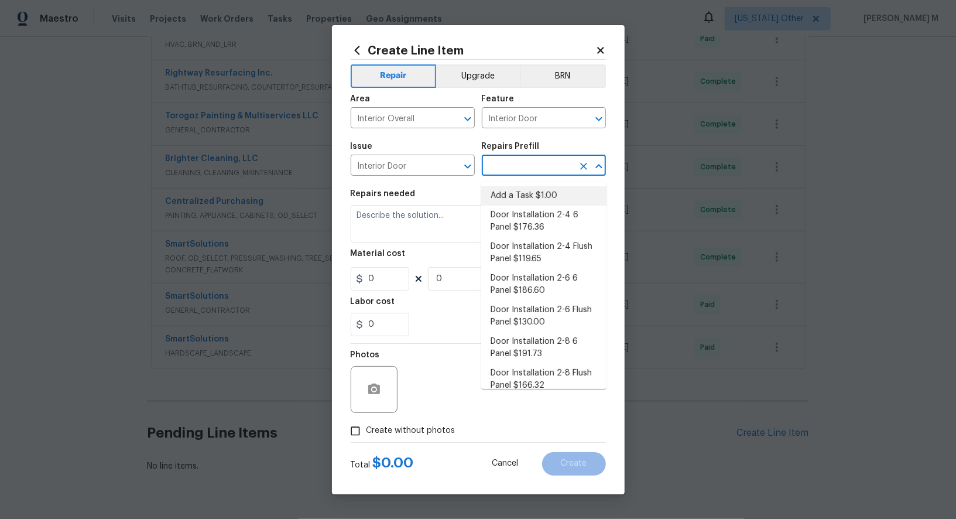
type input "1"
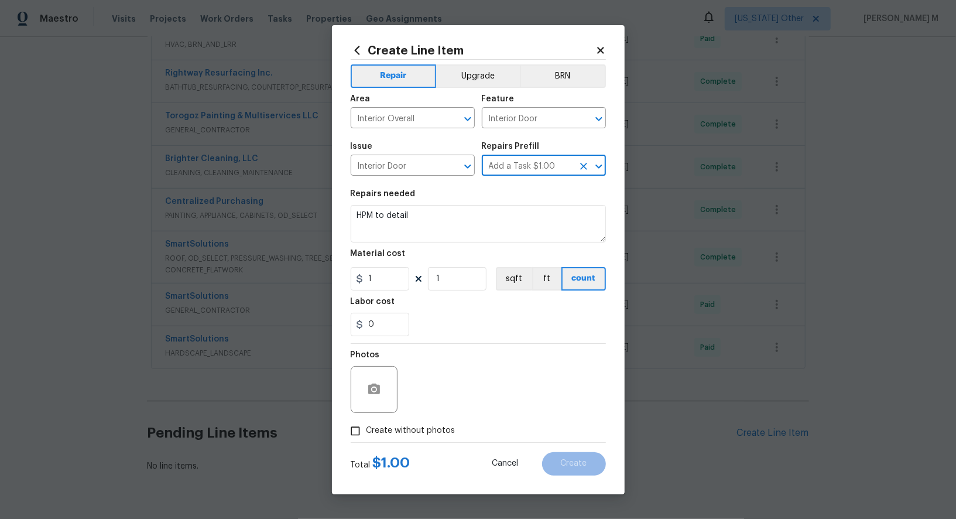
click at [413, 180] on span "Issue Interior Door ​" at bounding box center [413, 158] width 124 height 47
click at [413, 168] on input "Interior Door" at bounding box center [396, 166] width 91 height 18
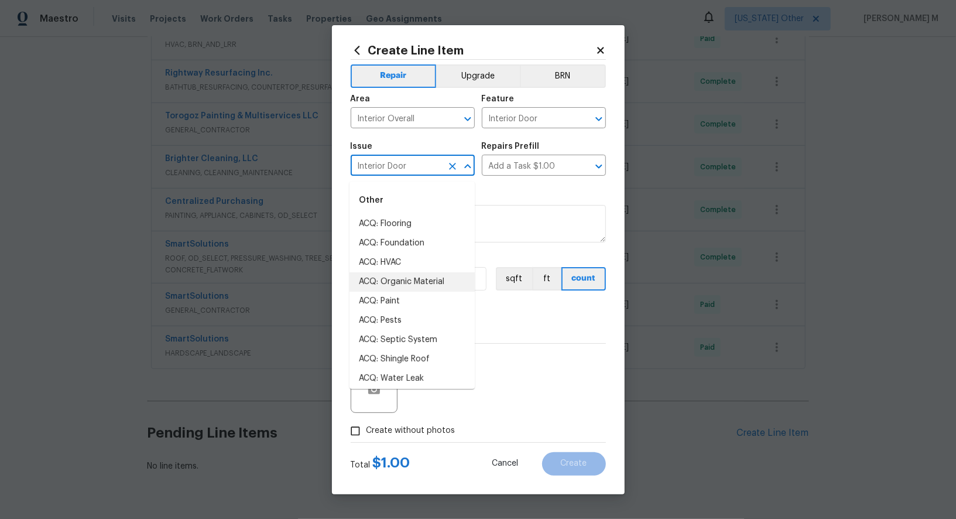
click at [413, 168] on input "Interior Door" at bounding box center [396, 166] width 91 height 18
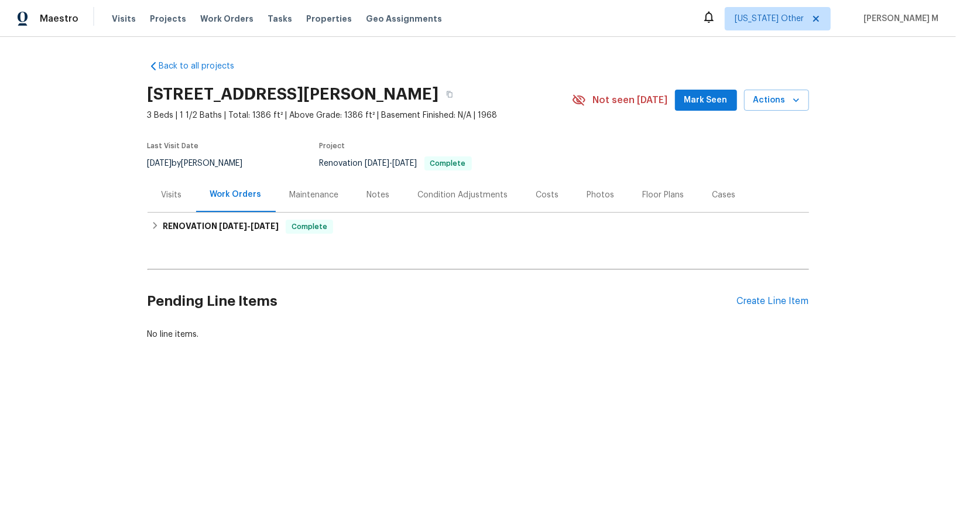
click at [181, 200] on div "Visits" at bounding box center [172, 194] width 49 height 35
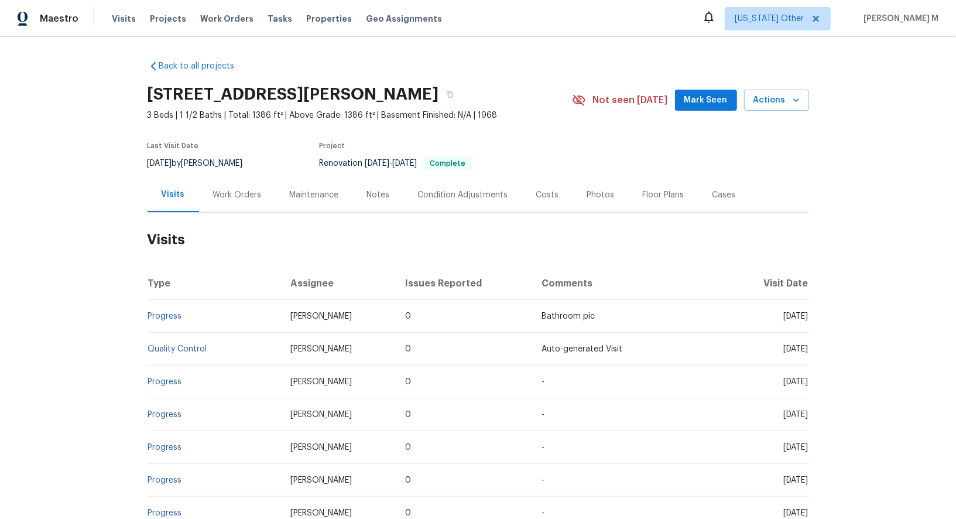
click at [224, 194] on div "Work Orders" at bounding box center [237, 195] width 49 height 12
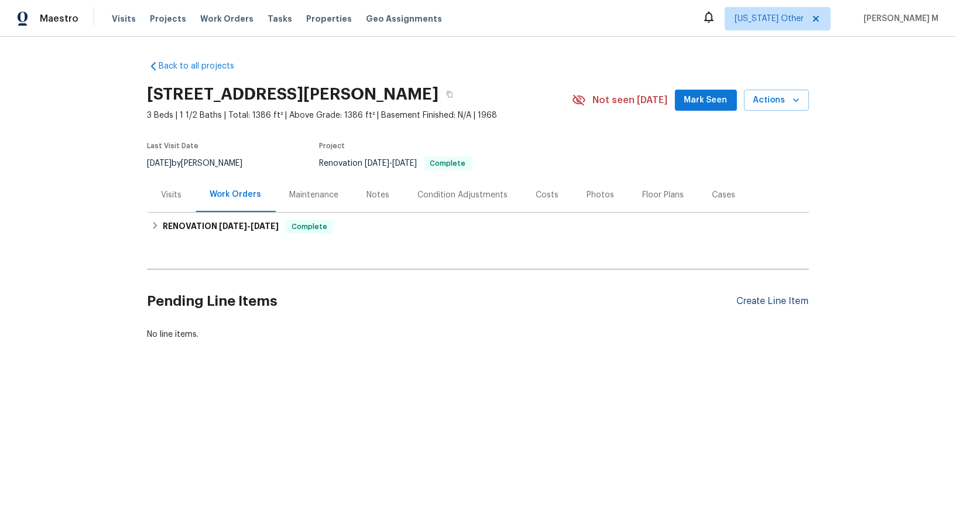
click at [776, 296] on div "Create Line Item" at bounding box center [773, 301] width 72 height 11
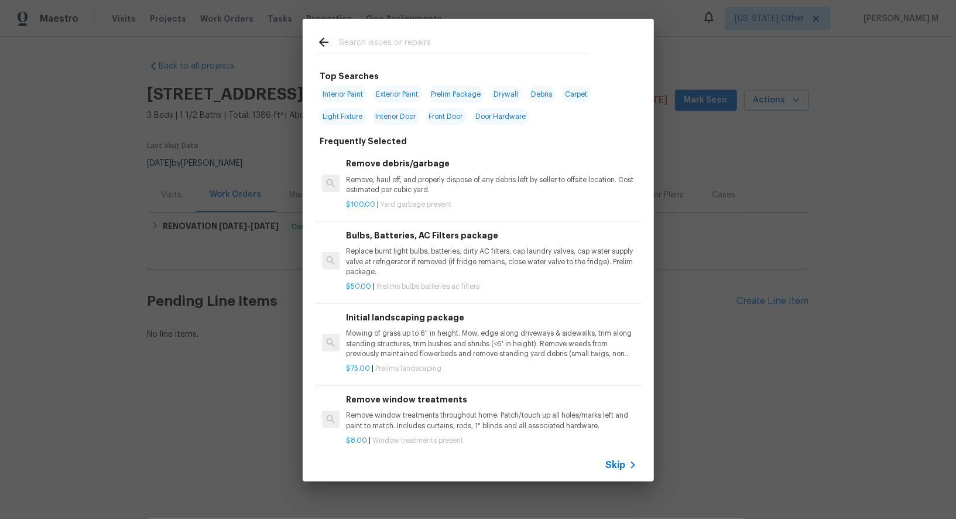
click at [623, 465] on span "Skip" at bounding box center [616, 465] width 20 height 12
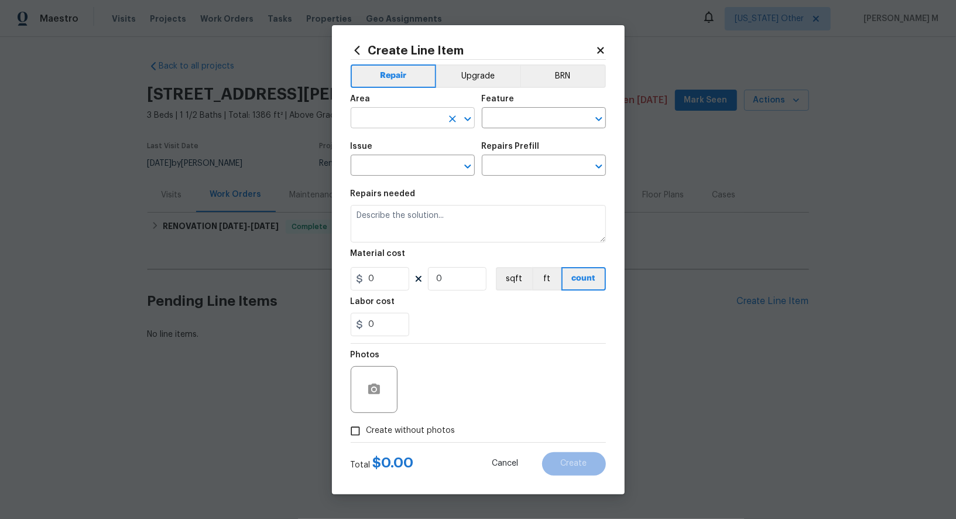
click at [376, 125] on input "text" at bounding box center [396, 119] width 91 height 18
click at [371, 146] on li "Front" at bounding box center [411, 149] width 125 height 19
type input "Front"
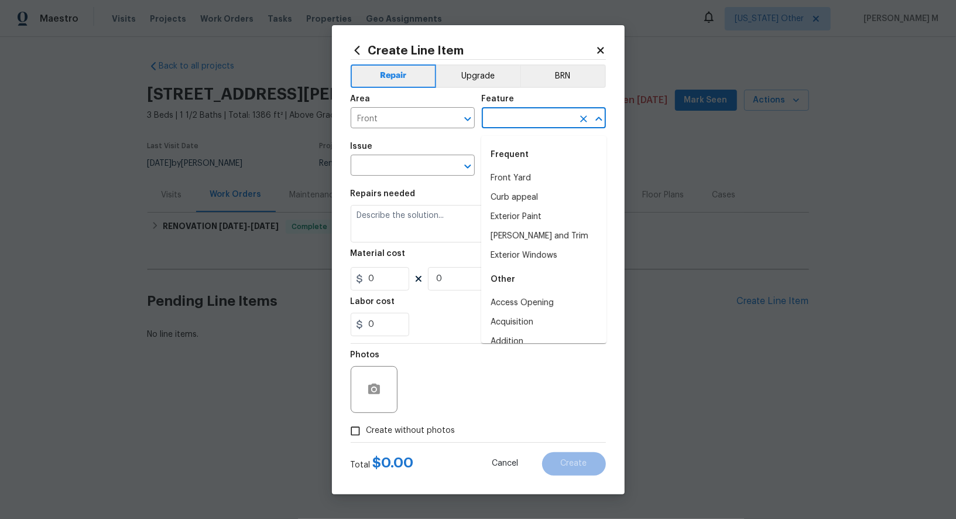
click at [525, 133] on body "Maestro Visits Projects Work Orders Tasks Properties Geo Assignments Alaska Oth…" at bounding box center [478, 210] width 956 height 420
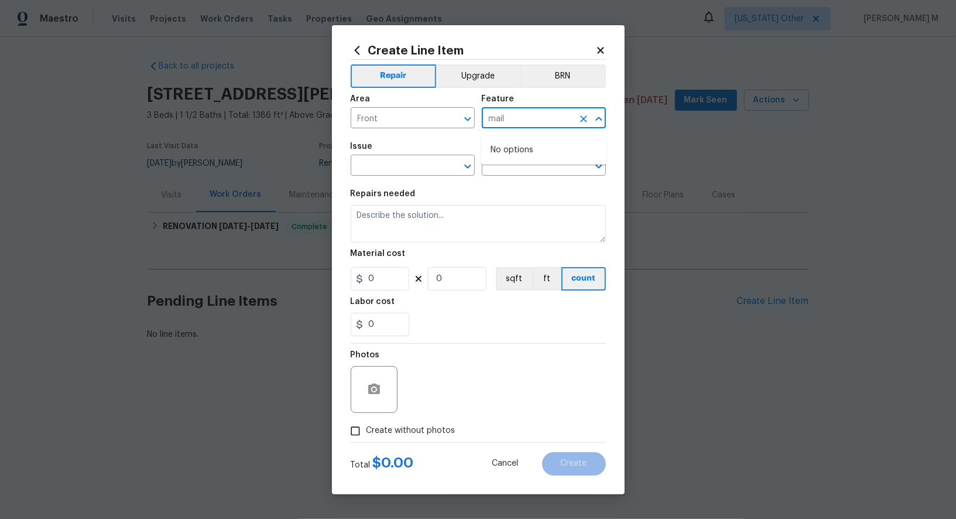
type input "mai"
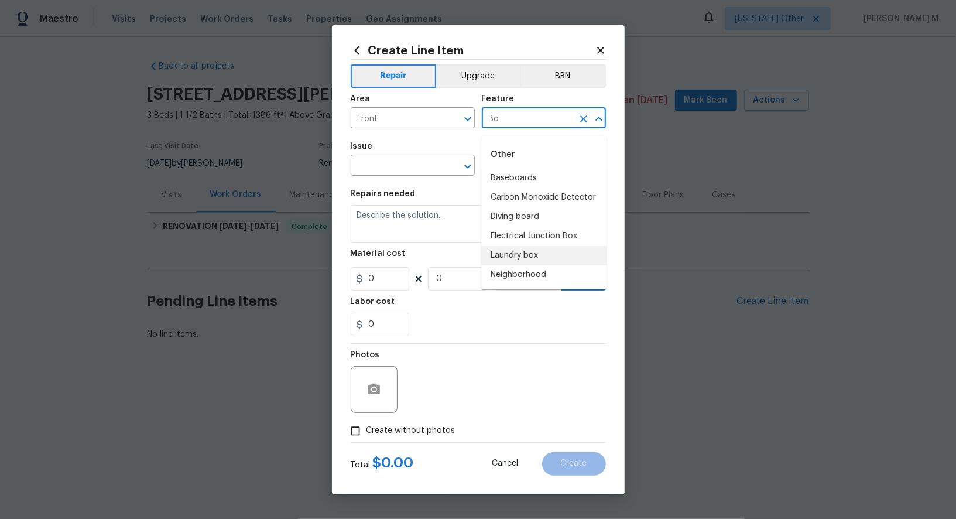
type input "Bo"
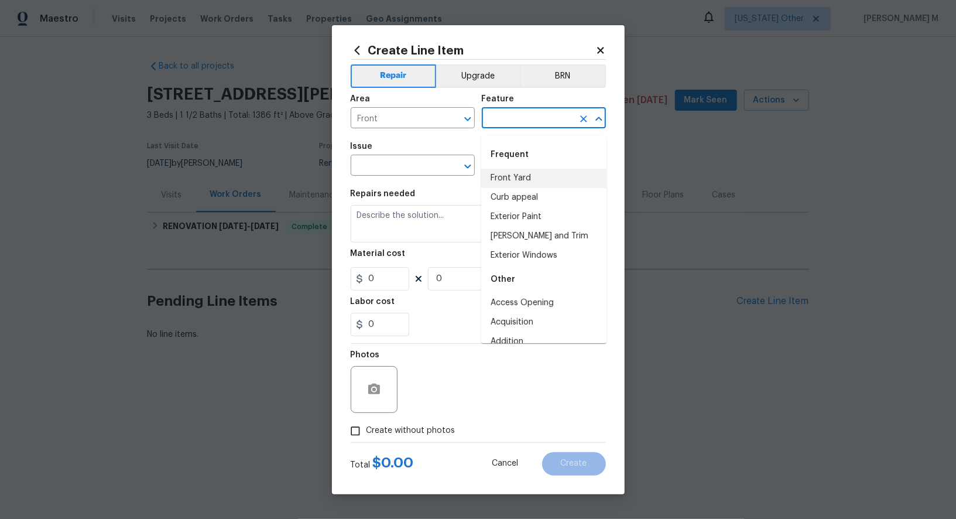
click at [507, 174] on li "Front Yard" at bounding box center [543, 178] width 125 height 19
type input "Front Yard"
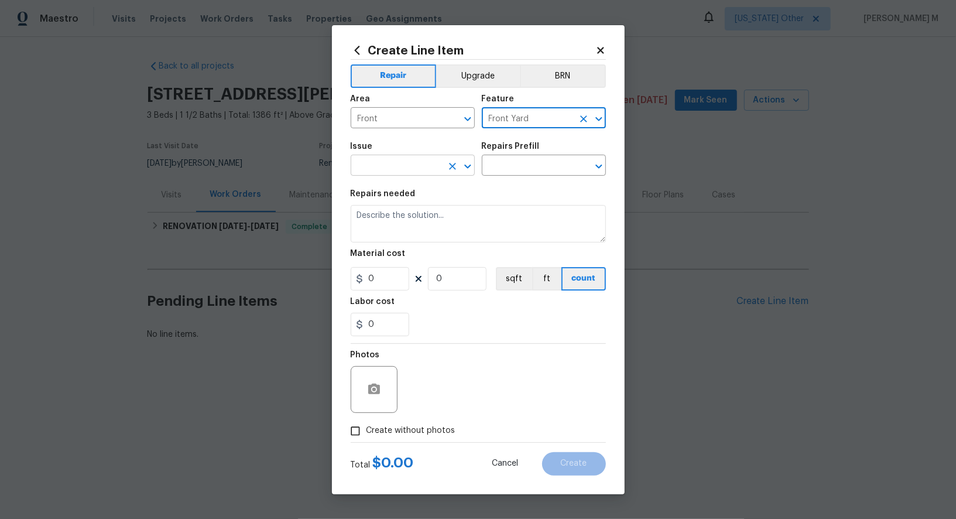
click at [382, 168] on input "text" at bounding box center [396, 166] width 91 height 18
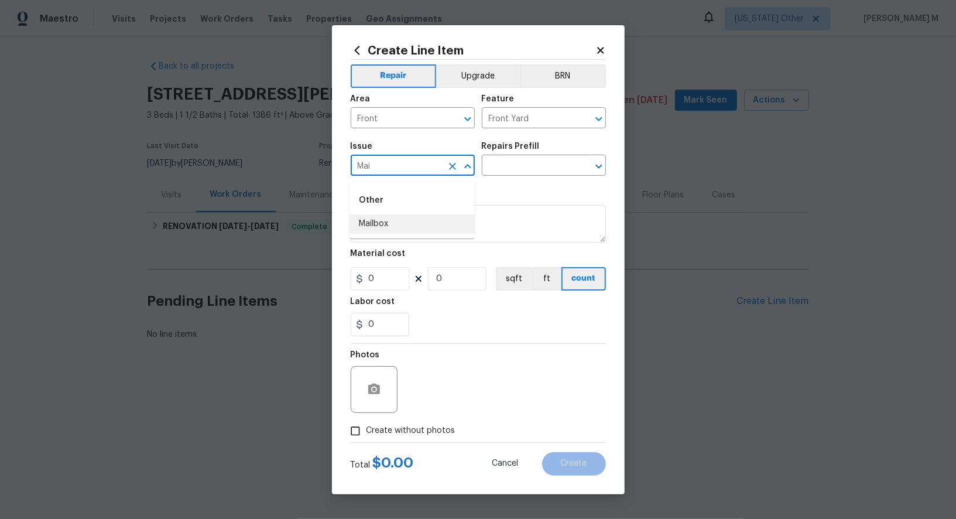
click at [379, 219] on li "Mailbox" at bounding box center [411, 223] width 125 height 19
type input "Mailbox"
click at [512, 157] on div "Repairs Prefill" at bounding box center [544, 149] width 124 height 15
click at [509, 181] on div "Issue Mailbox ​ Repairs Prefill ​" at bounding box center [478, 158] width 255 height 47
click at [513, 174] on input "text" at bounding box center [527, 166] width 91 height 18
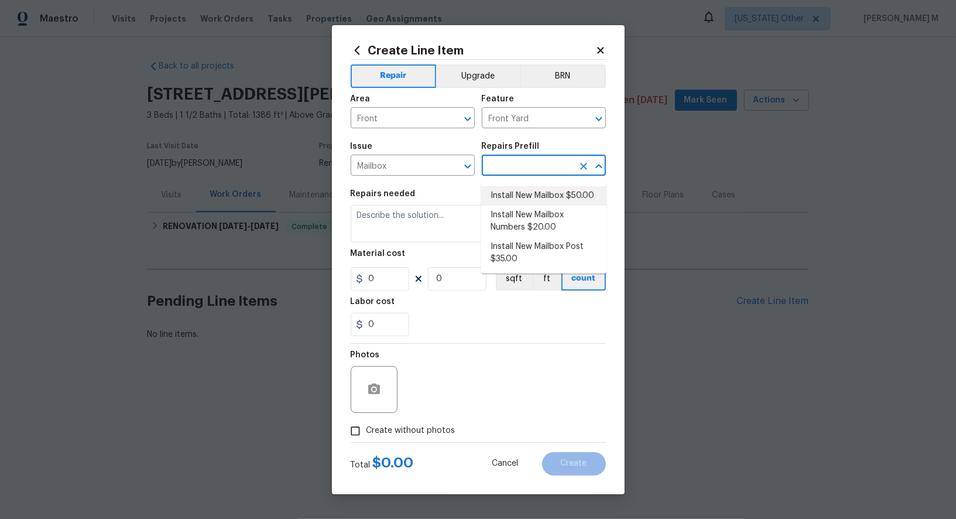
click at [519, 202] on li "Install New Mailbox $50.00" at bounding box center [543, 195] width 125 height 19
type input "Install New Mailbox $50.00"
type textarea "Remove the existing mailbox from the post and prep the area for a new mailbox. …"
type input "1"
type input "50"
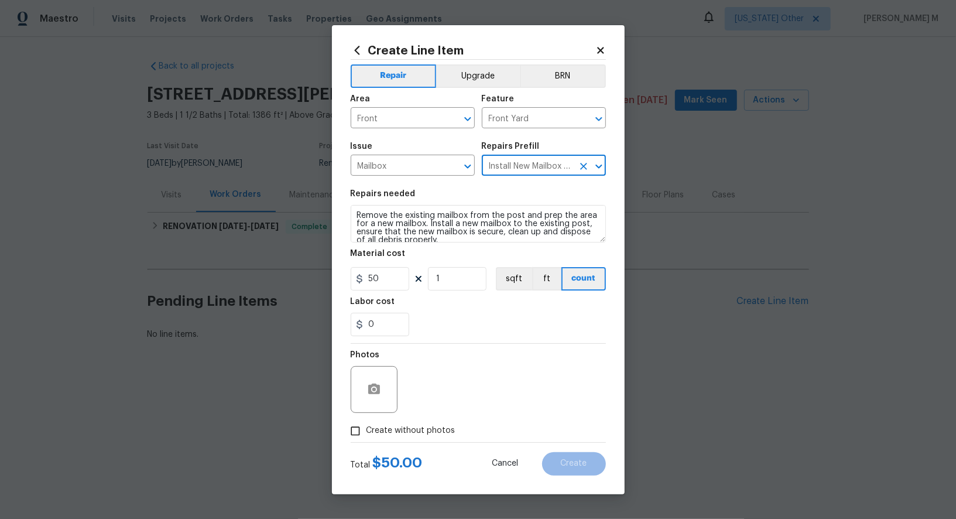
click at [515, 135] on div "Area Front ​ Feature Front Yard ​" at bounding box center [478, 111] width 255 height 47
click at [515, 128] on input "Front Yard" at bounding box center [527, 119] width 91 height 18
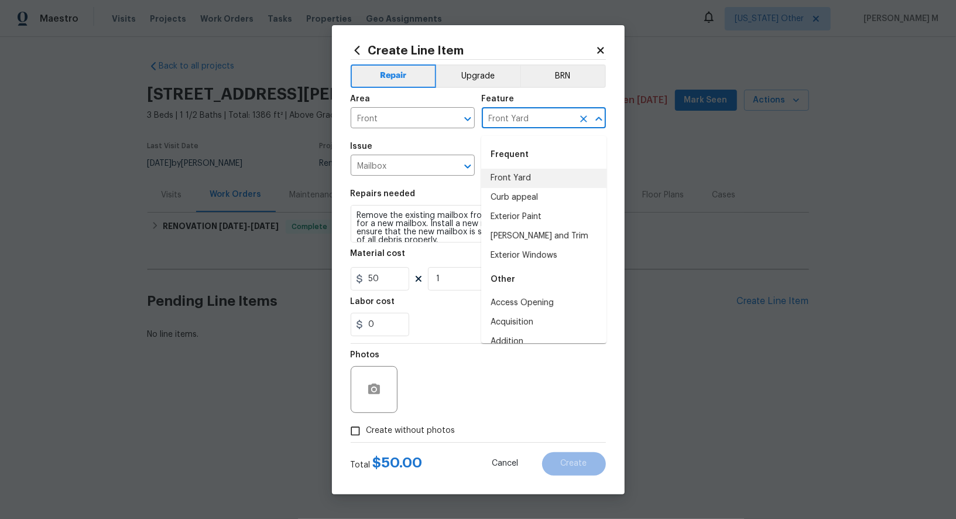
click at [515, 128] on input "Front Yard" at bounding box center [527, 119] width 91 height 18
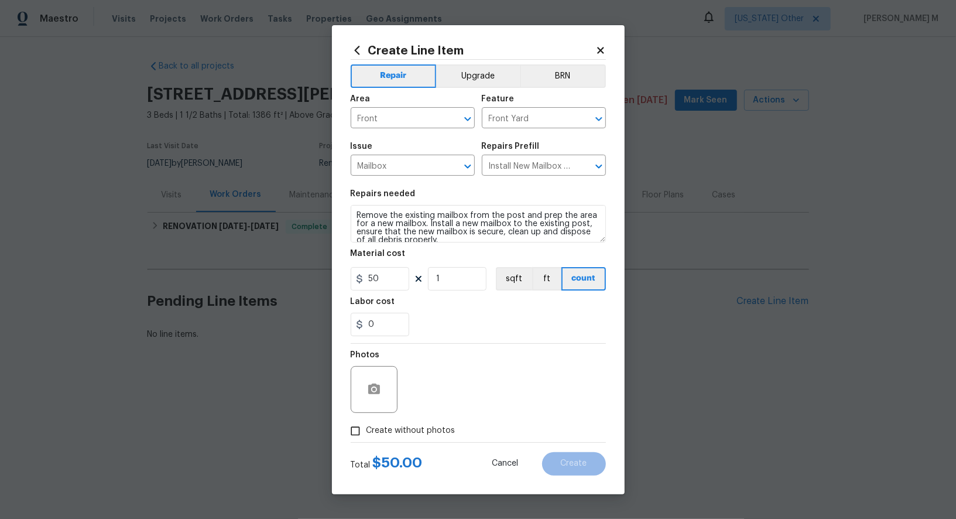
click at [441, 153] on div "Issue" at bounding box center [413, 149] width 124 height 15
click at [529, 172] on input "Install New Mailbox $50.00" at bounding box center [527, 166] width 91 height 18
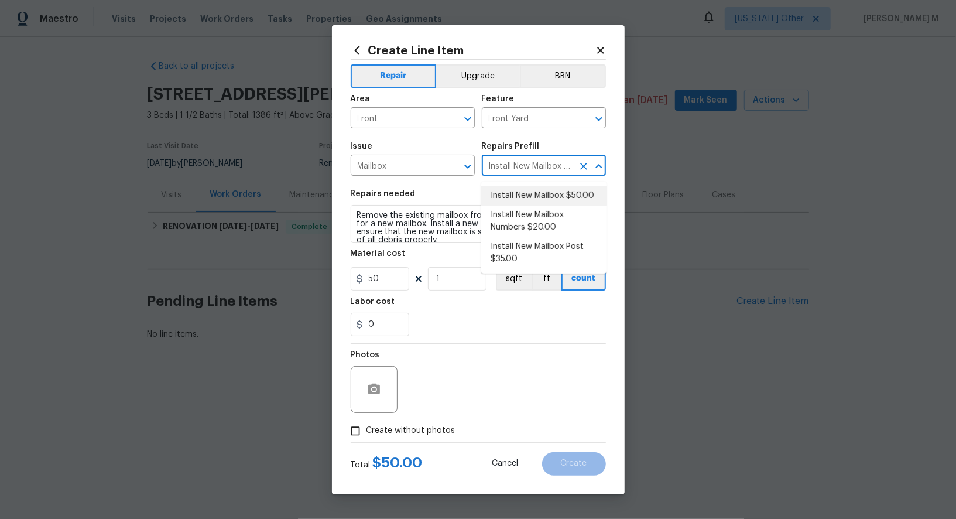
click at [529, 172] on input "Install New Mailbox $50.00" at bounding box center [527, 166] width 91 height 18
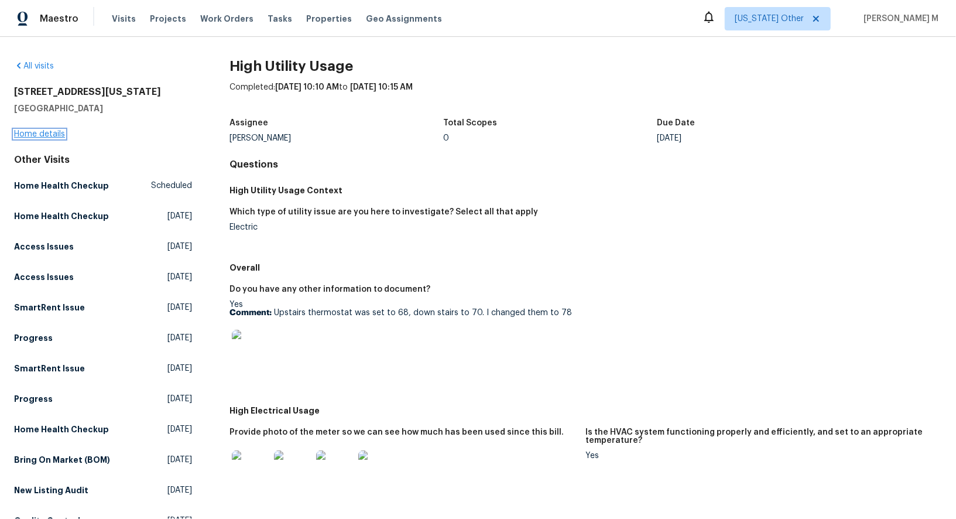
click at [32, 130] on link "Home details" at bounding box center [39, 134] width 51 height 8
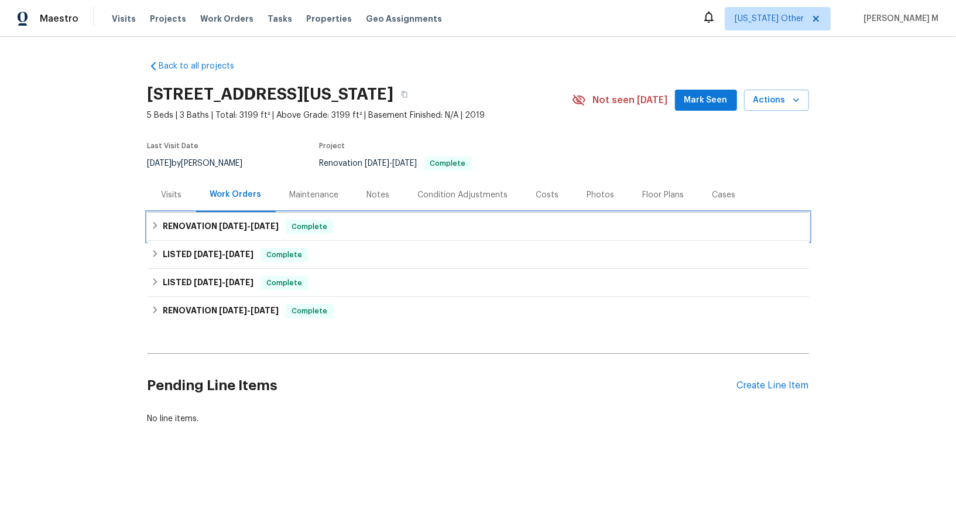
click at [214, 228] on div "RENOVATION [DATE] - [DATE] Complete" at bounding box center [478, 226] width 661 height 28
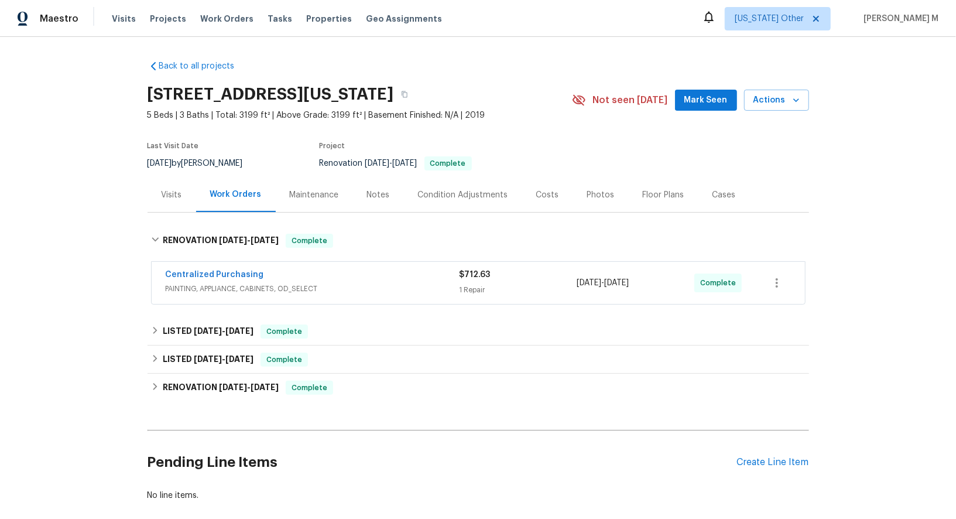
click at [166, 197] on div "Visits" at bounding box center [172, 194] width 49 height 35
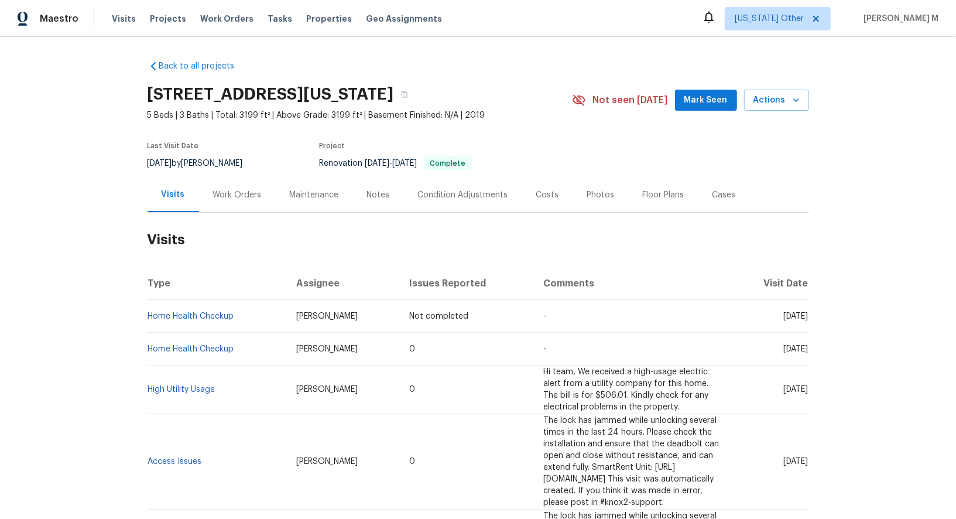
click at [249, 190] on div "Work Orders" at bounding box center [237, 195] width 49 height 12
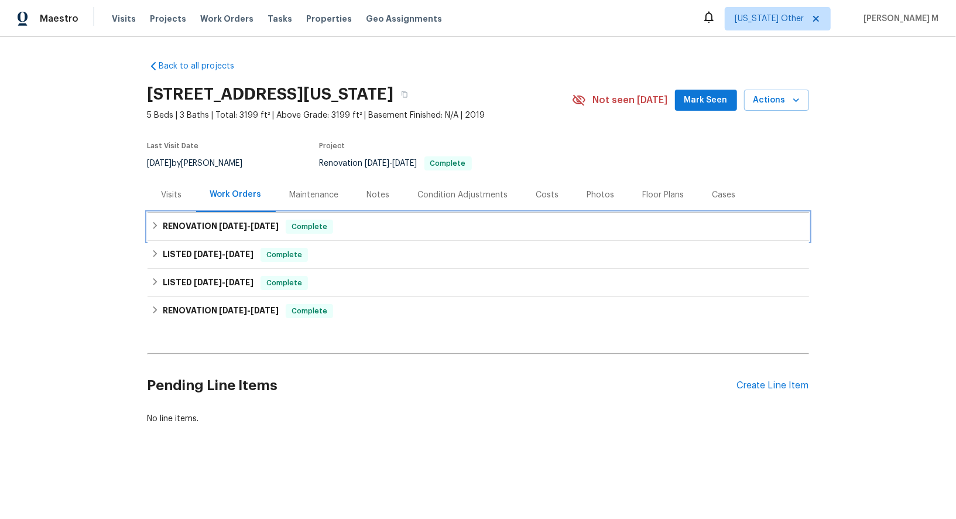
click at [196, 220] on h6 "RENOVATION [DATE] - [DATE]" at bounding box center [221, 227] width 116 height 14
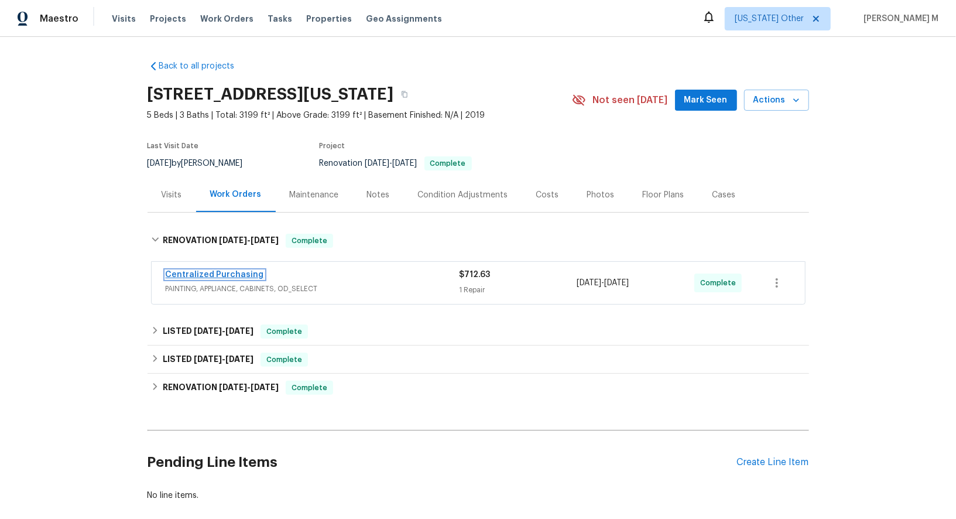
click at [196, 270] on link "Centralized Purchasing" at bounding box center [215, 274] width 98 height 8
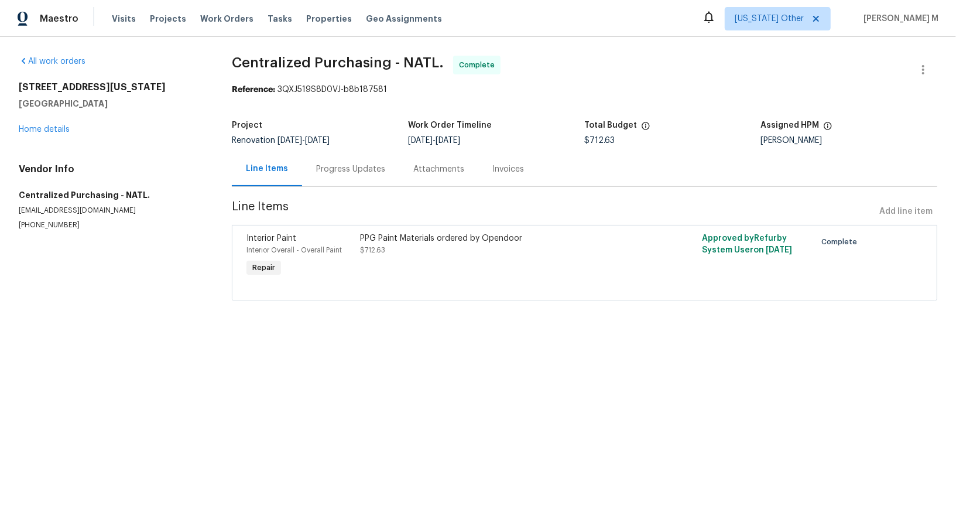
click at [346, 163] on div "Progress Updates" at bounding box center [350, 169] width 69 height 12
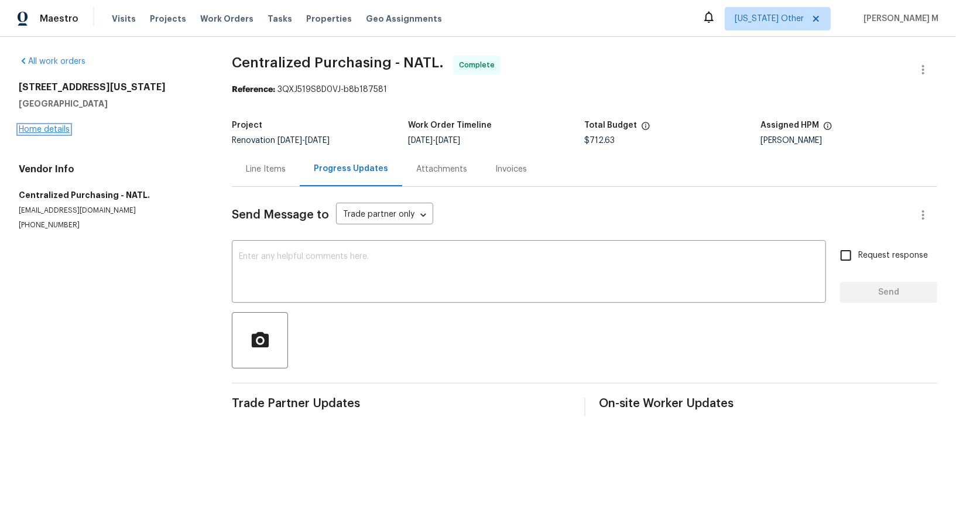
click at [57, 125] on link "Home details" at bounding box center [44, 129] width 51 height 8
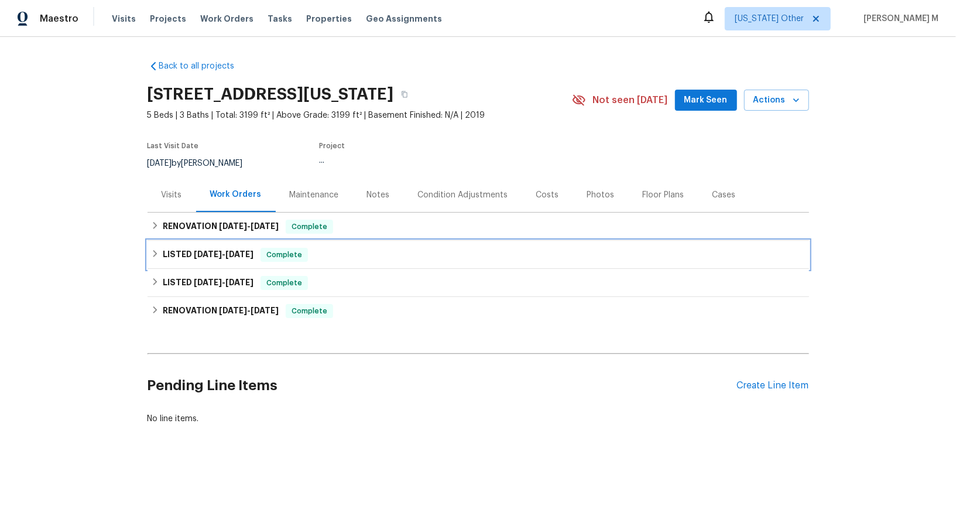
click at [194, 250] on span "[DATE]" at bounding box center [208, 254] width 28 height 8
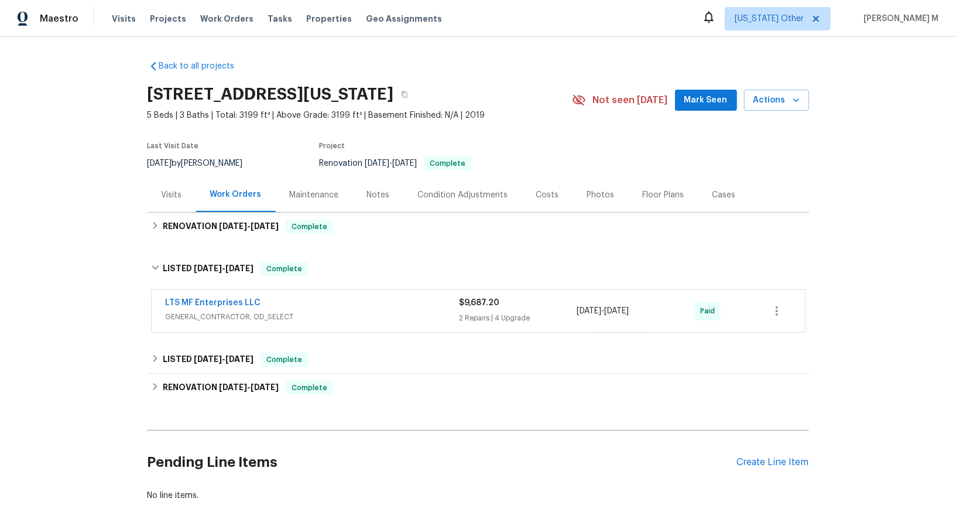
click at [190, 300] on span "LTS MF Enterprises LLC" at bounding box center [213, 303] width 95 height 12
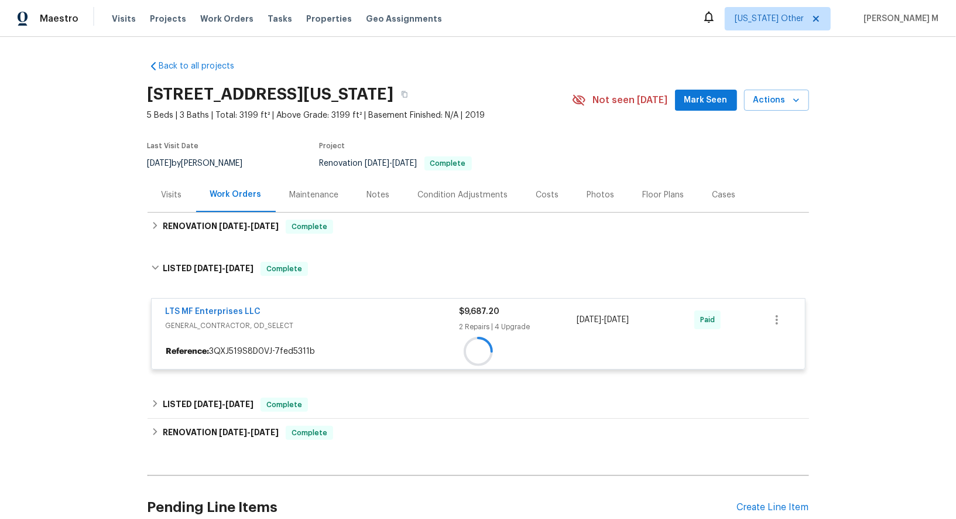
click at [215, 299] on div "LTS MF Enterprises LLC GENERAL_CONTRACTOR, OD_SELECT $9,687.20 2 Repairs | 4 Up…" at bounding box center [478, 320] width 653 height 42
click at [215, 303] on div at bounding box center [478, 315] width 661 height 131
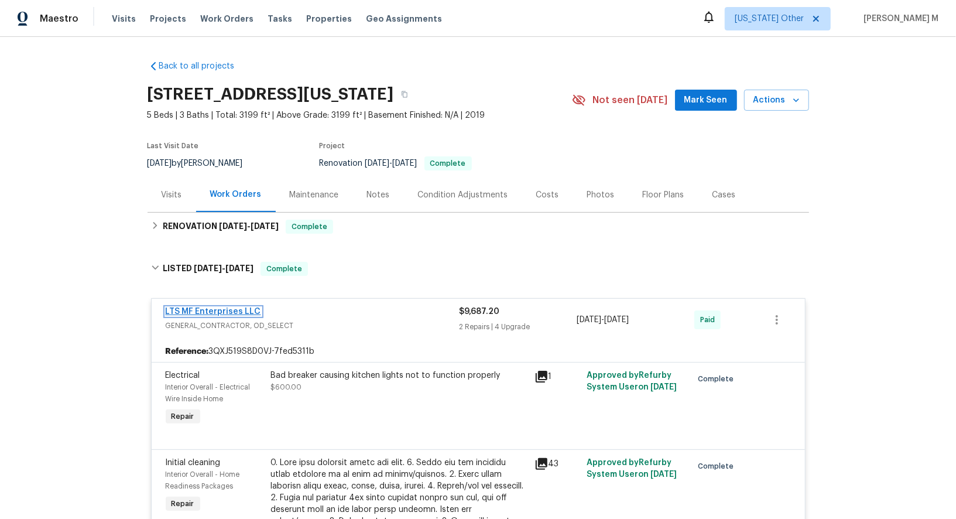
click at [212, 307] on link "LTS MF Enterprises LLC" at bounding box center [213, 311] width 95 height 8
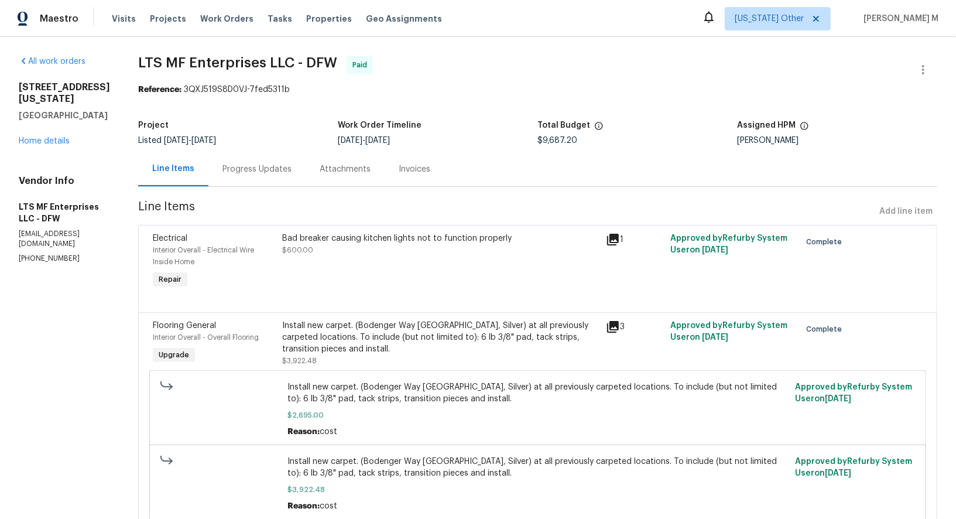
click at [222, 169] on div "Progress Updates" at bounding box center [256, 169] width 69 height 12
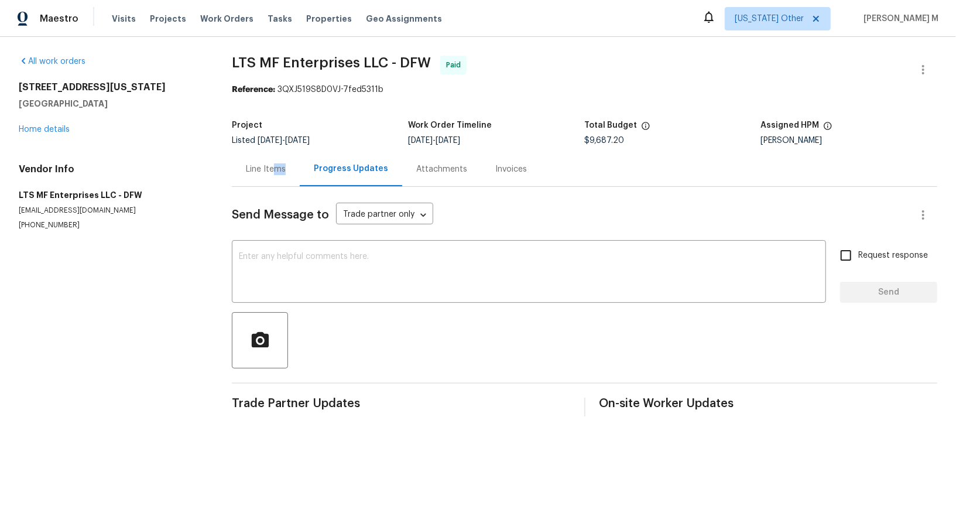
click at [272, 170] on div "Line Items" at bounding box center [266, 169] width 68 height 35
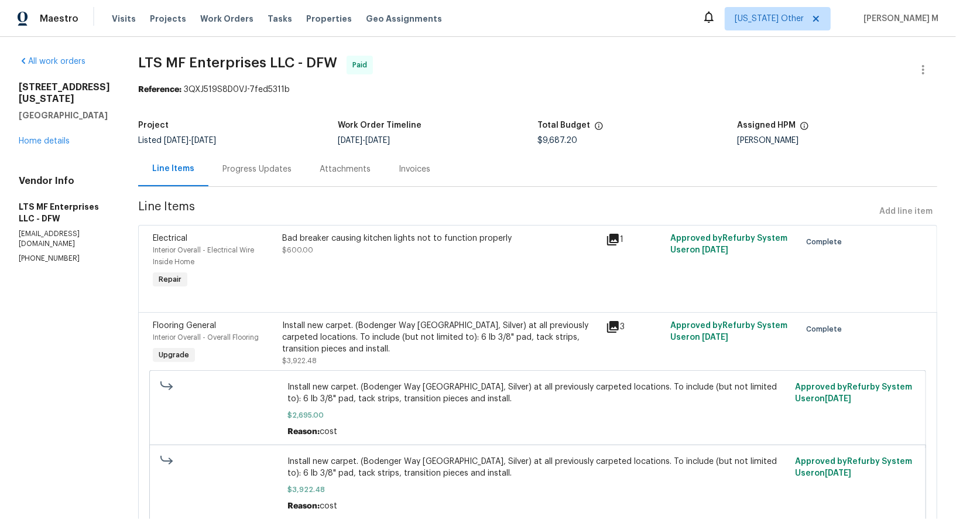
click at [28, 147] on div "[STREET_ADDRESS][US_STATE] Home details" at bounding box center [64, 114] width 91 height 66
click at [30, 145] on link "Home details" at bounding box center [44, 141] width 51 height 8
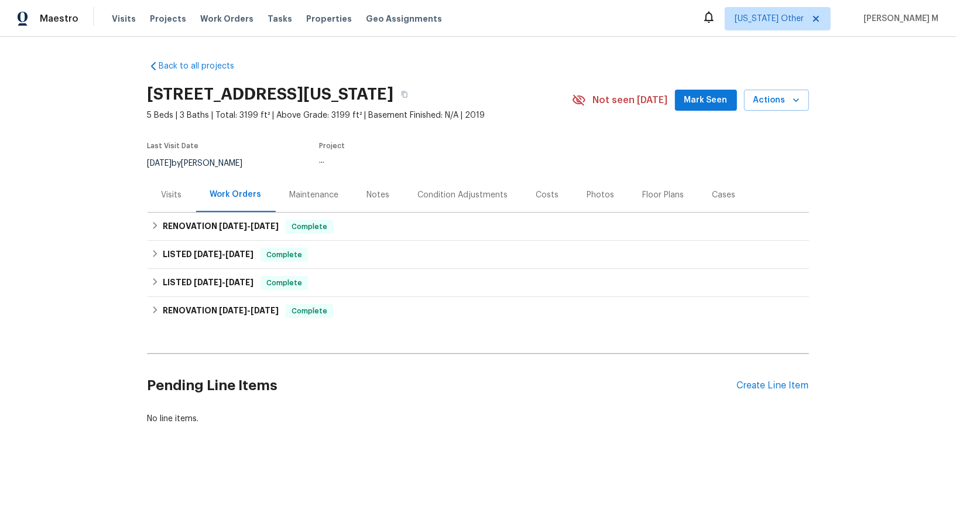
click at [165, 190] on div "Visits" at bounding box center [172, 195] width 20 height 12
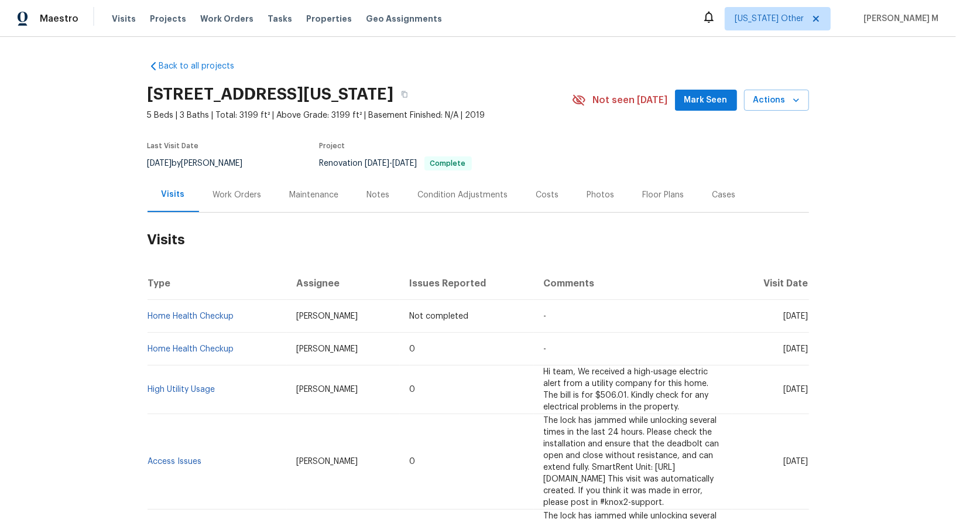
scroll to position [88, 0]
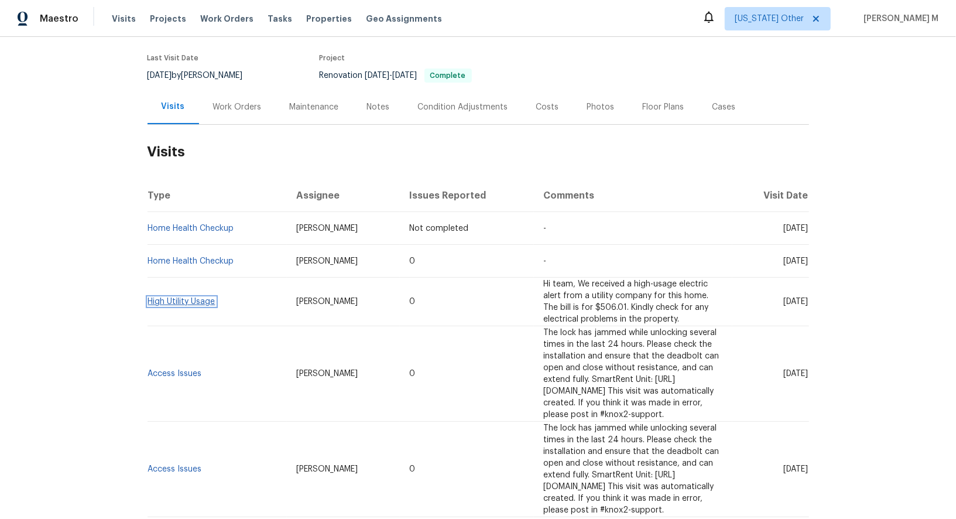
click at [192, 297] on link "High Utility Usage" at bounding box center [181, 301] width 67 height 8
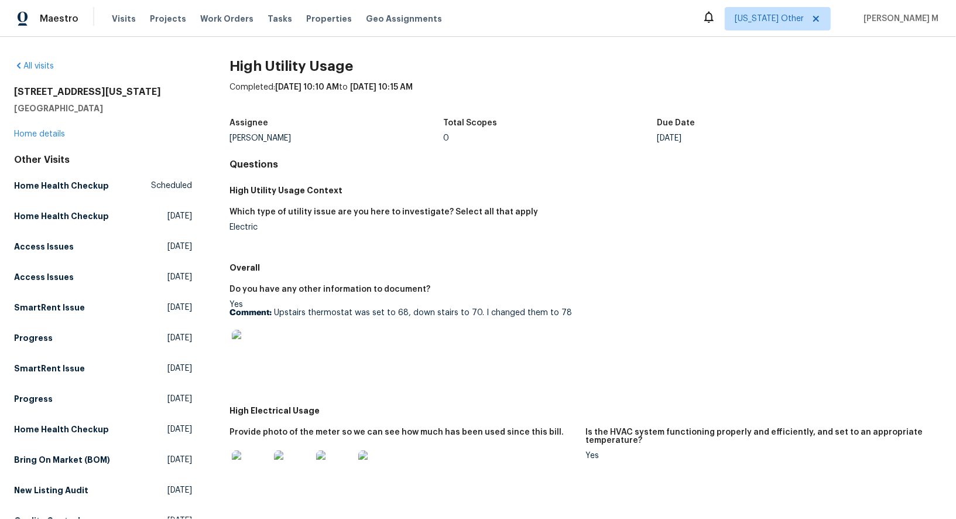
drag, startPoint x: 229, startPoint y: 135, endPoint x: 379, endPoint y: 135, distance: 149.9
click at [379, 135] on div "[PERSON_NAME]" at bounding box center [336, 138] width 214 height 8
copy div "[PERSON_NAME]"
